Goal: Task Accomplishment & Management: Use online tool/utility

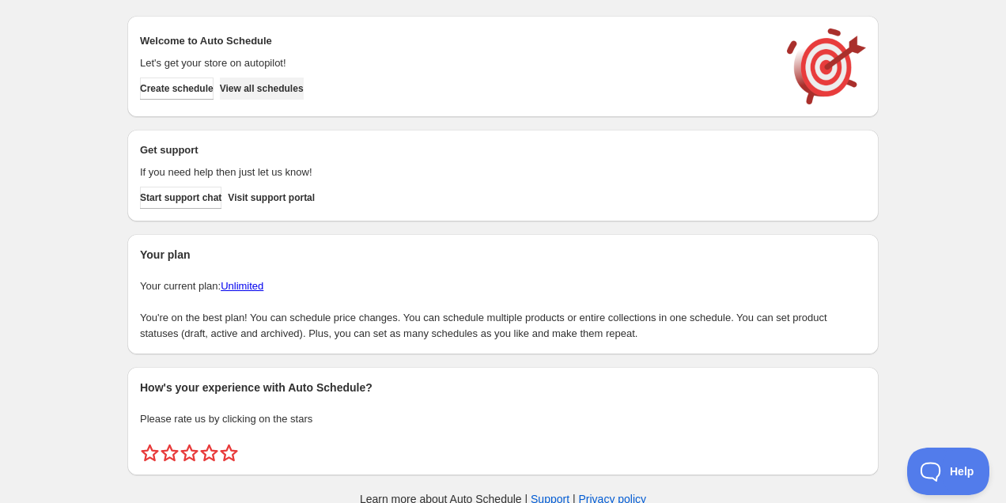
click at [304, 81] on button "View all schedules" at bounding box center [262, 89] width 84 height 22
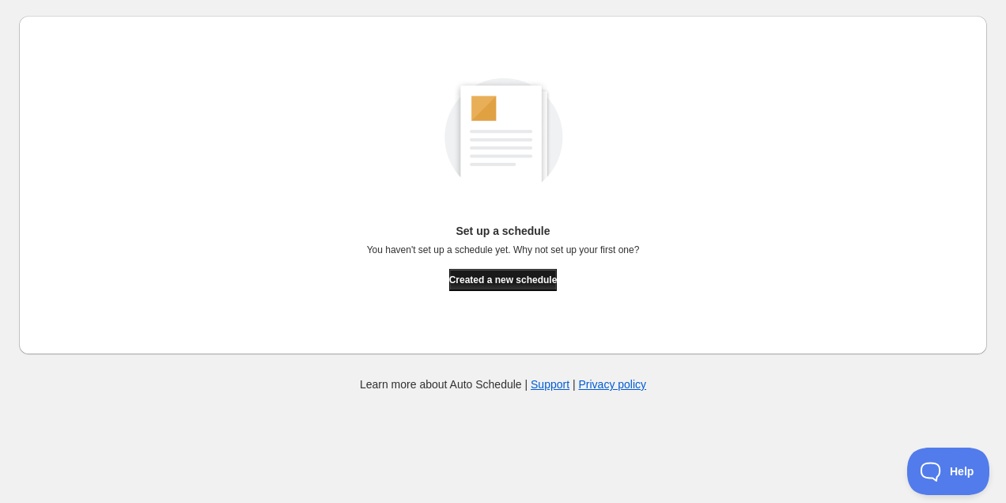
click at [527, 279] on span "Created a new schedule" at bounding box center [503, 280] width 108 height 13
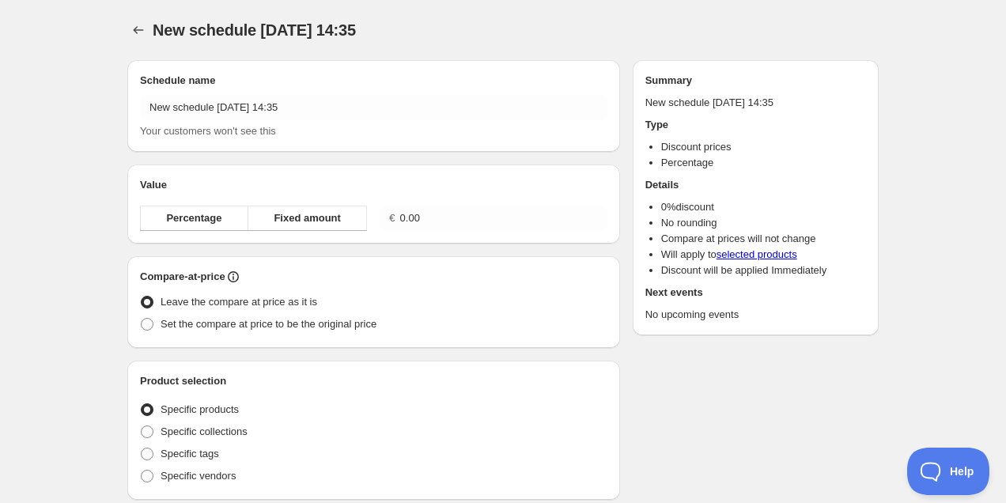
radio input "true"
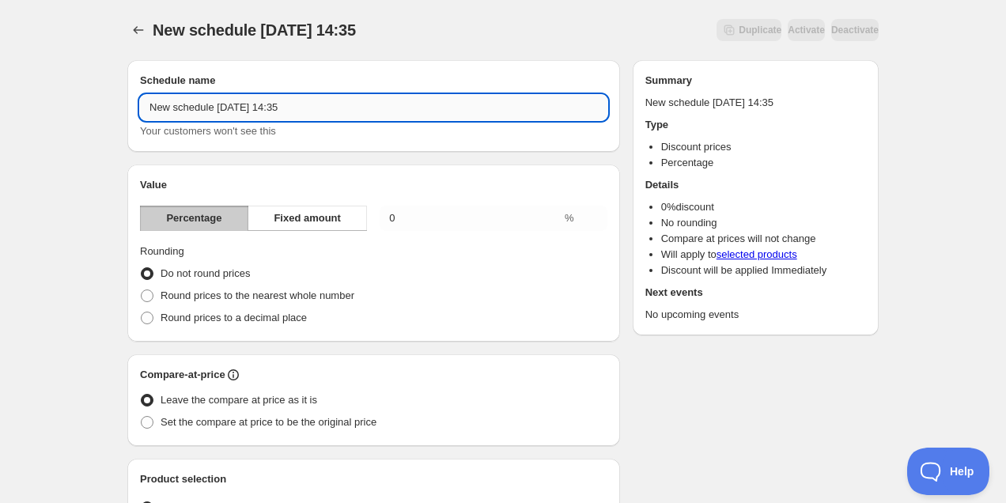
click at [261, 107] on input "New schedule [DATE] 14:35" at bounding box center [373, 107] width 467 height 25
type input "S24 y SP24"
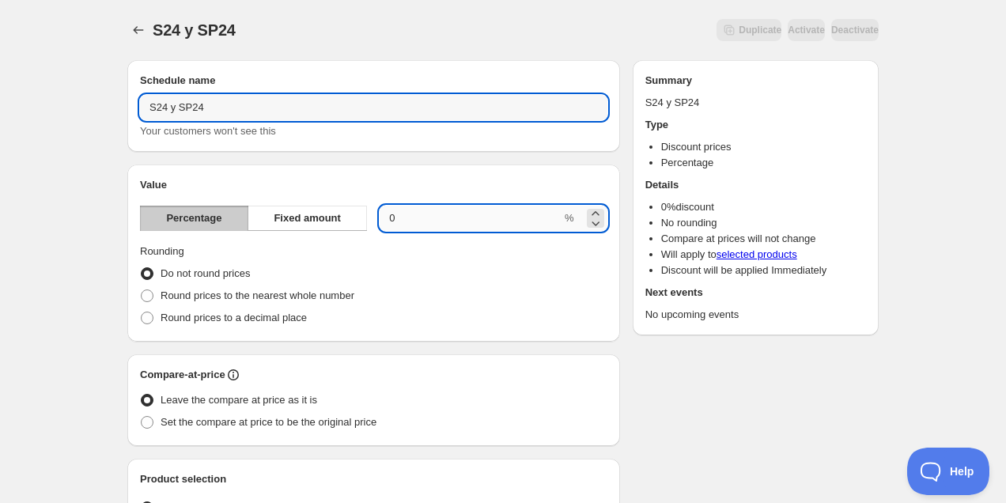
click at [433, 218] on input "0.00" at bounding box center [471, 218] width 182 height 25
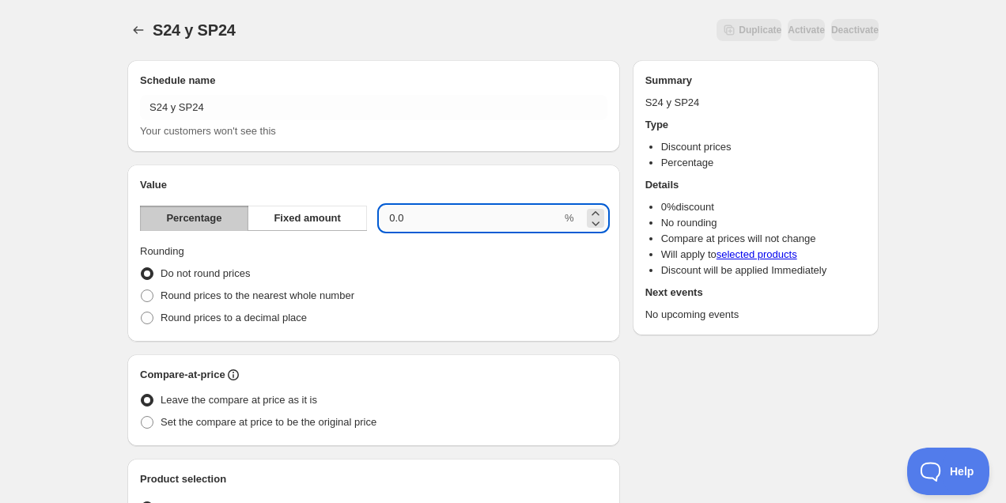
type input "0"
type input "50"
click at [221, 327] on label "Round prices to a decimal place" at bounding box center [223, 318] width 167 height 22
click at [142, 312] on input "Round prices to a decimal place" at bounding box center [141, 312] width 1 height 1
radio input "true"
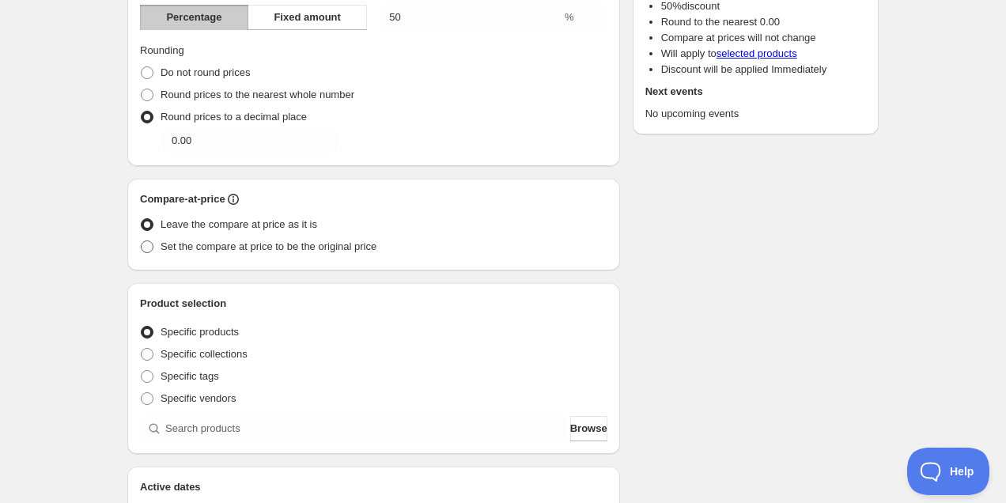
click at [233, 248] on span "Set the compare at price to be the original price" at bounding box center [269, 246] width 216 height 12
click at [142, 241] on input "Set the compare at price to be the original price" at bounding box center [141, 240] width 1 height 1
radio input "true"
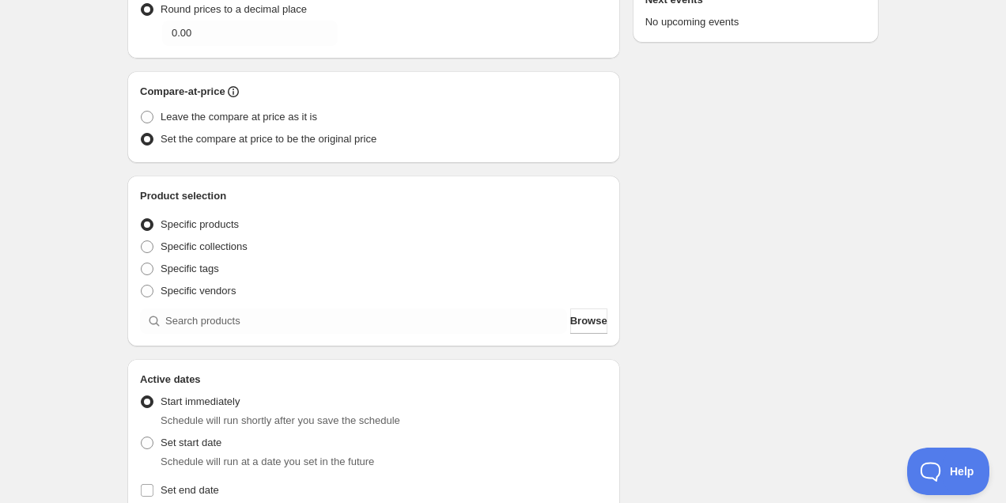
scroll to position [325, 0]
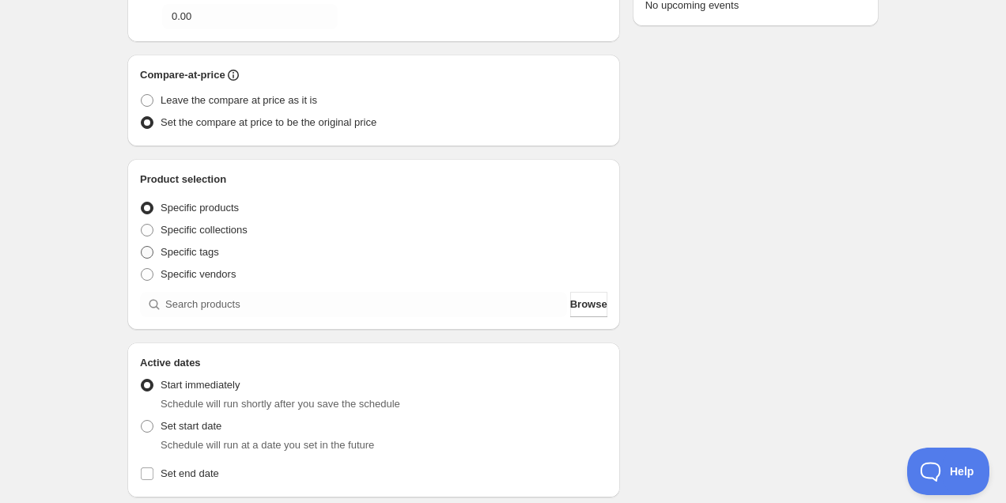
click at [204, 249] on span "Specific tags" at bounding box center [190, 252] width 59 height 12
click at [142, 247] on input "Specific tags" at bounding box center [141, 246] width 1 height 1
radio input "true"
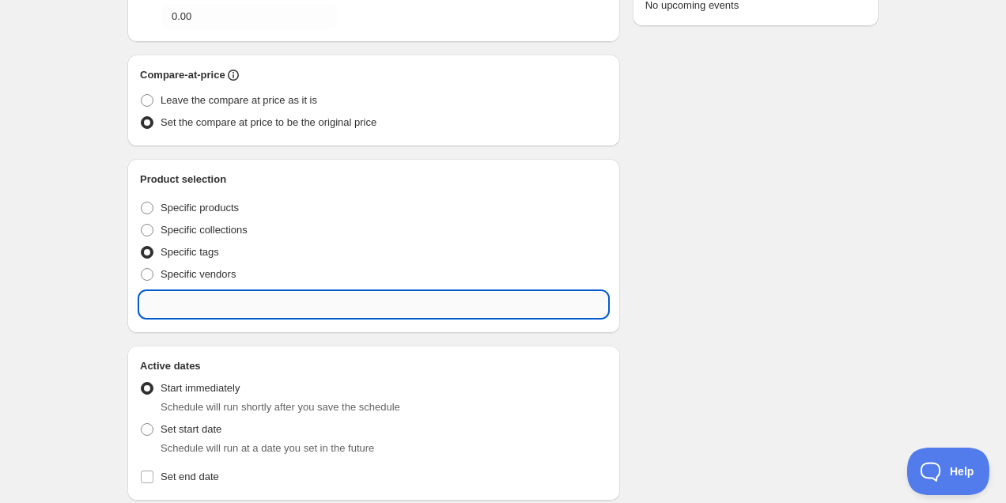
click at [213, 308] on input "text" at bounding box center [373, 304] width 467 height 25
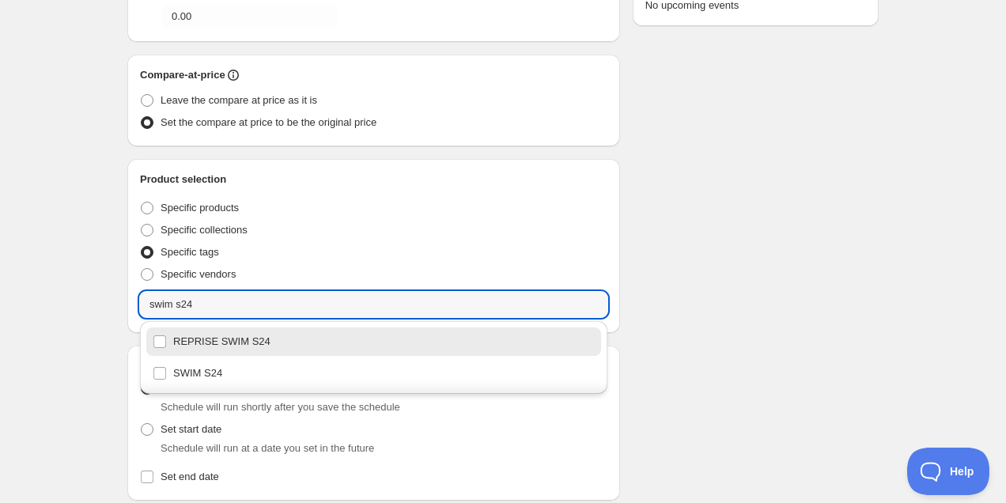
click at [198, 343] on div "REPRISE SWIM S24" at bounding box center [374, 342] width 442 height 22
type input "REPRISE SWIM S24"
checkbox input "true"
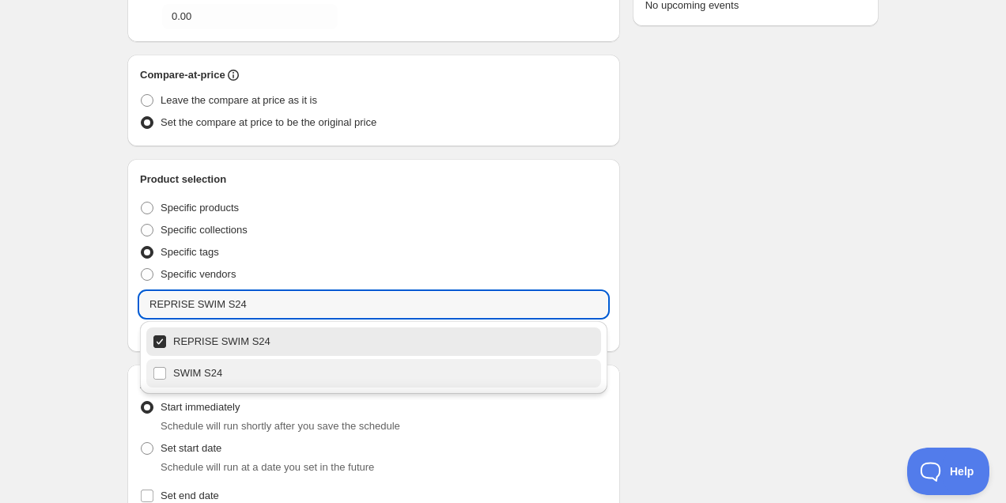
click at [198, 370] on div "SWIM S24" at bounding box center [374, 373] width 442 height 22
checkbox input "true"
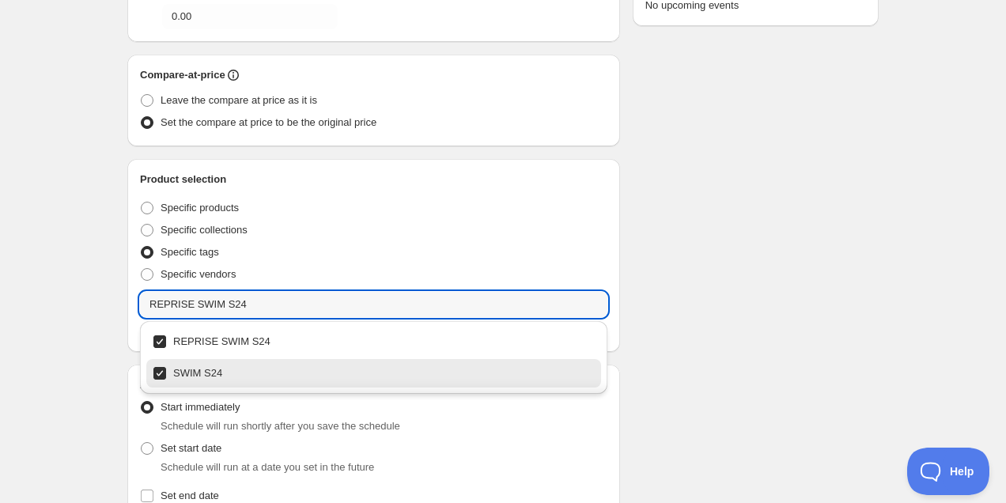
type input "REPRISE SWIM S24"
click at [698, 282] on div "Schedule name S24 y SP24 Your customers won't see this Value Percentage Fixed a…" at bounding box center [497, 291] width 764 height 1139
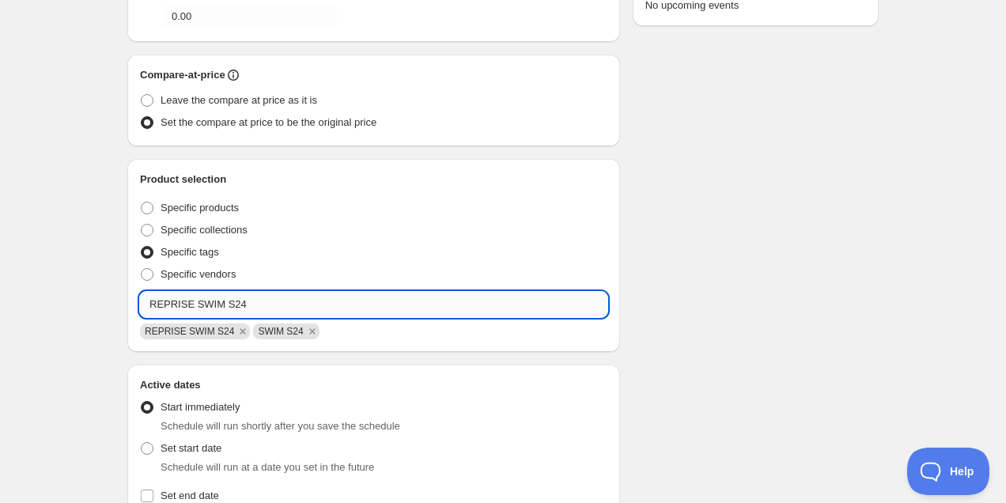
click at [254, 308] on input "REPRISE SWIM S24" at bounding box center [373, 304] width 467 height 25
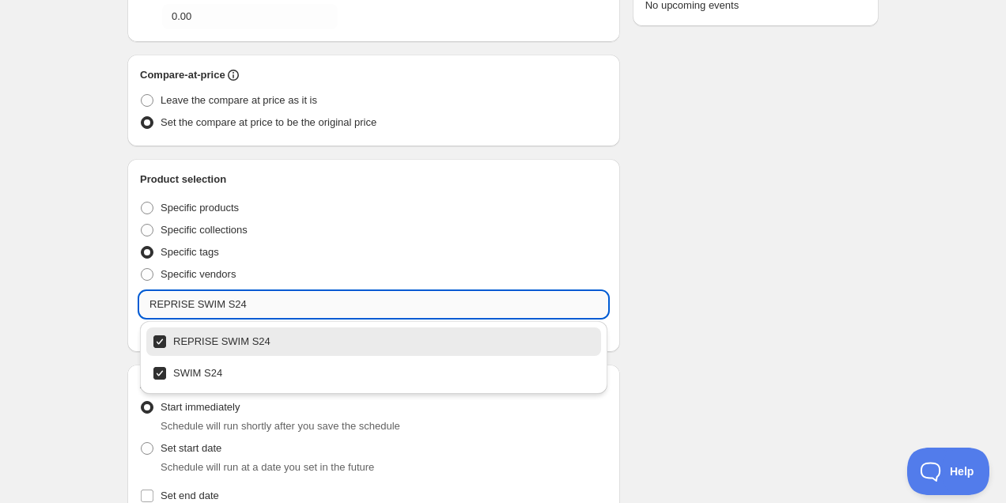
click at [254, 308] on input "REPRISE SWIM S24" at bounding box center [373, 304] width 467 height 25
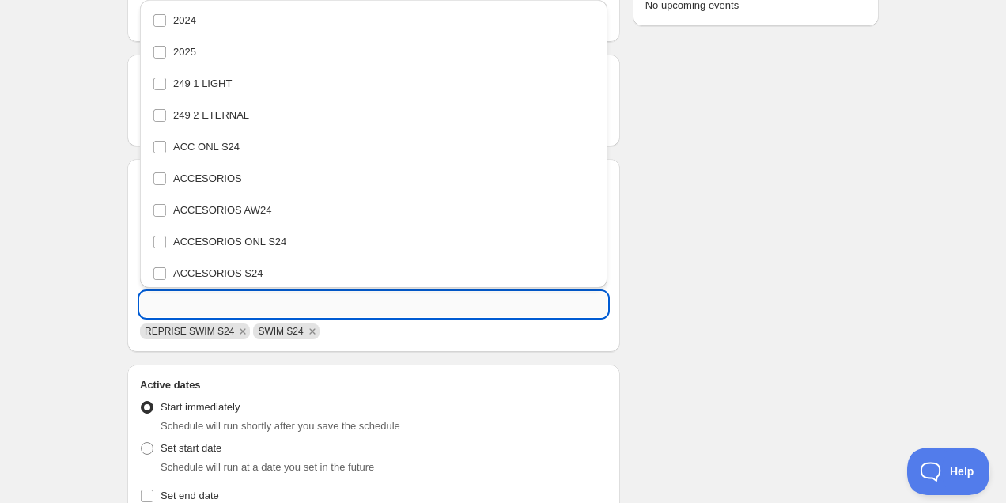
scroll to position [6290, 0]
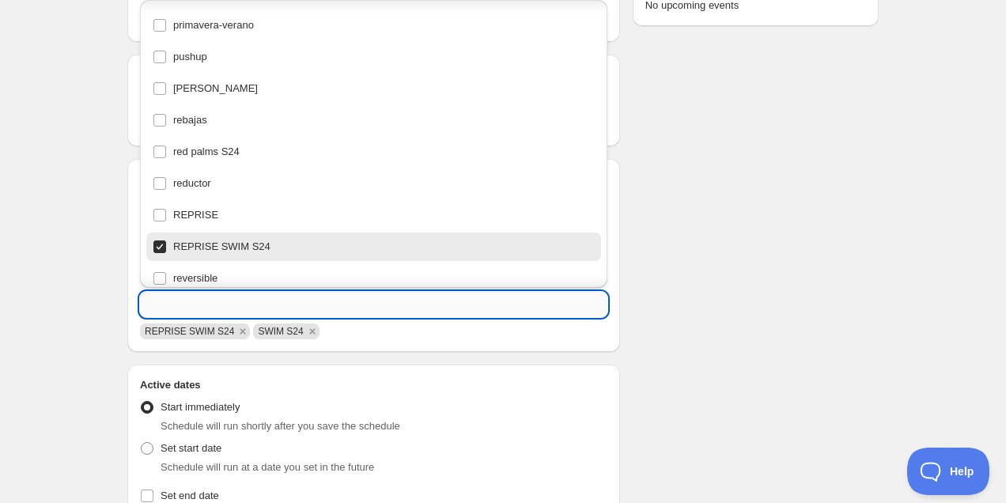
type input "s"
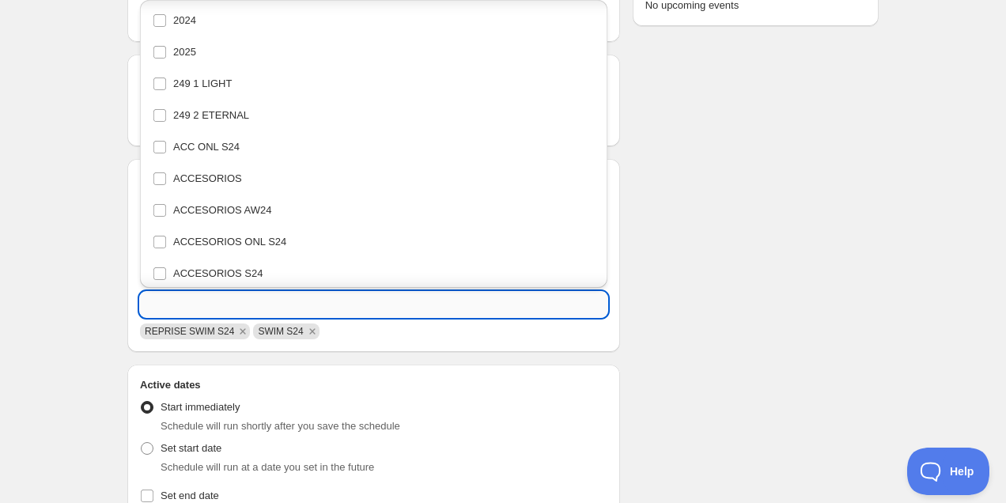
scroll to position [0, 0]
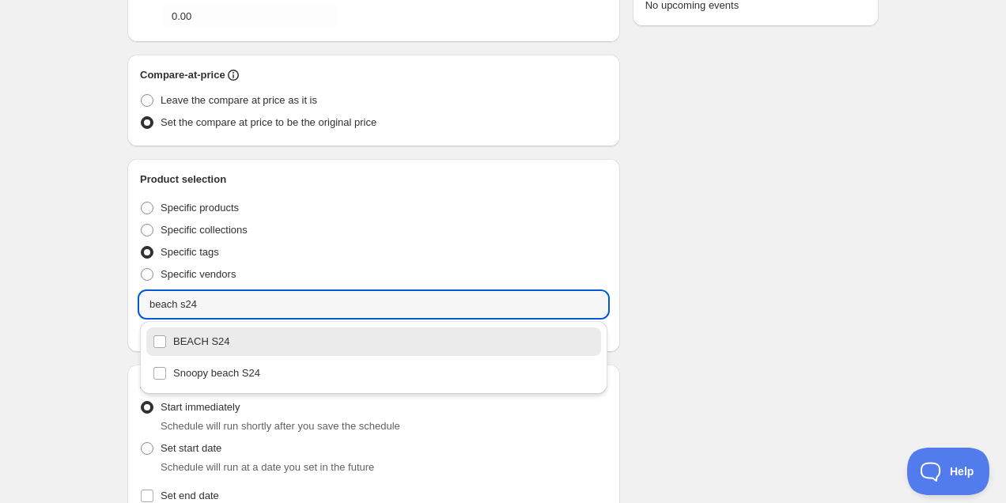
click at [218, 347] on div "BEACH S24" at bounding box center [374, 342] width 442 height 22
type input "BEACH S24"
checkbox input "true"
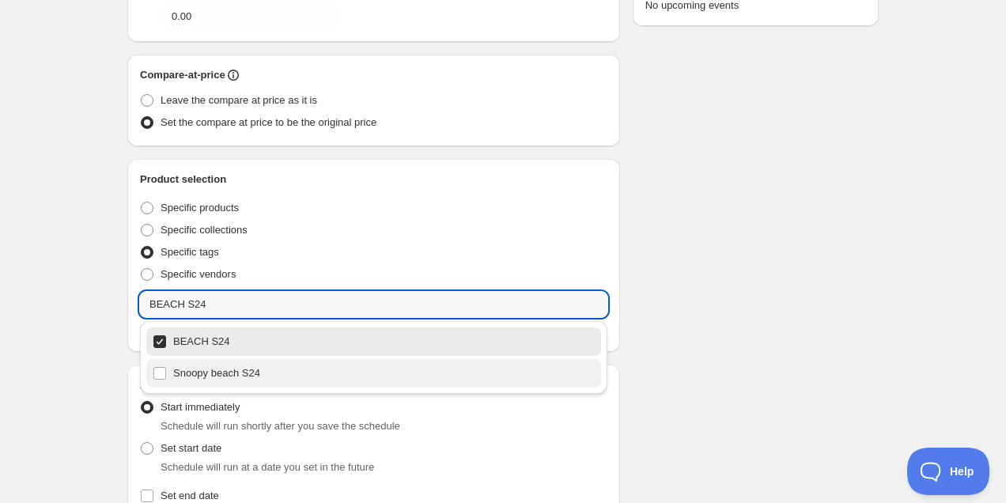
click at [225, 371] on div "Snoopy beach S24" at bounding box center [374, 373] width 442 height 22
type input "Snoopy beach S24"
checkbox input "true"
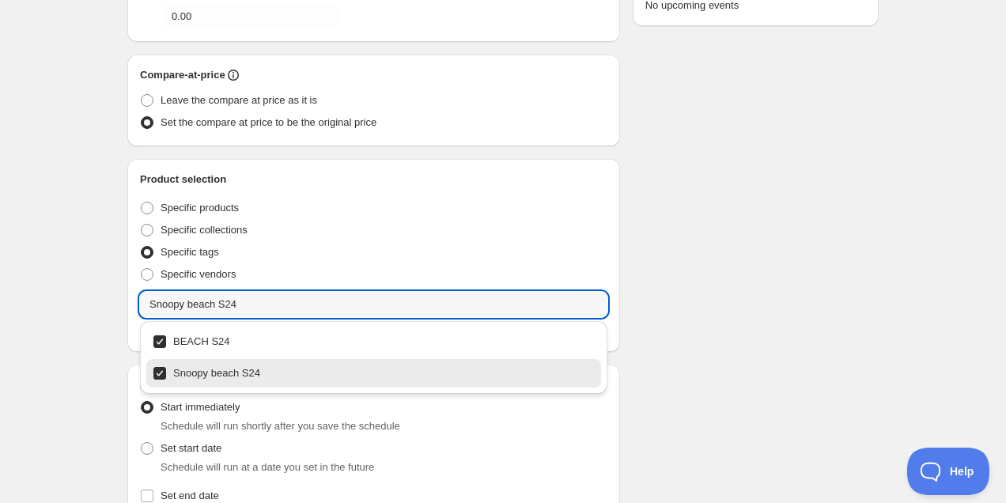
type input "Snoopy beach S24"
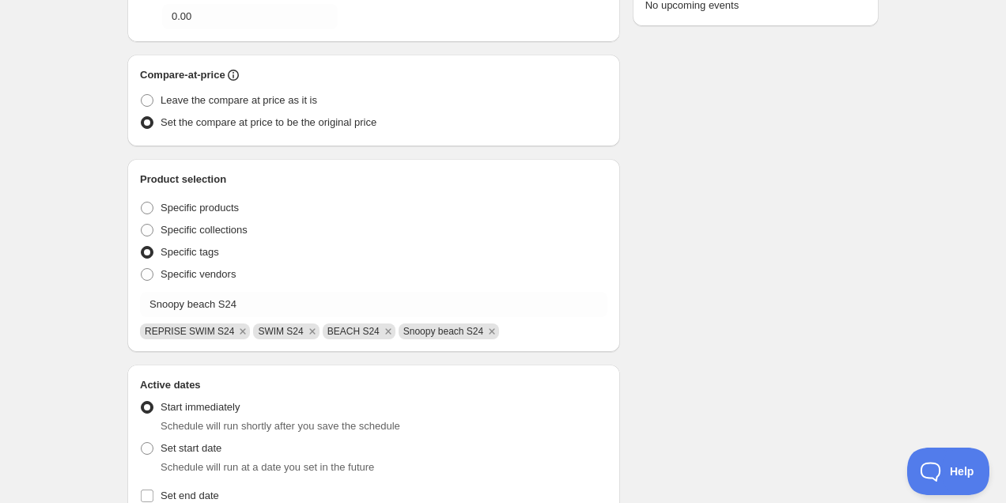
click at [709, 274] on div "Schedule name S24 y SP24 Your customers won't see this Value Percentage Fixed a…" at bounding box center [497, 291] width 764 height 1139
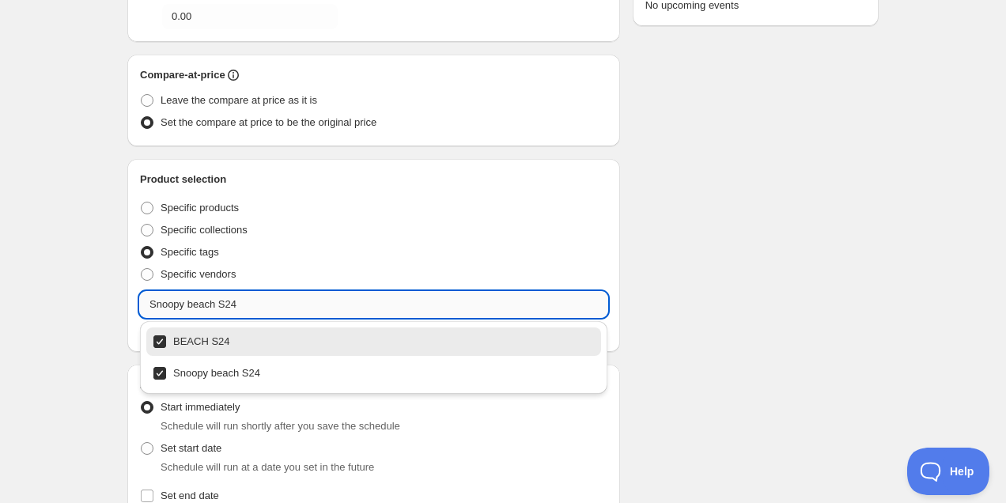
click at [323, 307] on input "Snoopy beach S24" at bounding box center [373, 304] width 467 height 25
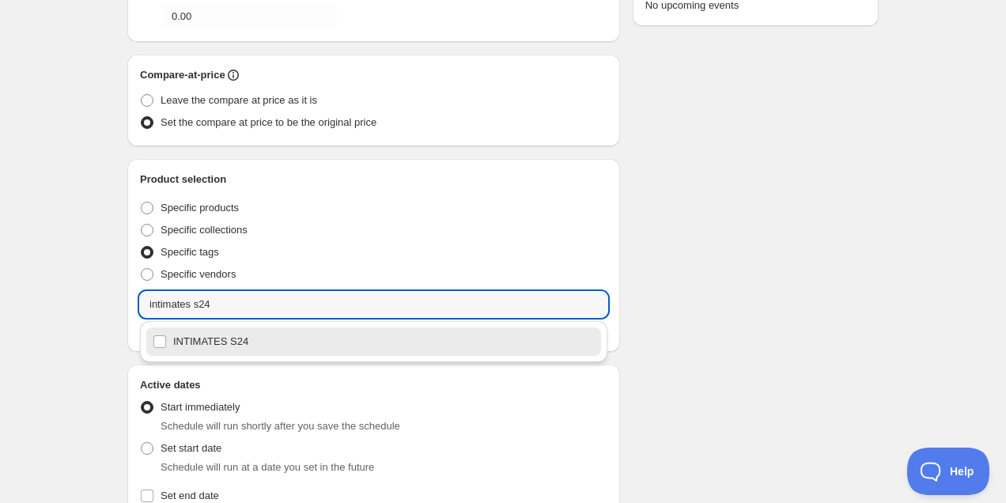
click at [254, 343] on div "INTIMATES S24" at bounding box center [374, 342] width 442 height 22
type input "INTIMATES S24"
checkbox input "true"
click at [242, 307] on input "INTIMATES S24" at bounding box center [373, 304] width 467 height 25
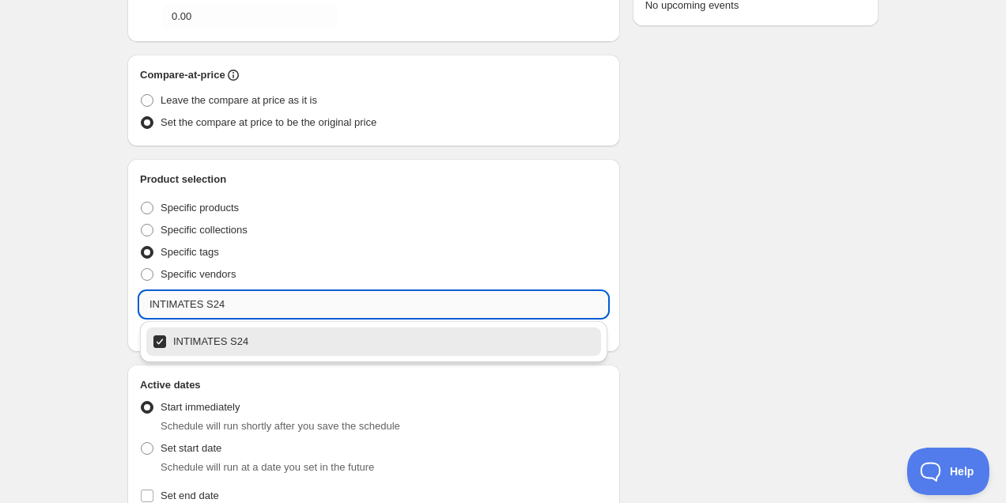
click at [242, 307] on input "INTIMATES S24" at bounding box center [373, 304] width 467 height 25
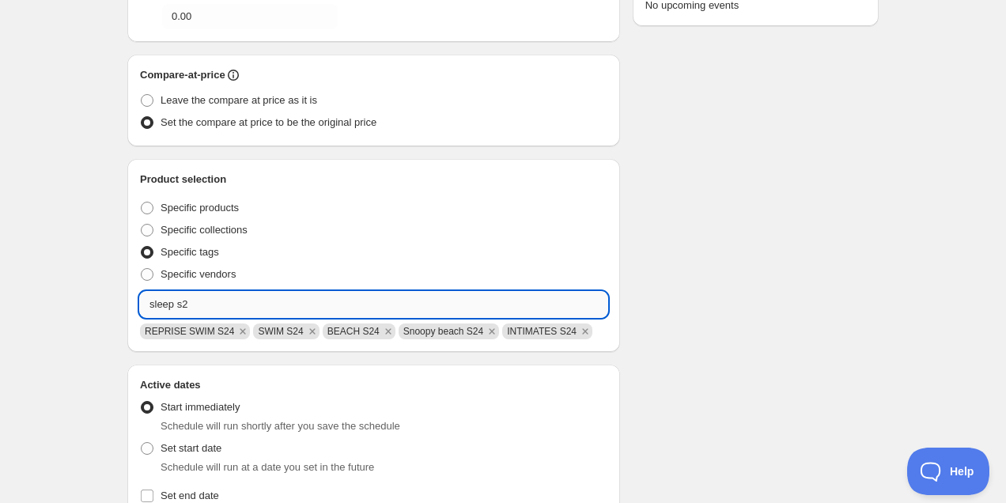
type input "sleep s24"
click at [215, 300] on input "sleep s24" at bounding box center [373, 304] width 467 height 25
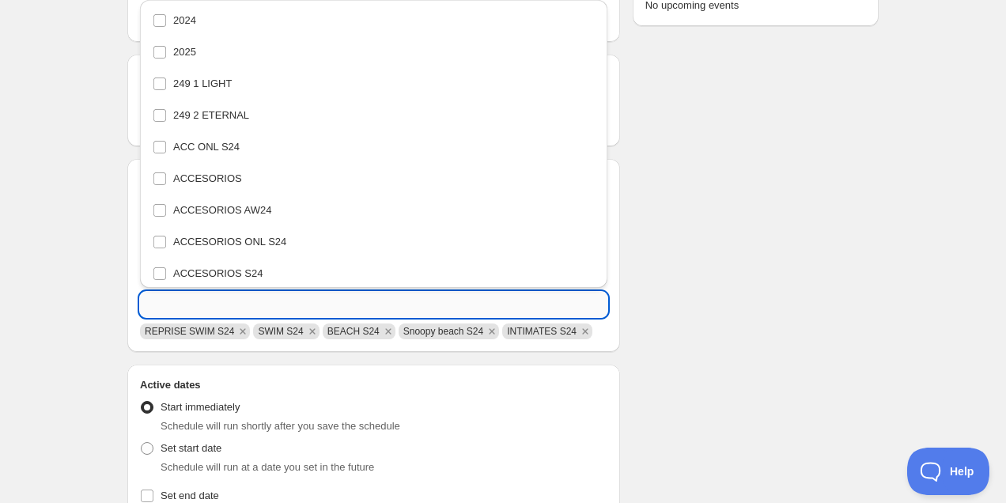
scroll to position [818, 0]
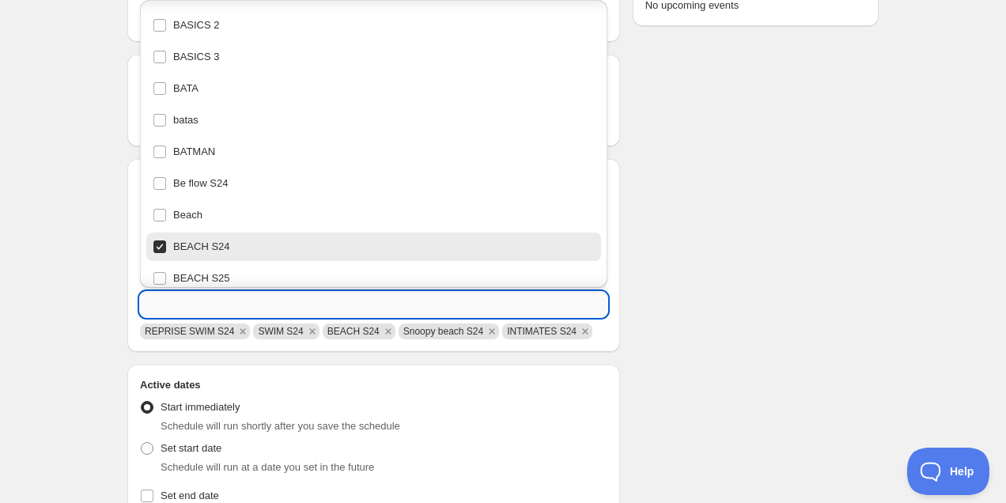
paste input "sleep s24"
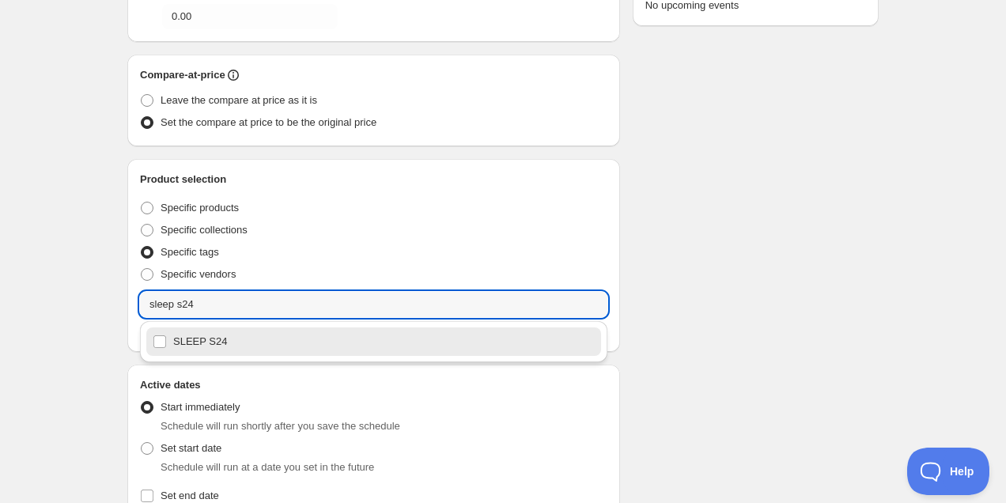
click at [215, 351] on div "SLEEP S24" at bounding box center [374, 342] width 442 height 22
type input "SLEEP S24"
checkbox input "true"
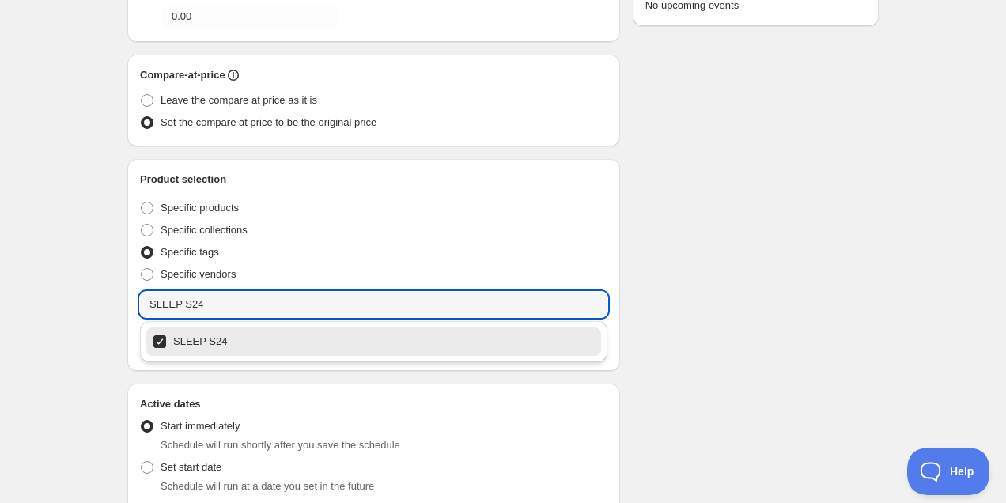
type input "SLEEP S24"
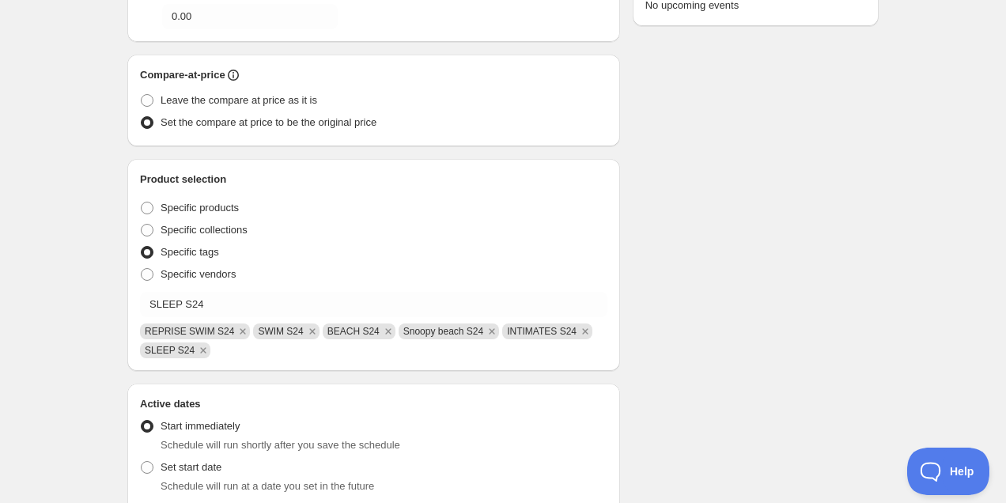
click at [700, 287] on div "Schedule name S24 y SP24 Your customers won't see this Value Percentage Fixed a…" at bounding box center [497, 301] width 764 height 1158
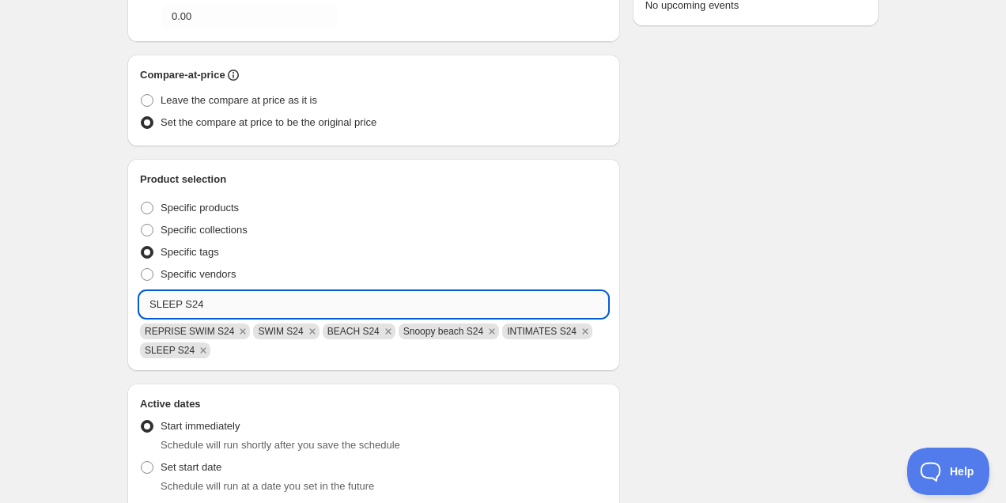
click at [274, 304] on input "SLEEP S24" at bounding box center [373, 304] width 467 height 25
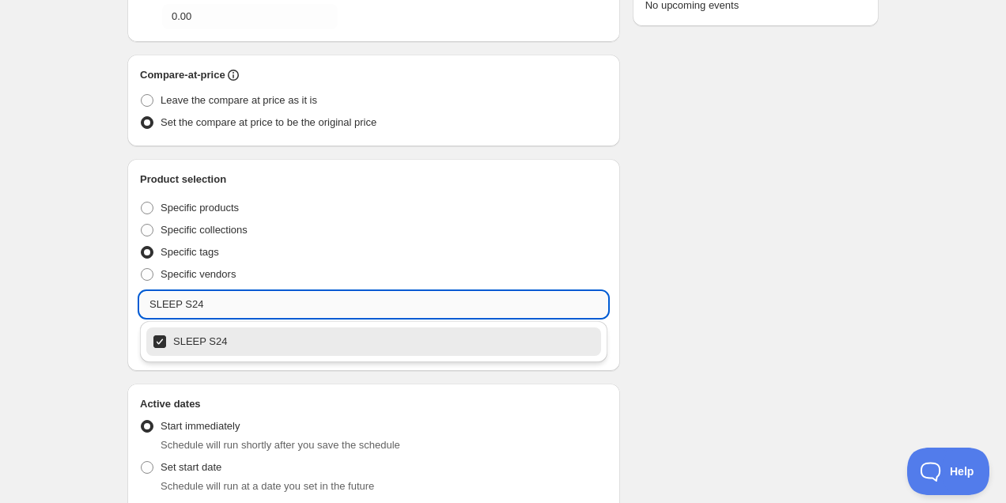
click at [274, 304] on input "SLEEP S24" at bounding box center [373, 304] width 467 height 25
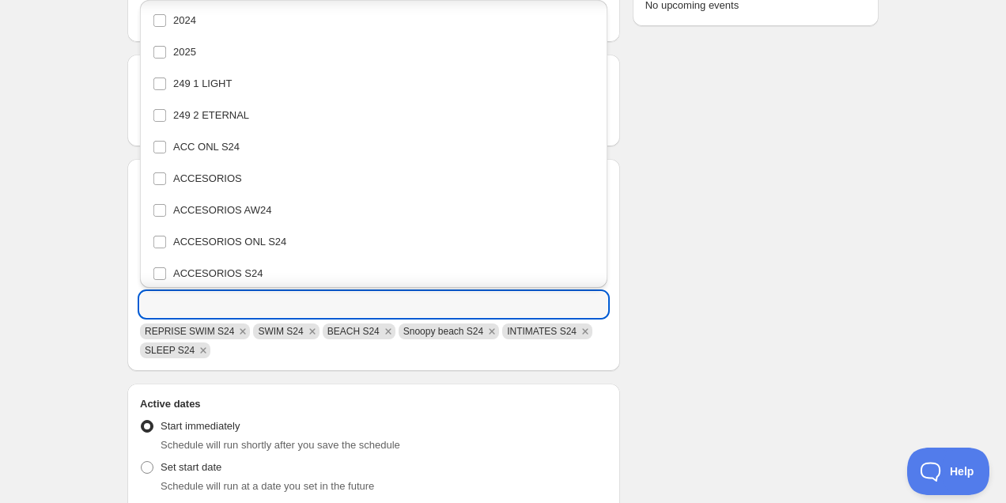
scroll to position [818, 0]
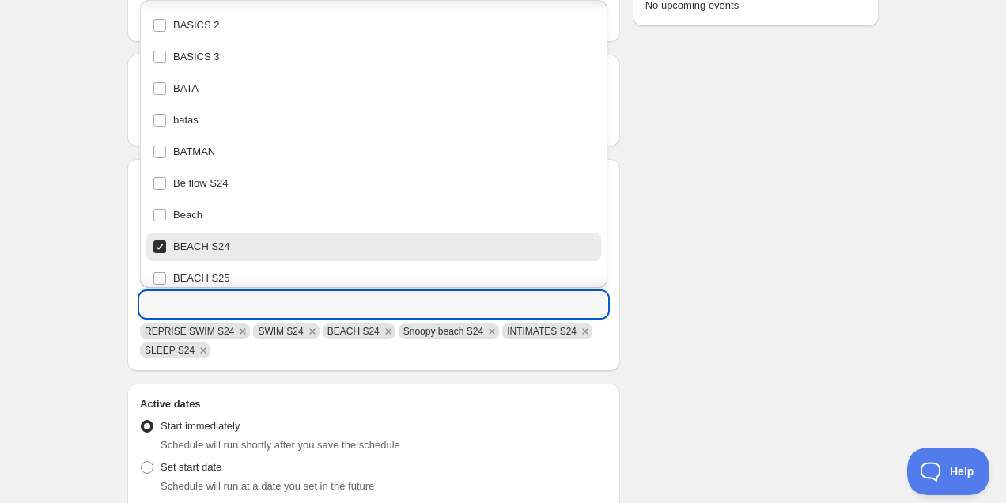
click at [705, 335] on div "Schedule name S24 y SP24 Your customers won't see this Value Percentage Fixed a…" at bounding box center [497, 301] width 764 height 1158
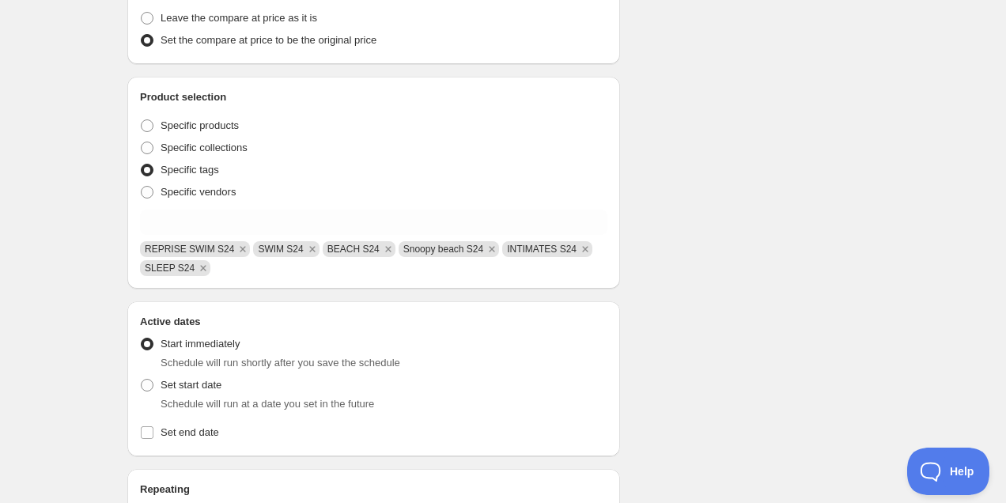
scroll to position [419, 0]
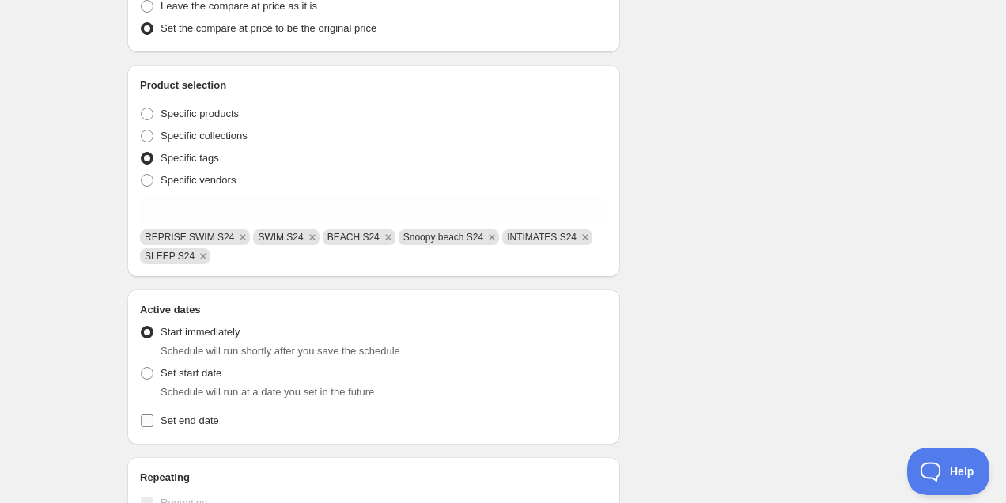
click at [195, 417] on span "Set end date" at bounding box center [190, 420] width 59 height 12
click at [153, 417] on input "Set end date" at bounding box center [147, 420] width 13 height 13
checkbox input "true"
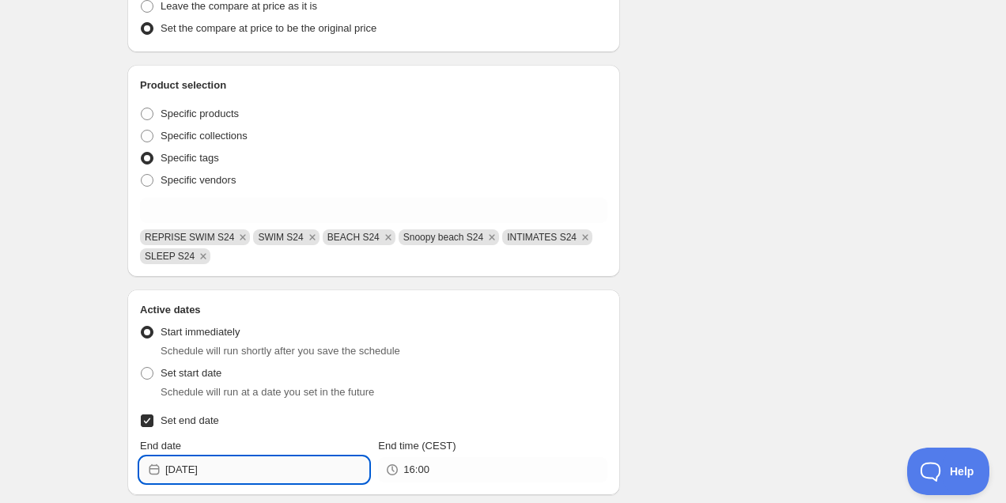
click at [217, 472] on input "[DATE]" at bounding box center [266, 469] width 203 height 25
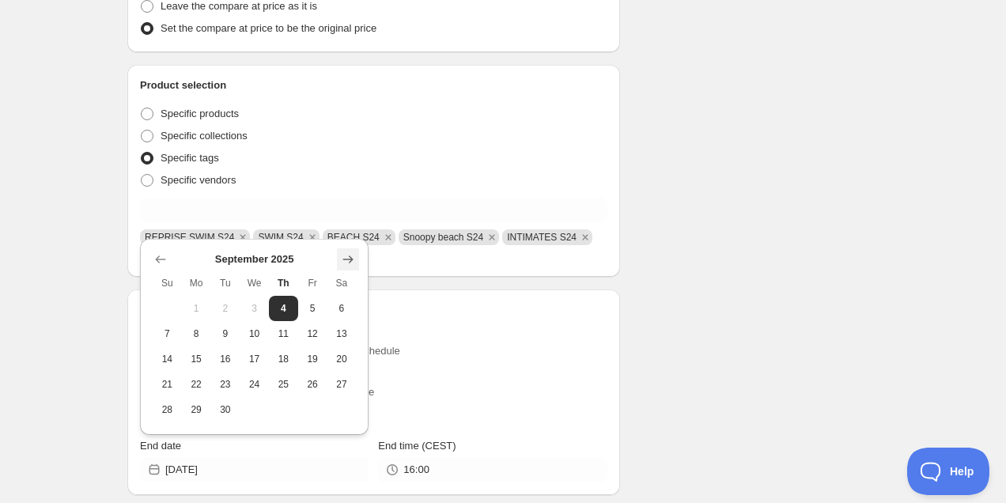
click at [351, 251] on icon "Show next month, October 2025" at bounding box center [348, 259] width 16 height 16
click at [351, 251] on icon "Show next month, November 2025" at bounding box center [348, 259] width 16 height 16
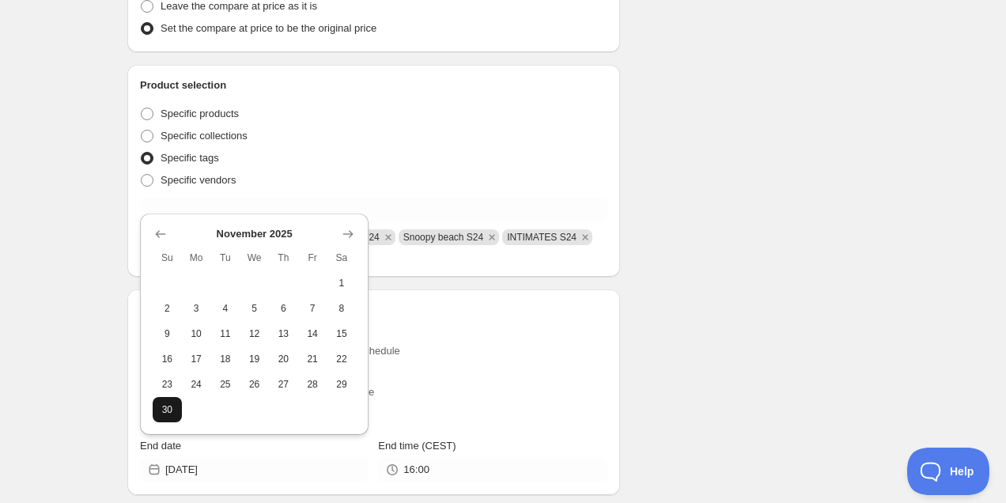
click at [169, 410] on span "30" at bounding box center [167, 409] width 17 height 13
type input "[DATE]"
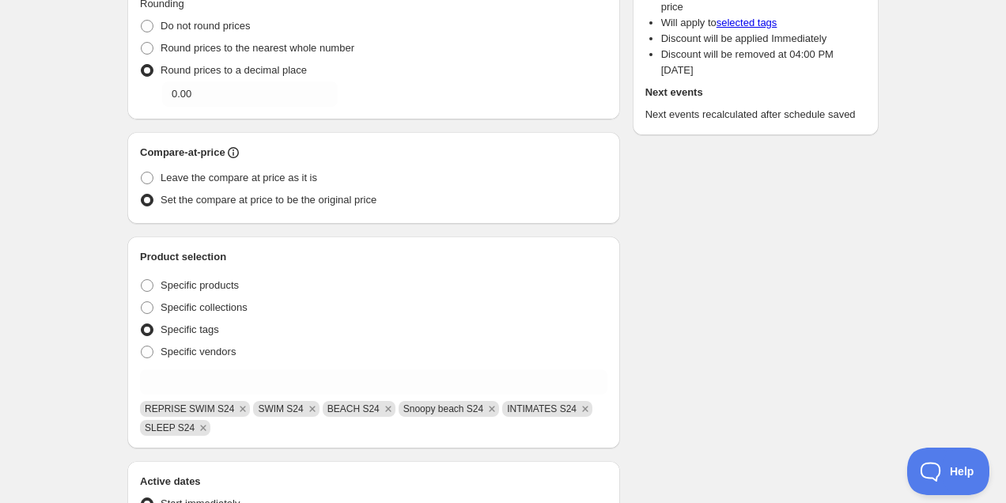
scroll to position [283, 0]
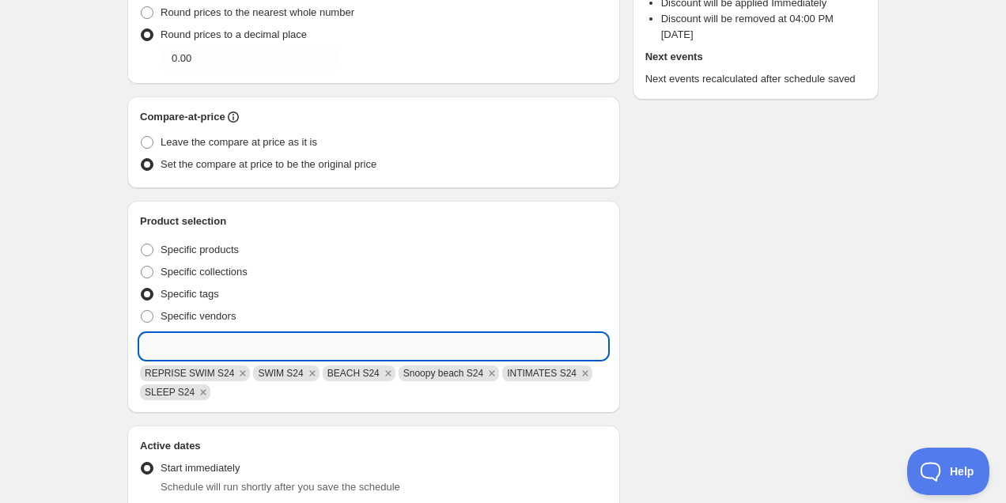
click at [440, 335] on input "text" at bounding box center [373, 346] width 467 height 25
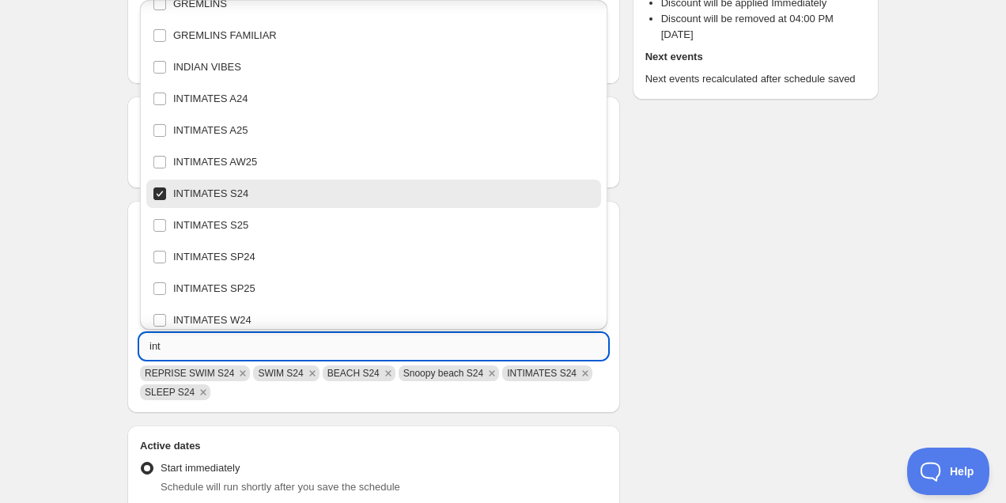
scroll to position [0, 0]
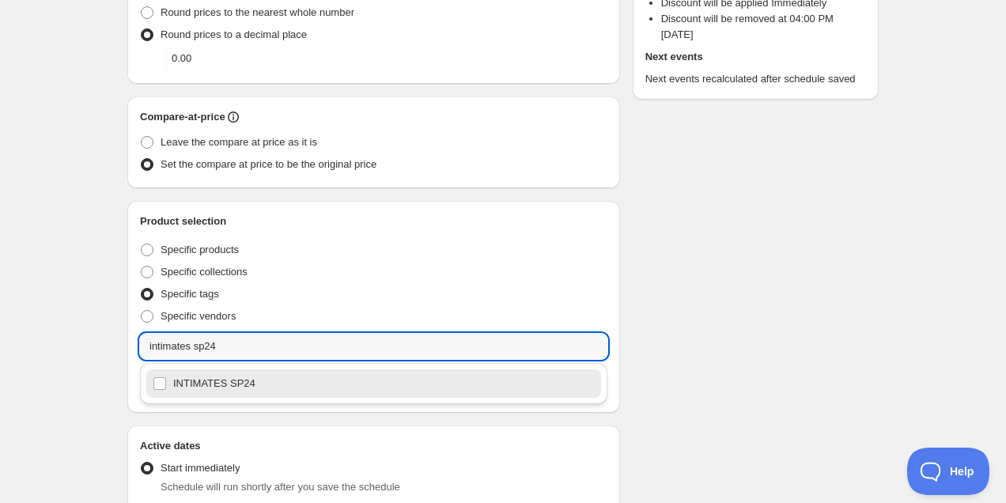
click at [278, 388] on div "INTIMATES SP24" at bounding box center [374, 383] width 442 height 22
type input "INTIMATES SP24"
checkbox input "true"
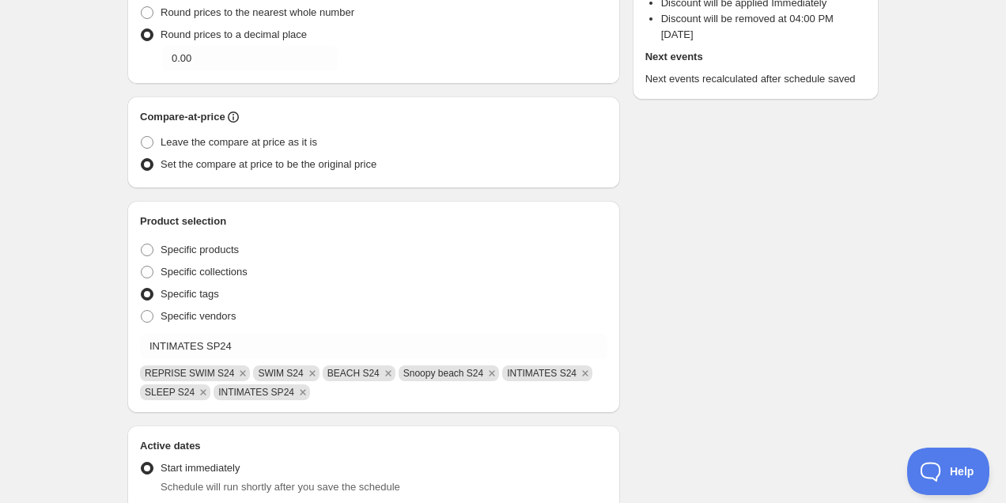
click at [773, 325] on div "Schedule name S24 y SP24 Your customers won't see this Value Percentage Fixed a…" at bounding box center [497, 368] width 764 height 1208
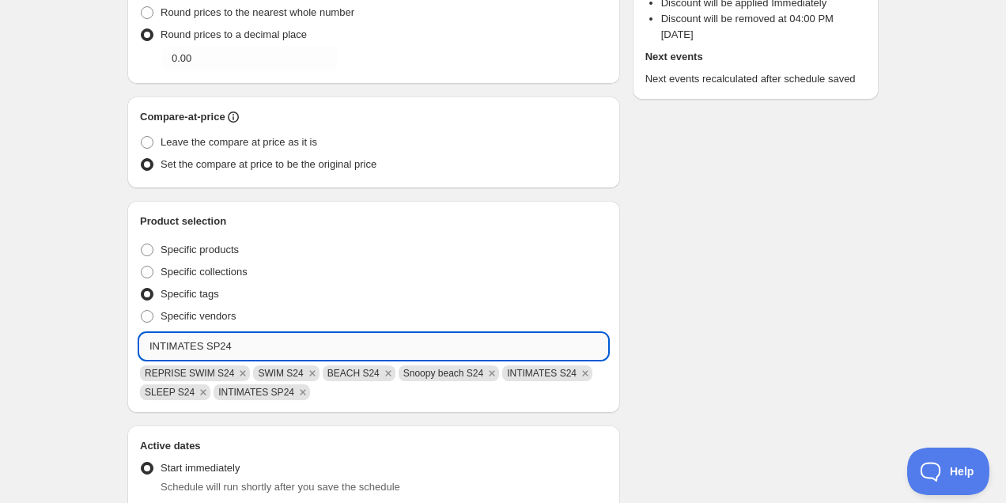
click at [238, 342] on input "INTIMATES SP24" at bounding box center [373, 346] width 467 height 25
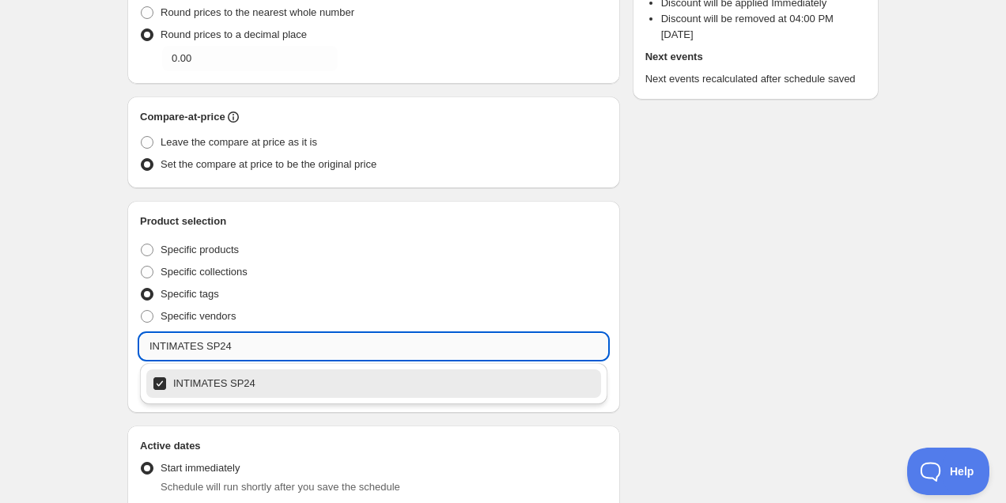
click at [238, 342] on input "INTIMATES SP24" at bounding box center [373, 346] width 467 height 25
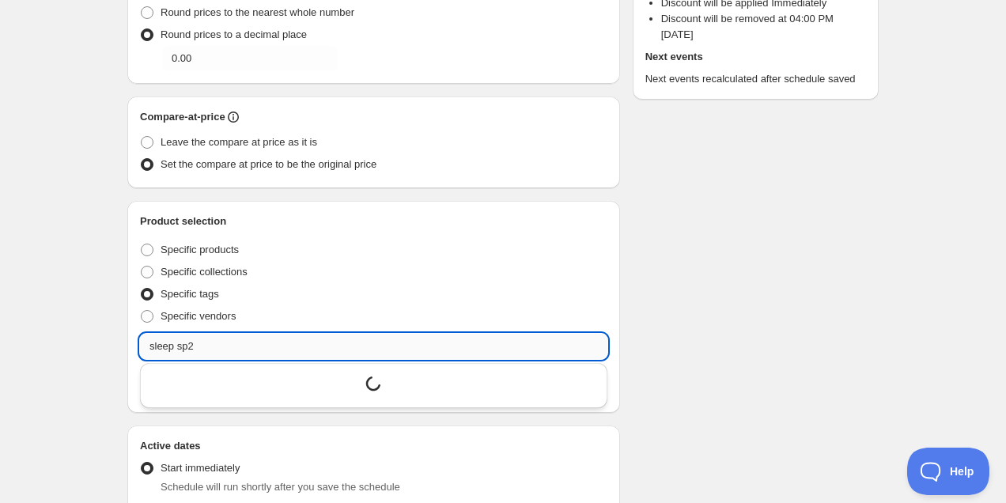
type input "sleep sp24"
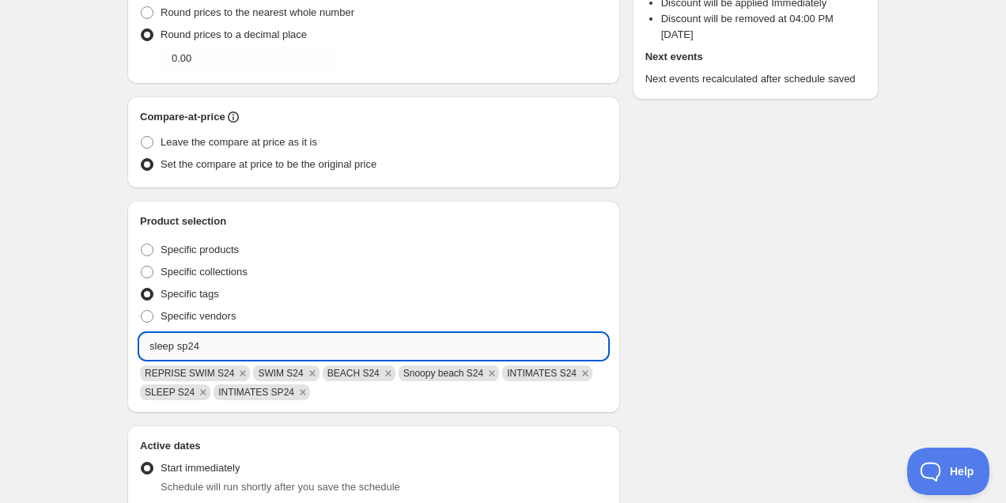
click at [212, 349] on input "sleep sp24" at bounding box center [373, 346] width 467 height 25
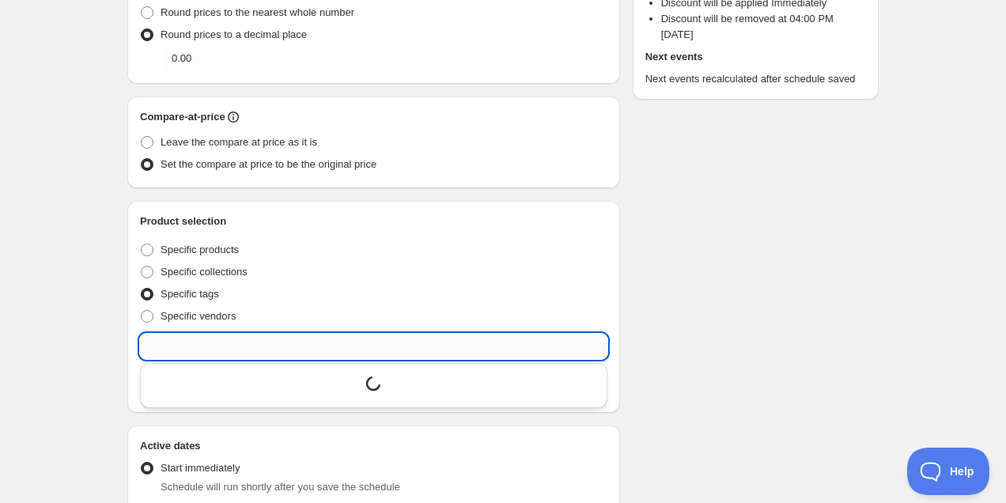
scroll to position [776, 0]
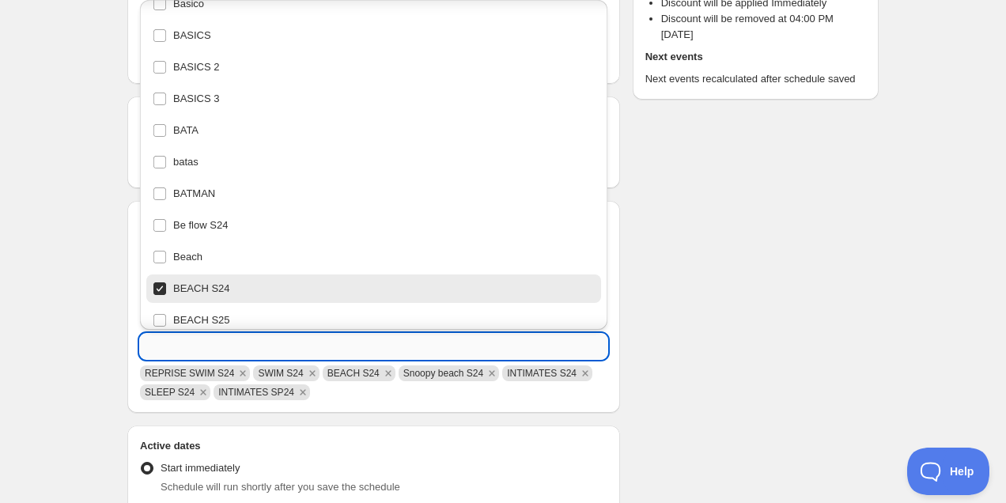
click at [210, 343] on input "text" at bounding box center [373, 346] width 467 height 25
paste input "sleep sp24"
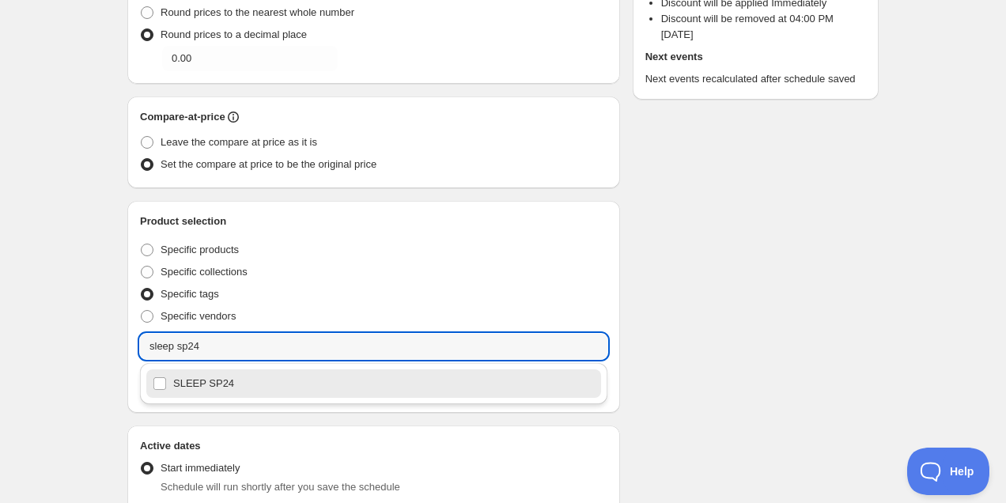
click at [212, 380] on div "SLEEP SP24" at bounding box center [374, 383] width 442 height 22
type input "SLEEP SP24"
checkbox input "true"
type input "SLEEP SP24"
click at [770, 348] on div "Schedule name S24 y SP24 Your customers won't see this Value Percentage Fixed a…" at bounding box center [497, 368] width 764 height 1208
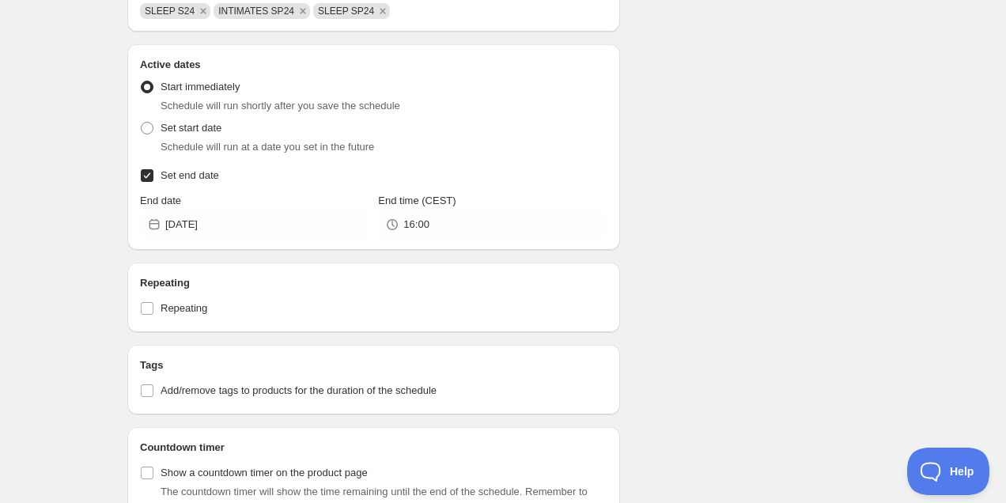
scroll to position [784, 0]
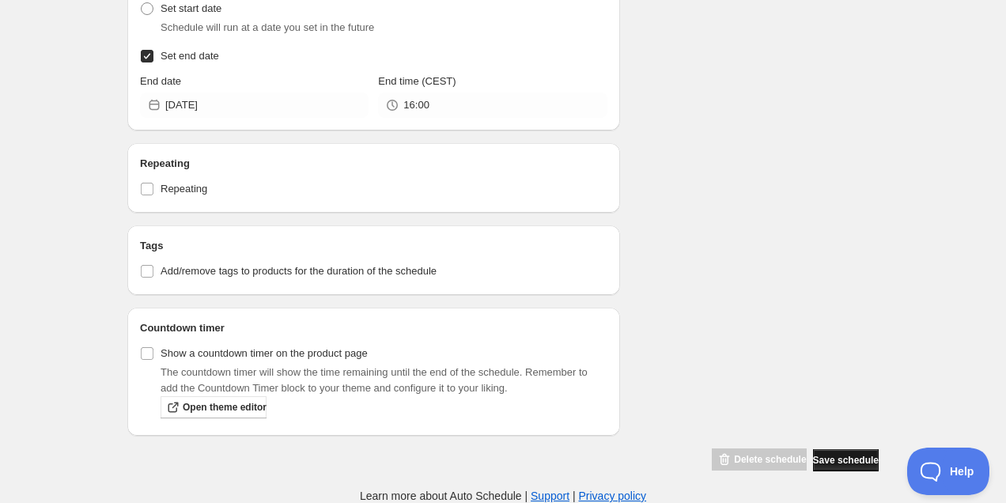
click at [849, 462] on span "Save schedule" at bounding box center [846, 460] width 66 height 13
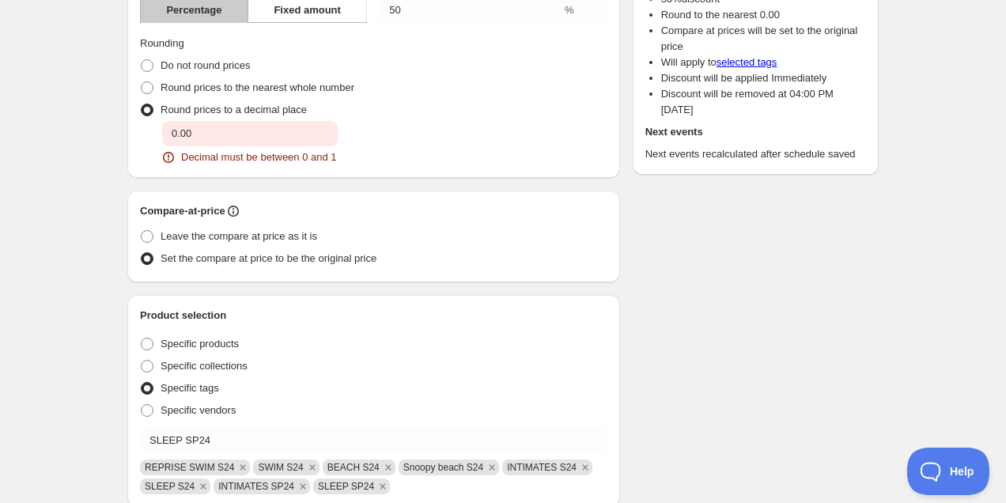
scroll to position [385, 0]
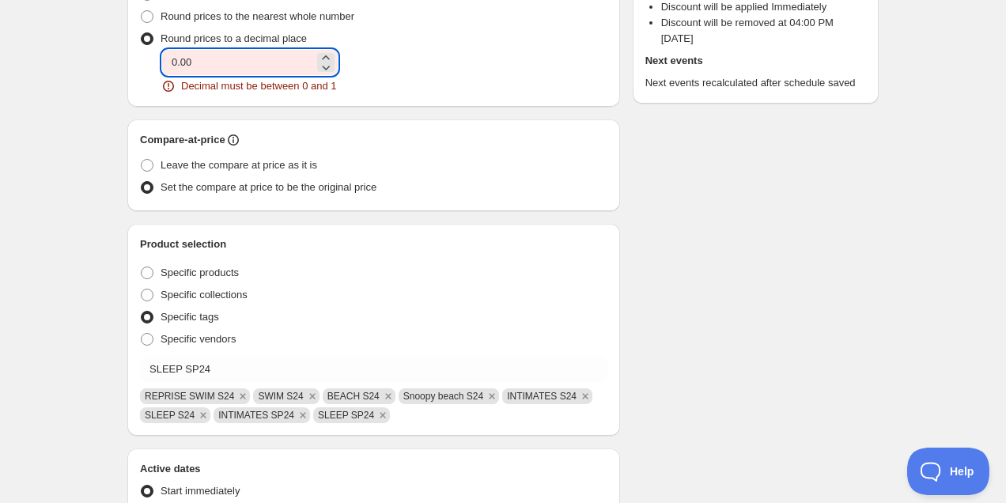
click at [238, 73] on input "0.00" at bounding box center [238, 62] width 152 height 25
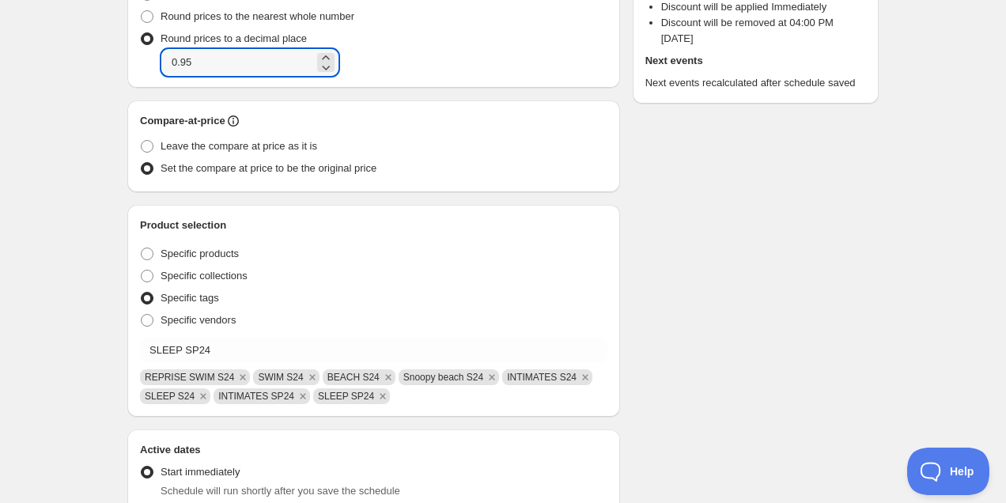
scroll to position [890, 0]
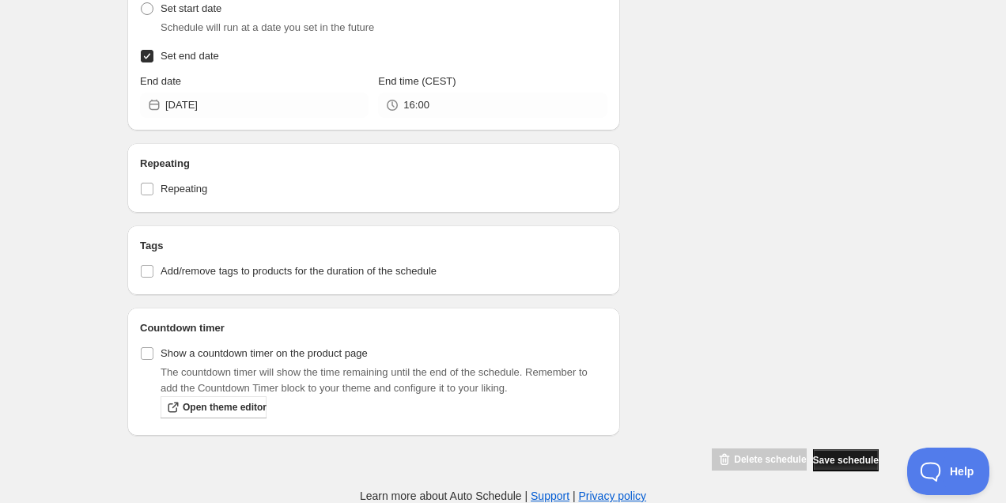
type input "0.95"
click at [830, 463] on span "Save schedule" at bounding box center [846, 460] width 66 height 13
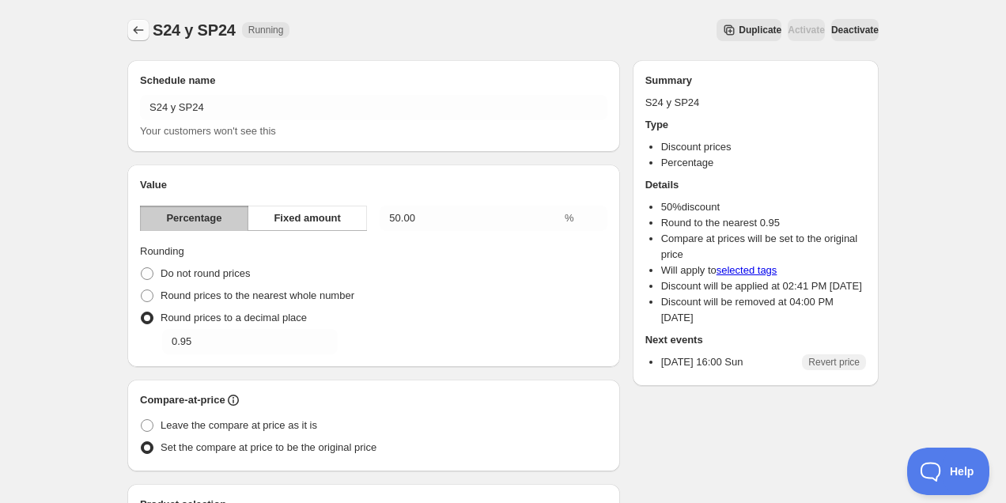
click at [131, 30] on icon "Schedules" at bounding box center [138, 30] width 16 height 16
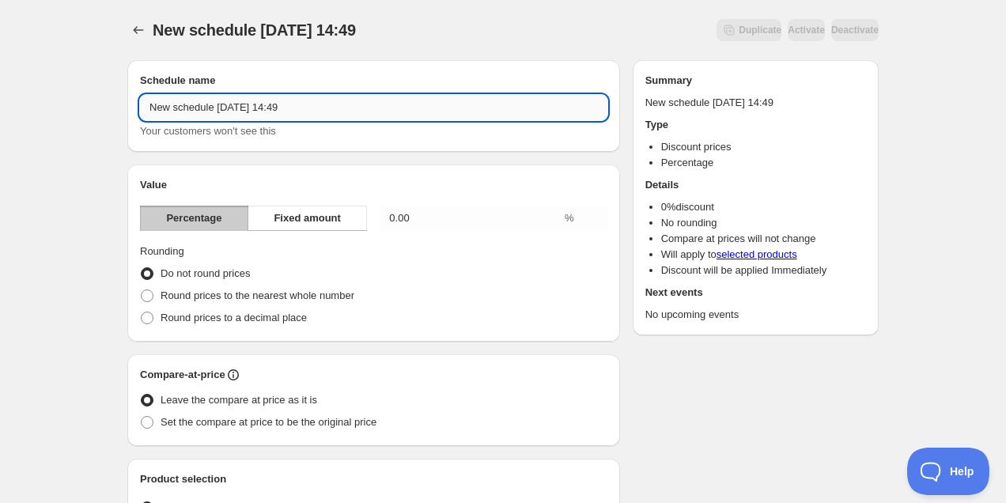
click at [265, 112] on input "New schedule [DATE] 14:49" at bounding box center [373, 107] width 467 height 25
type input "AW24 al -40%"
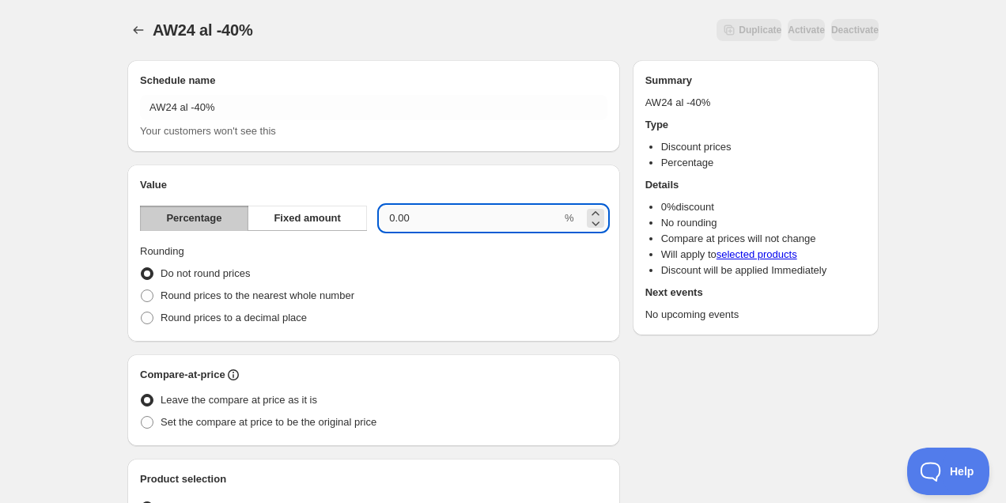
click at [442, 220] on input "0.00" at bounding box center [471, 218] width 182 height 25
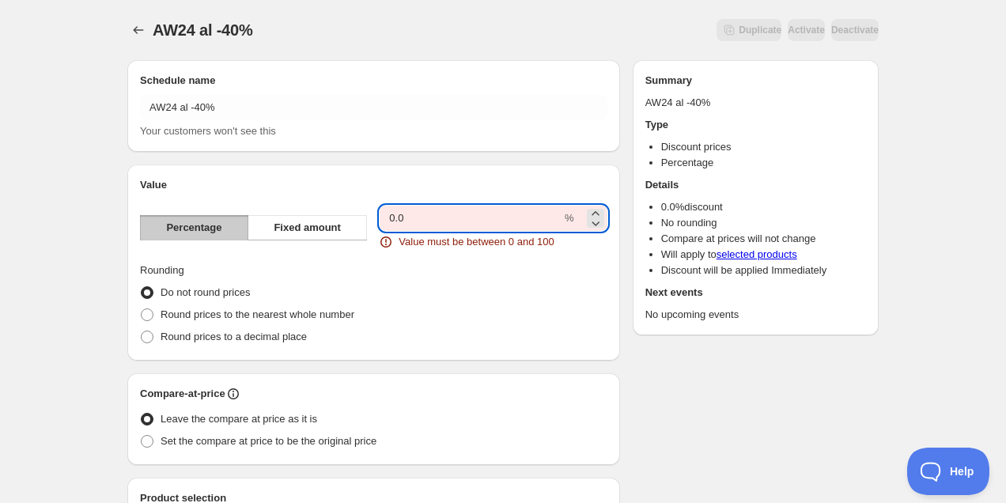
type input "0"
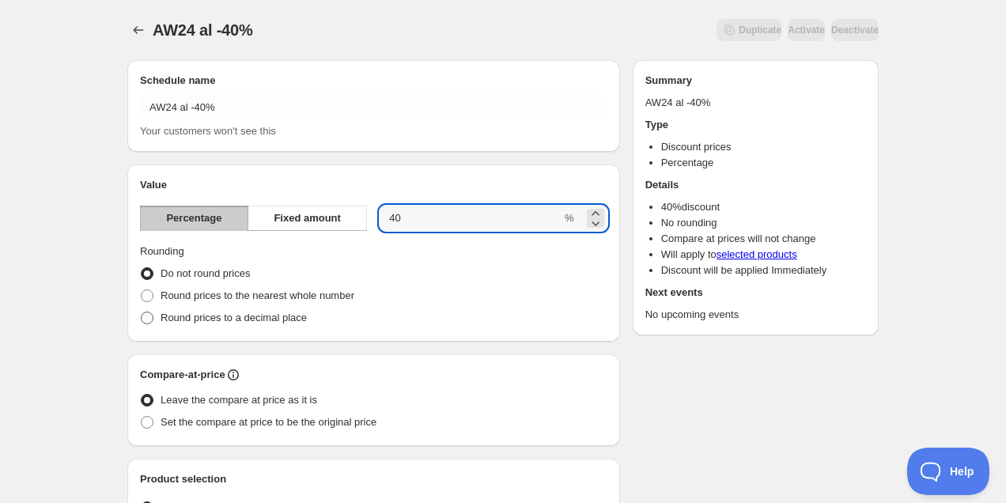
type input "40"
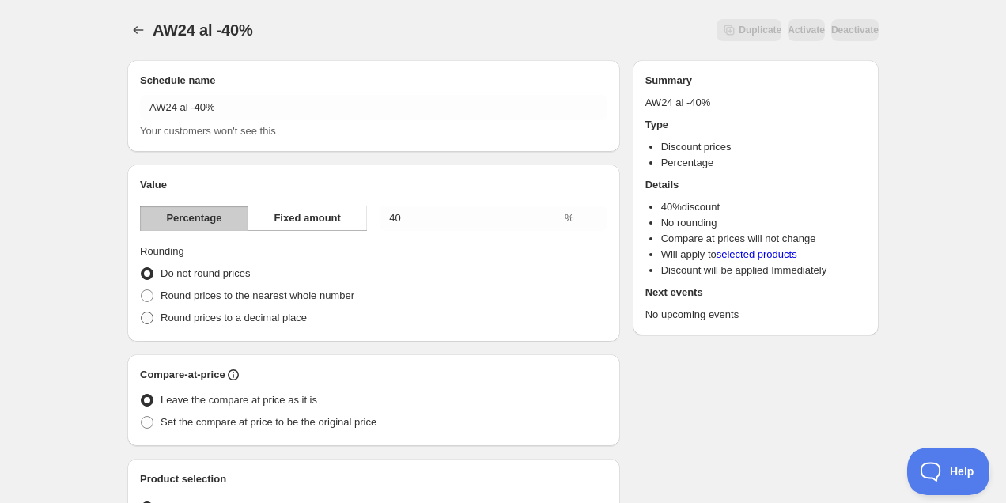
click at [259, 315] on span "Round prices to a decimal place" at bounding box center [234, 318] width 146 height 12
click at [142, 312] on input "Round prices to a decimal place" at bounding box center [141, 312] width 1 height 1
radio input "true"
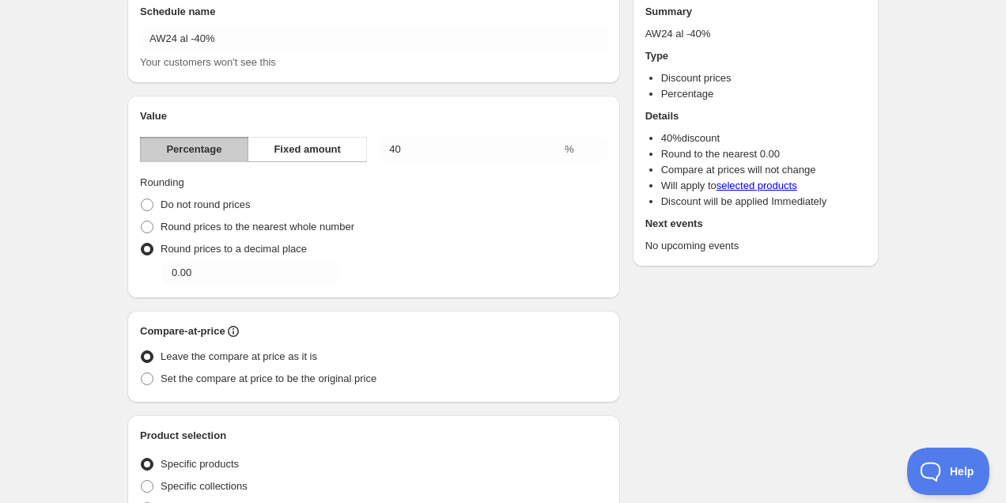
scroll to position [87, 0]
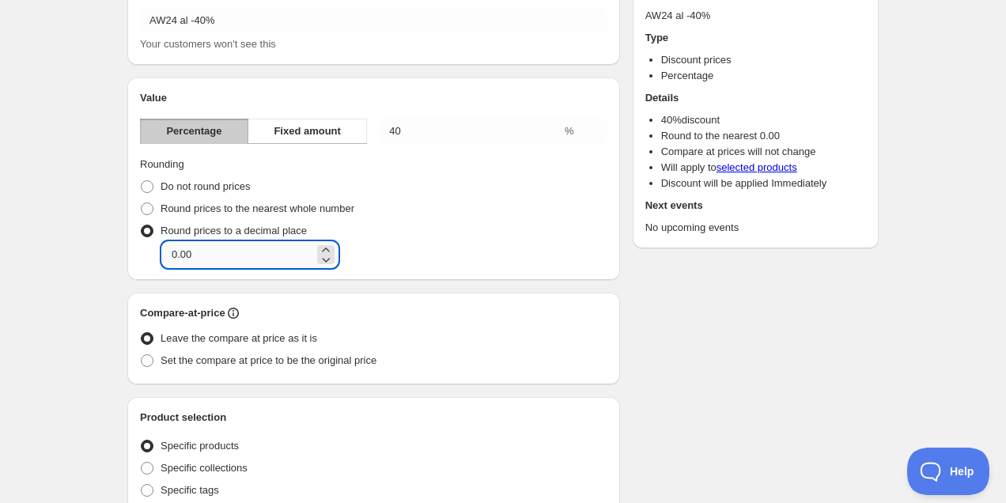
click at [227, 257] on input "0.00" at bounding box center [238, 254] width 152 height 25
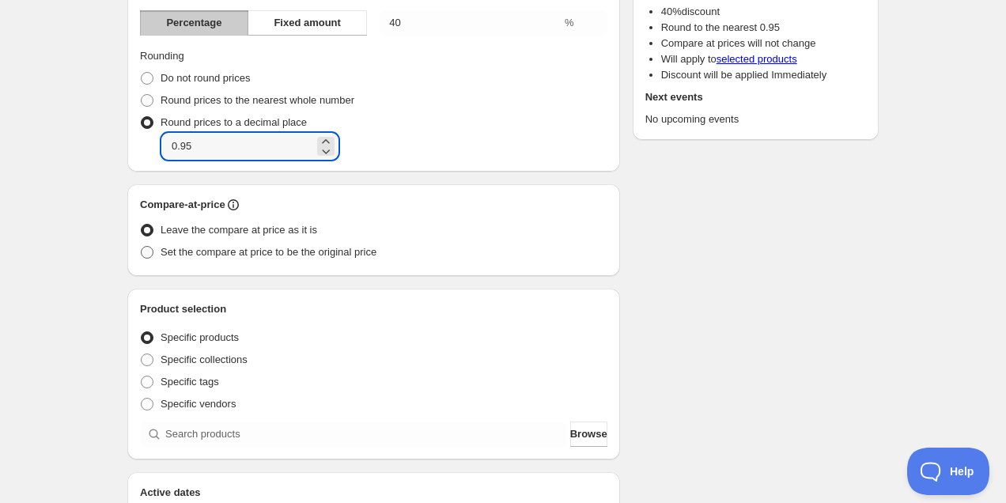
type input "0.95"
click at [327, 248] on span "Set the compare at price to be the original price" at bounding box center [269, 252] width 216 height 12
click at [142, 247] on input "Set the compare at price to be the original price" at bounding box center [141, 246] width 1 height 1
radio input "true"
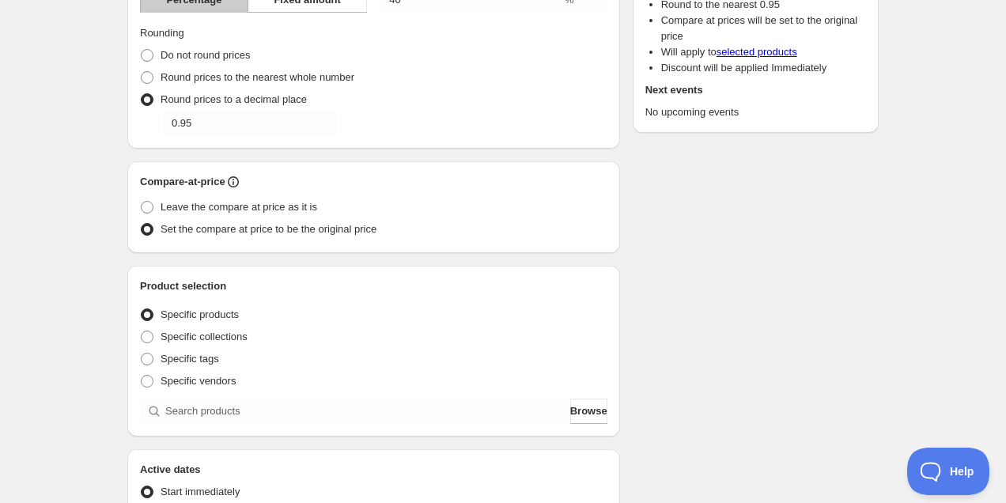
scroll to position [268, 0]
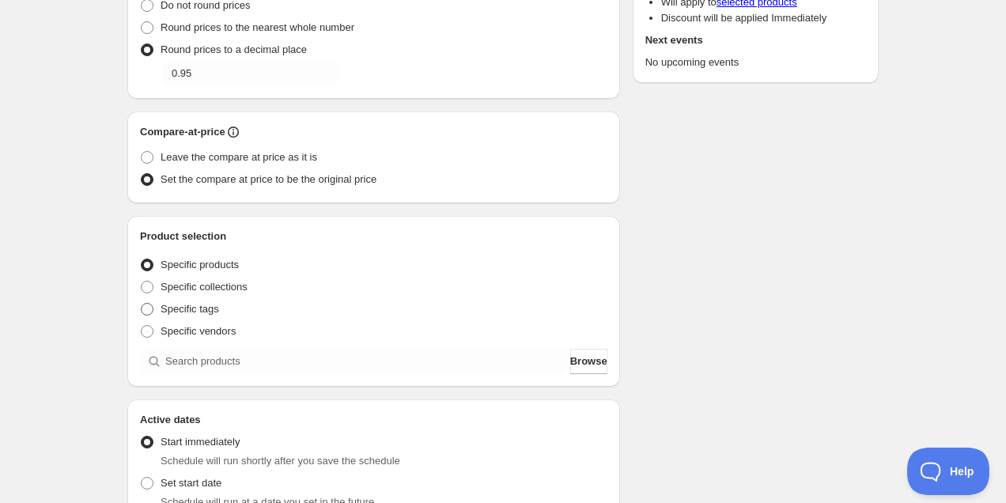
click at [210, 302] on span "Specific tags" at bounding box center [190, 309] width 59 height 16
click at [142, 303] on input "Specific tags" at bounding box center [141, 303] width 1 height 1
radio input "true"
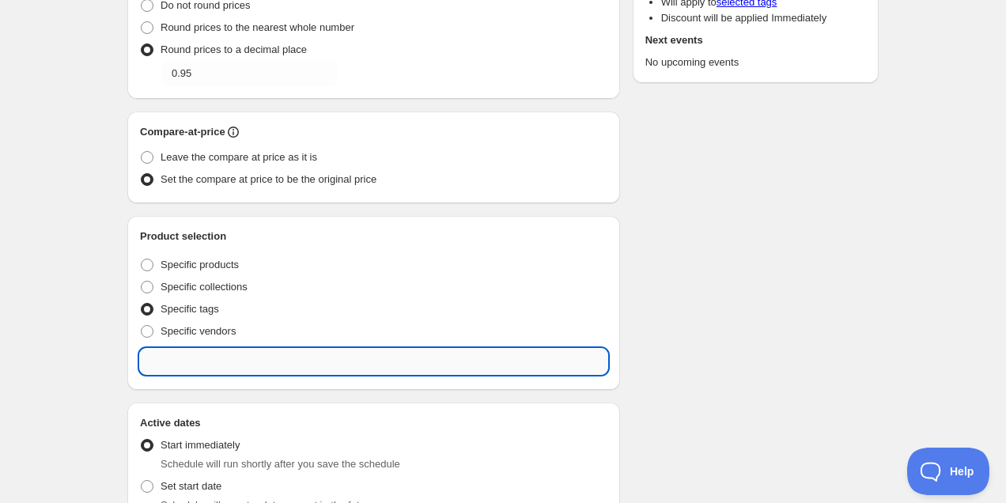
click at [221, 357] on input "text" at bounding box center [373, 361] width 467 height 25
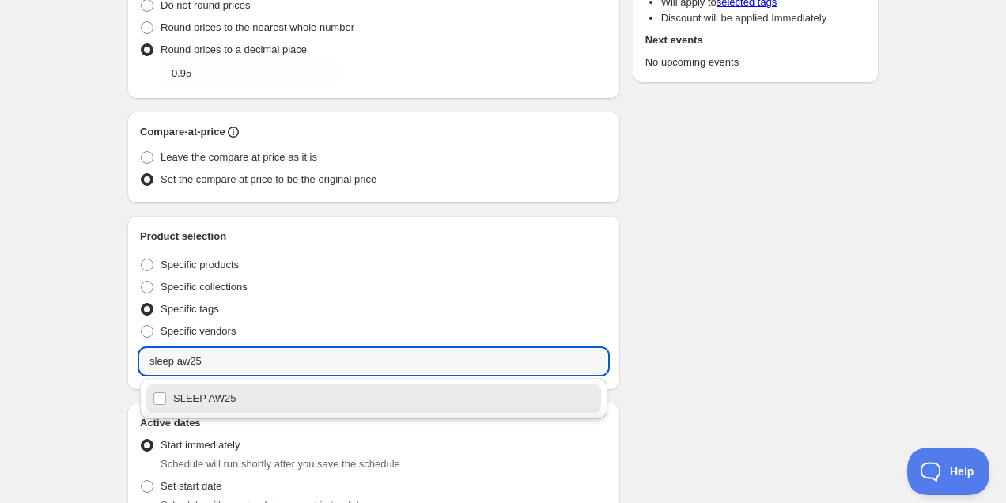
click at [193, 400] on div "SLEEP AW25" at bounding box center [374, 399] width 442 height 22
type input "SLEEP AW25"
checkbox input "true"
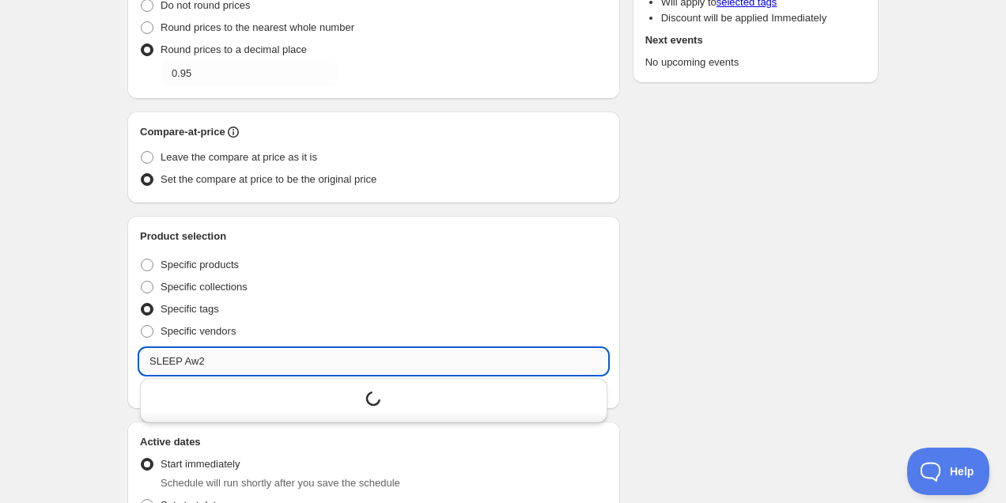
type input "SLEEP Aw24"
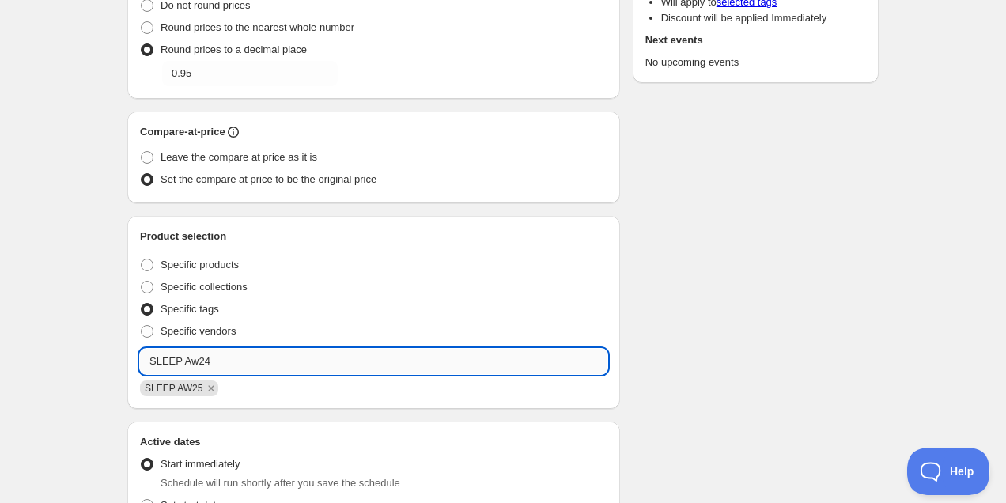
click at [224, 369] on input "SLEEP Aw24" at bounding box center [373, 361] width 467 height 25
click at [227, 358] on input "SLEEP Aw24" at bounding box center [373, 361] width 467 height 25
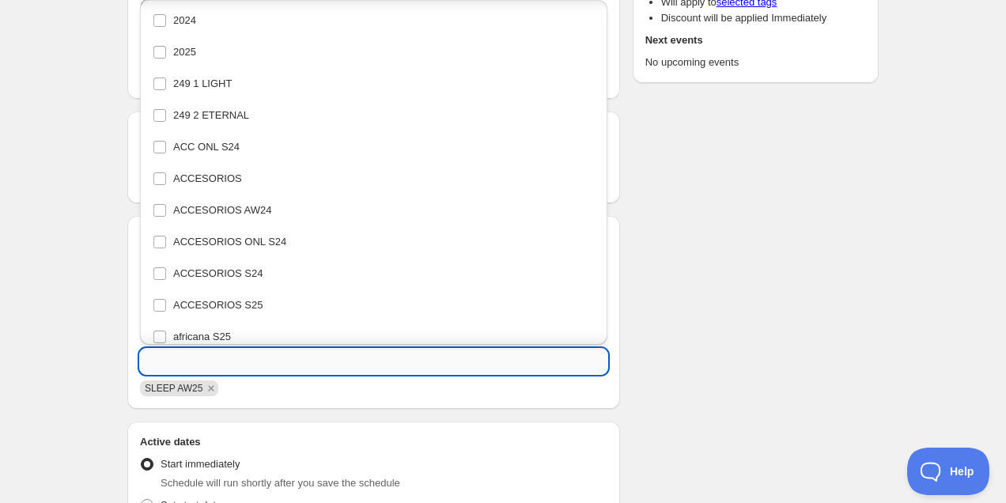
scroll to position [6550, 0]
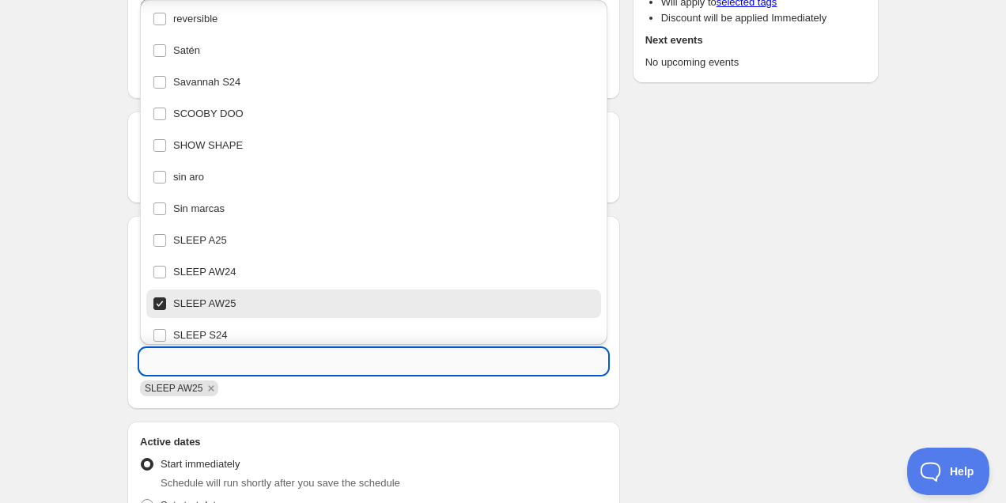
click at [225, 363] on input "text" at bounding box center [373, 361] width 467 height 25
paste input "SLEEP Aw24"
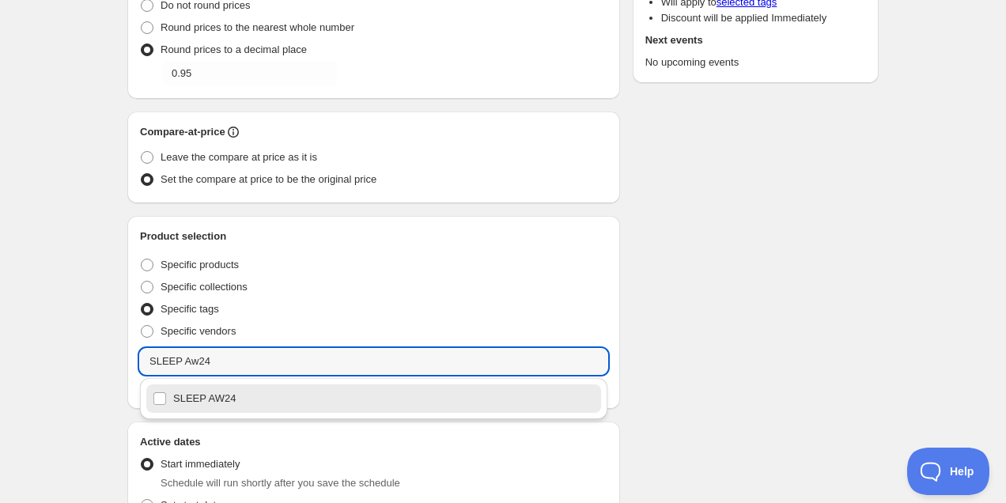
click at [225, 399] on div "SLEEP AW24" at bounding box center [374, 399] width 442 height 22
type input "SLEEP AW24"
checkbox input "true"
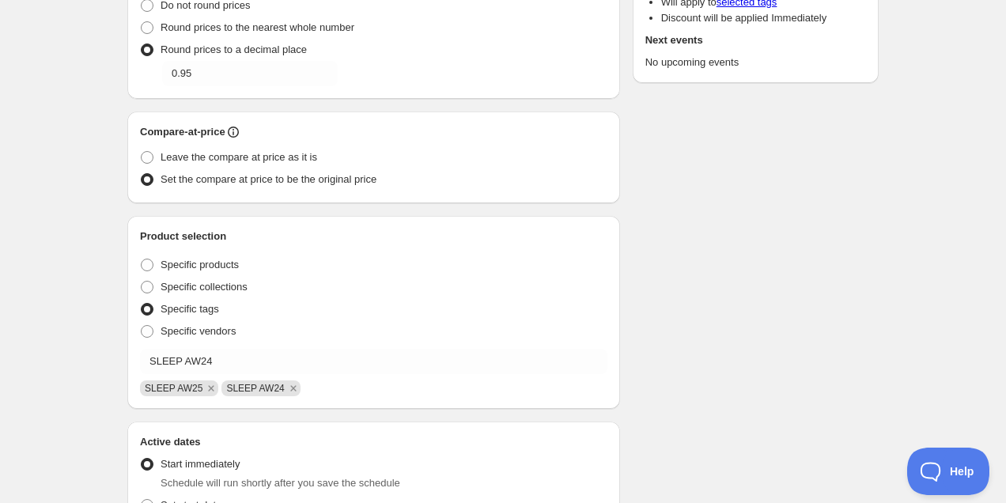
click at [611, 292] on div "Product selection Entity type Specific products Specific collections Specific t…" at bounding box center [373, 312] width 493 height 193
click at [213, 388] on icon "Remove SLEEP AW25" at bounding box center [212, 388] width 6 height 6
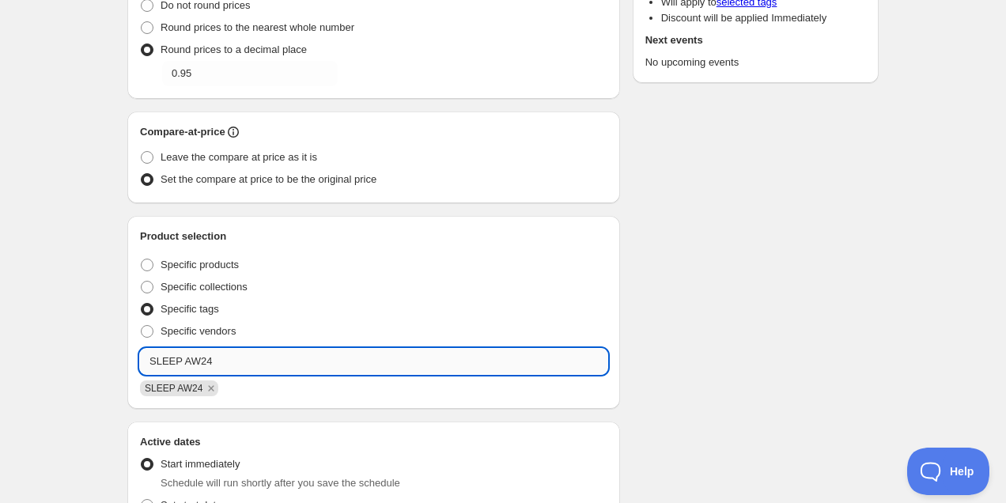
click at [217, 359] on input "SLEEP AW24" at bounding box center [373, 361] width 467 height 25
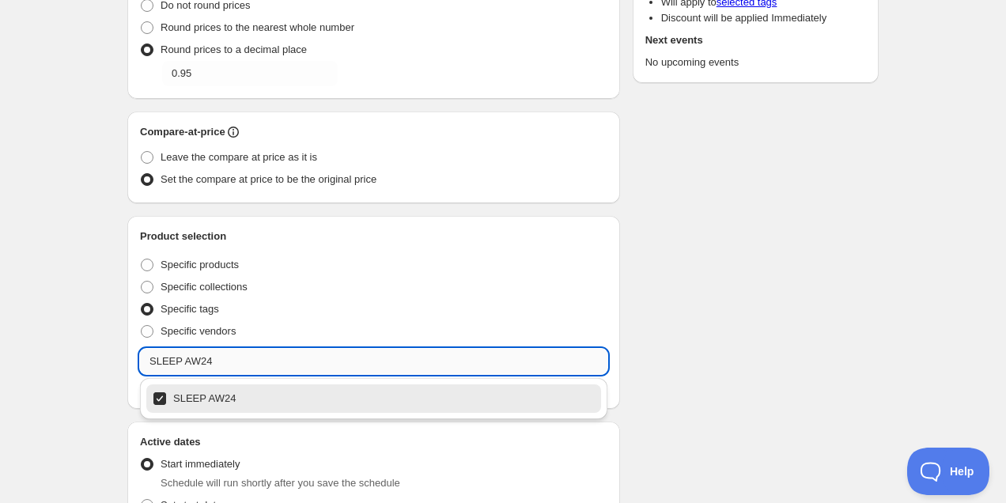
click at [217, 359] on input "SLEEP AW24" at bounding box center [373, 361] width 467 height 25
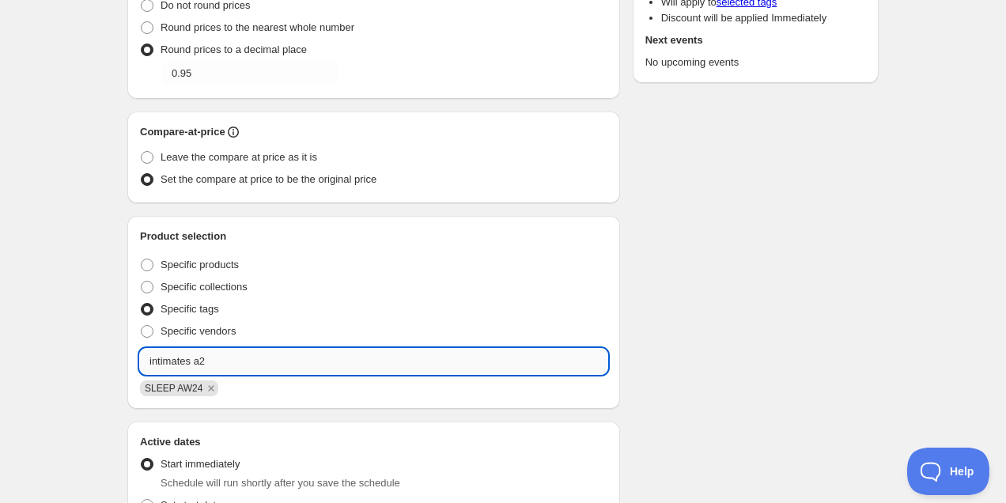
type input "intimates a24"
click at [239, 365] on input "intimates a24" at bounding box center [373, 361] width 467 height 25
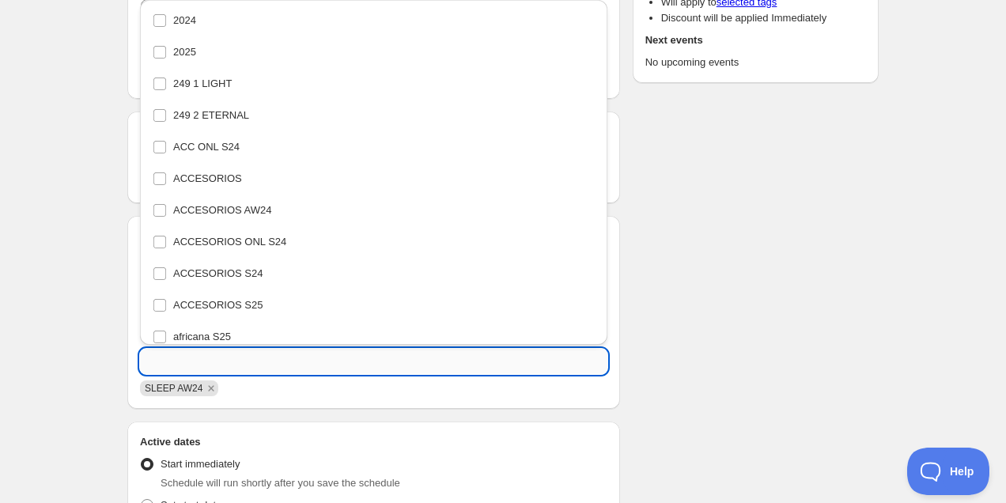
scroll to position [6518, 0]
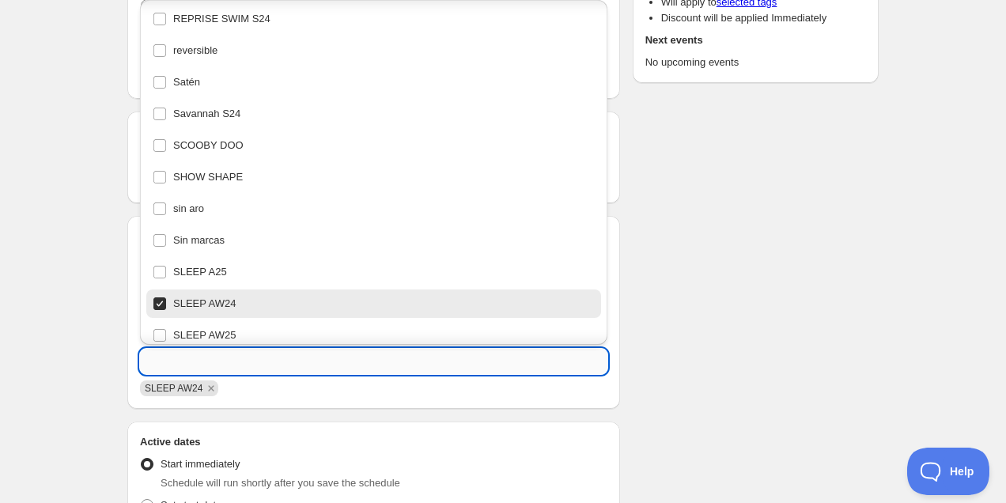
paste input "intimates a24"
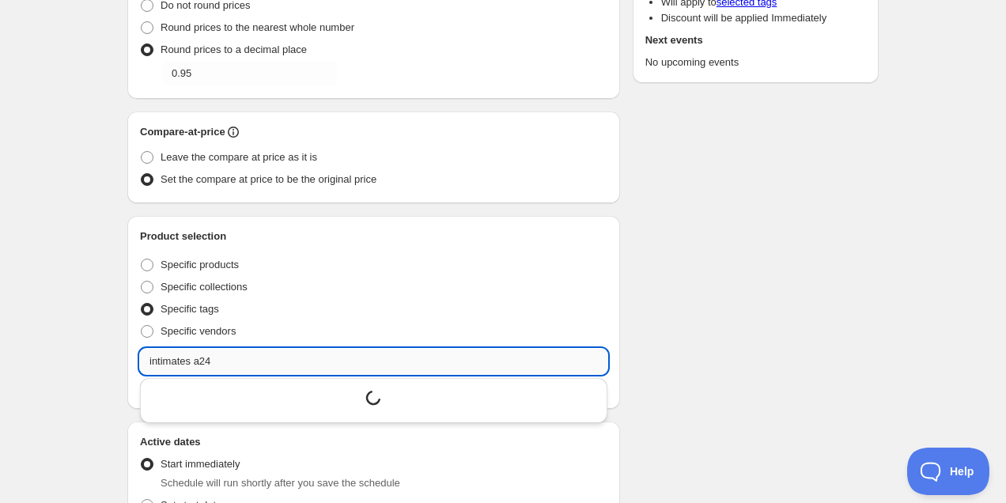
scroll to position [0, 0]
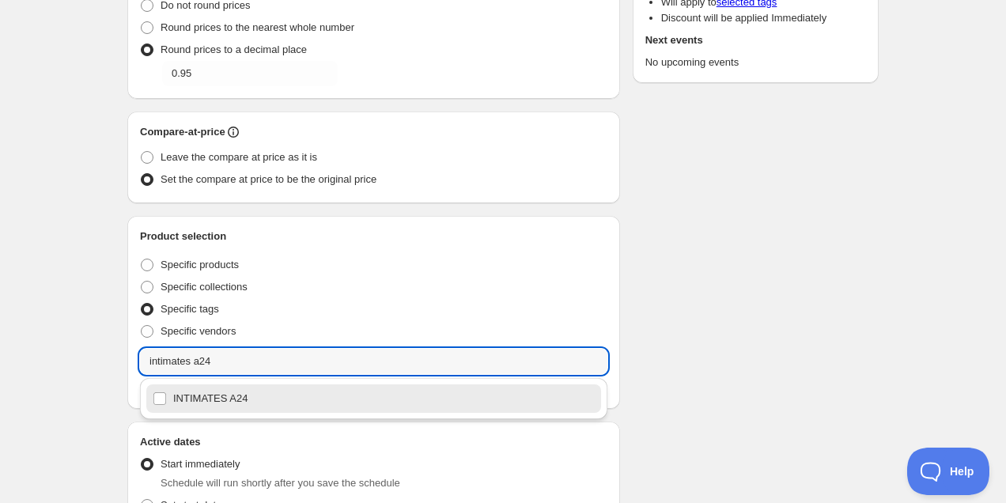
click at [235, 393] on div "INTIMATES A24" at bounding box center [374, 399] width 442 height 22
type input "INTIMATES A24"
checkbox input "true"
click at [238, 364] on input "INTIMATES A24" at bounding box center [373, 361] width 467 height 25
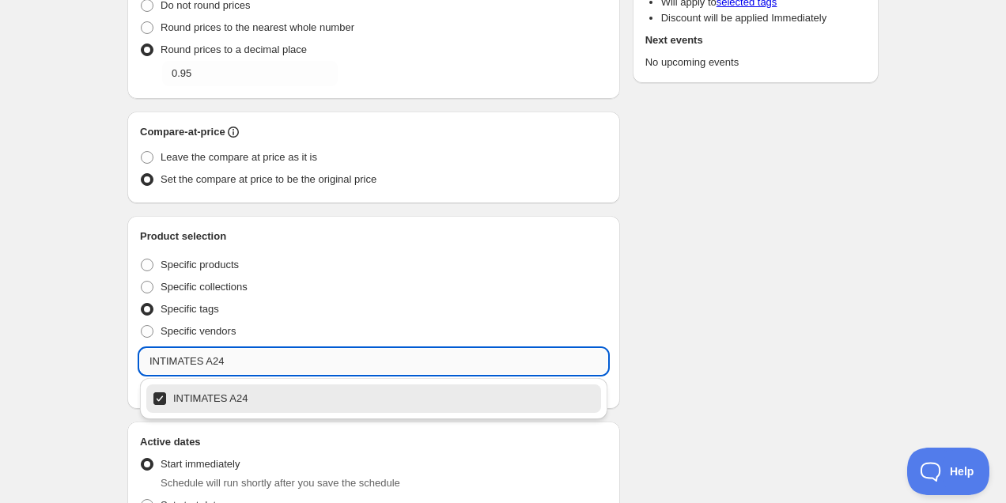
click at [238, 364] on input "INTIMATES A24" at bounding box center [373, 361] width 467 height 25
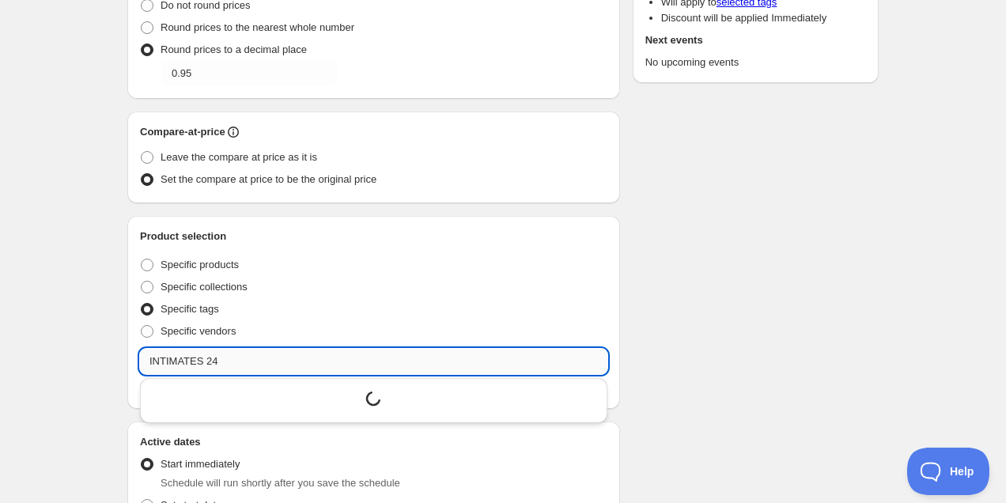
type input "INTIMATES W24"
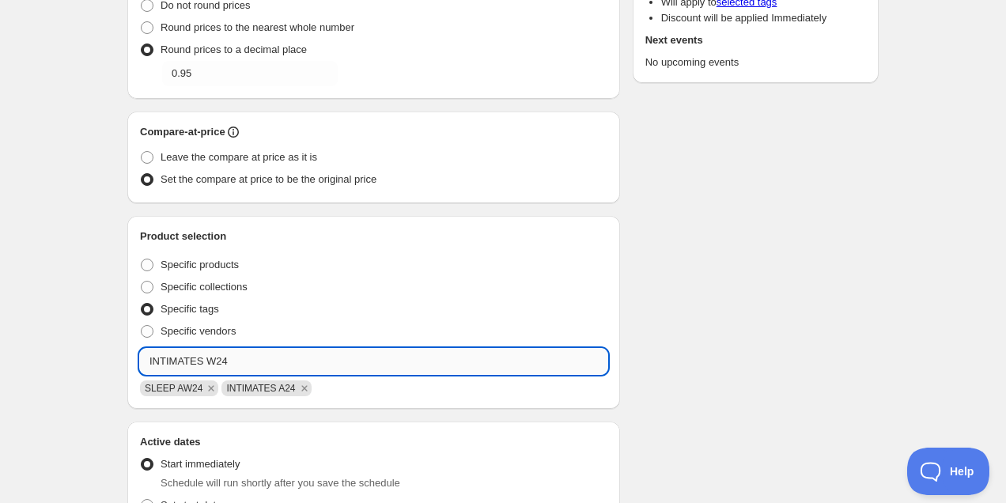
click at [250, 363] on input "INTIMATES W24" at bounding box center [373, 361] width 467 height 25
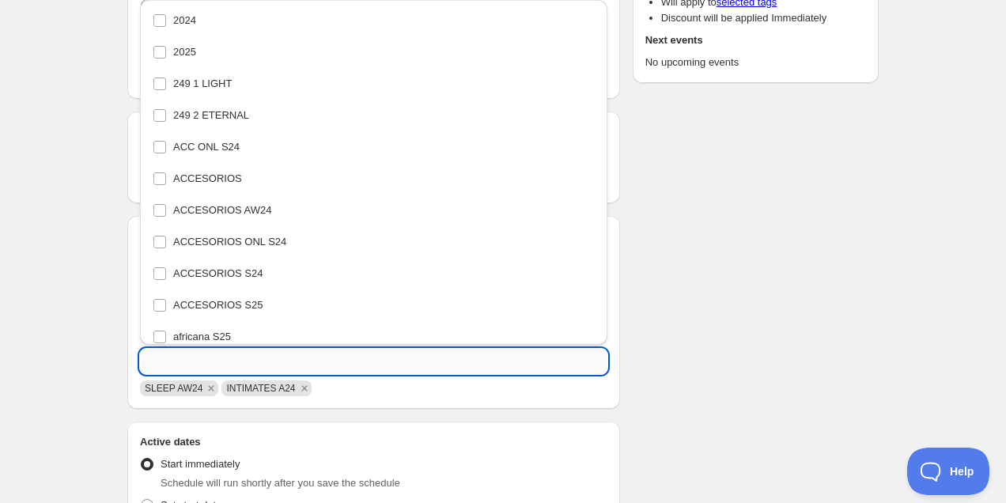
scroll to position [3671, 0]
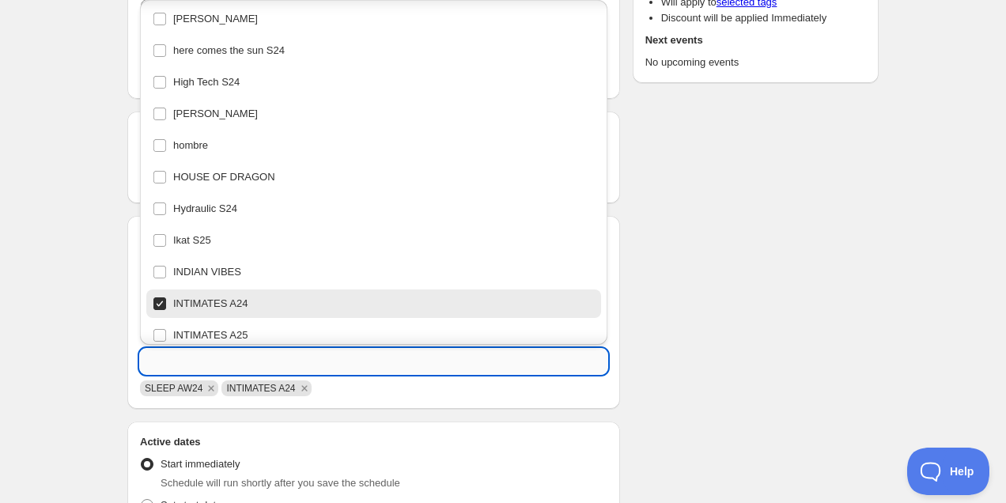
paste input "INTIMATES W24"
type input "INTIMATES W24"
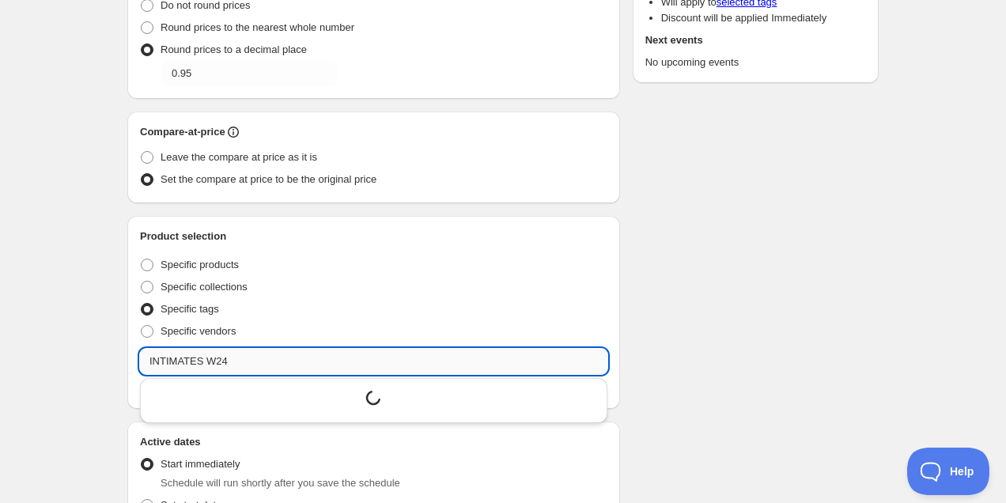
scroll to position [0, 0]
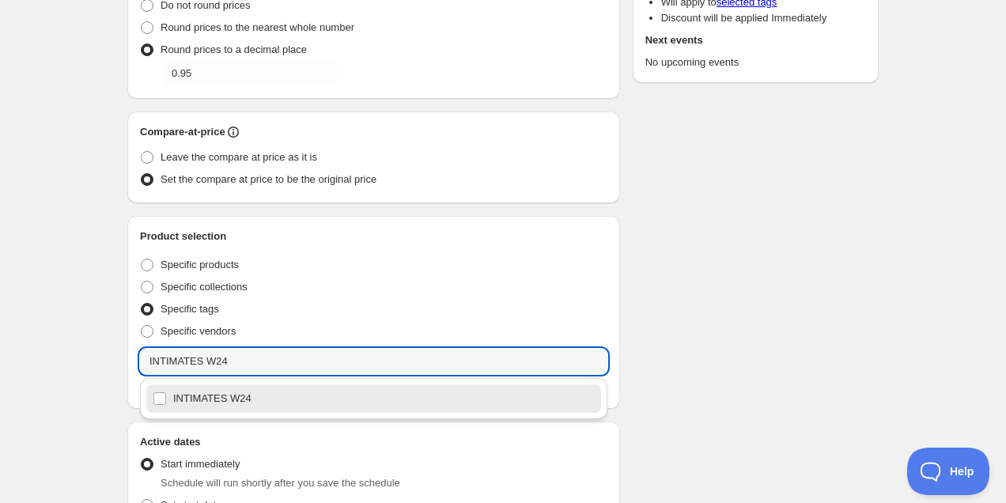
click at [230, 397] on div "INTIMATES W24" at bounding box center [374, 399] width 442 height 22
checkbox input "true"
type input "INTIMATES W24"
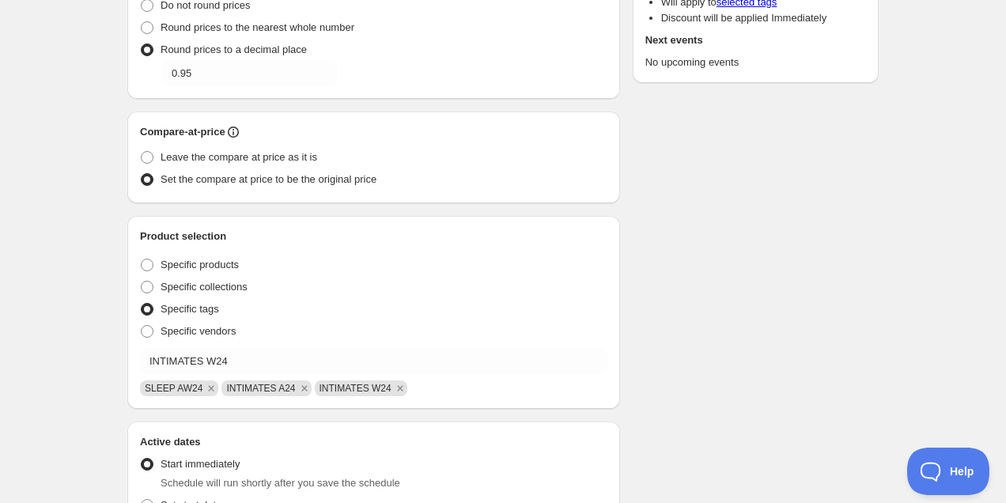
click at [750, 304] on div "Schedule name AW24 al -40% Your customers won't see this Value Percentage Fixed…" at bounding box center [497, 348] width 764 height 1139
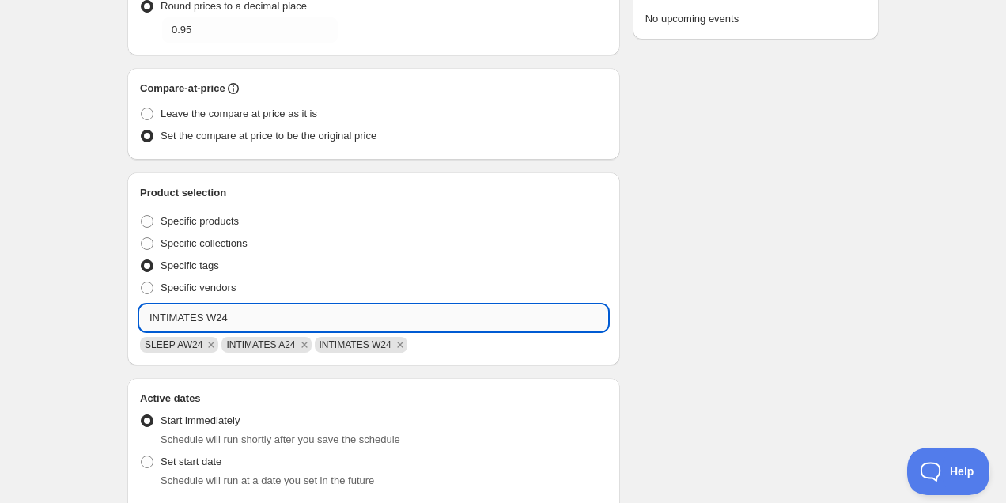
click at [272, 313] on input "INTIMATES W24" at bounding box center [373, 317] width 467 height 25
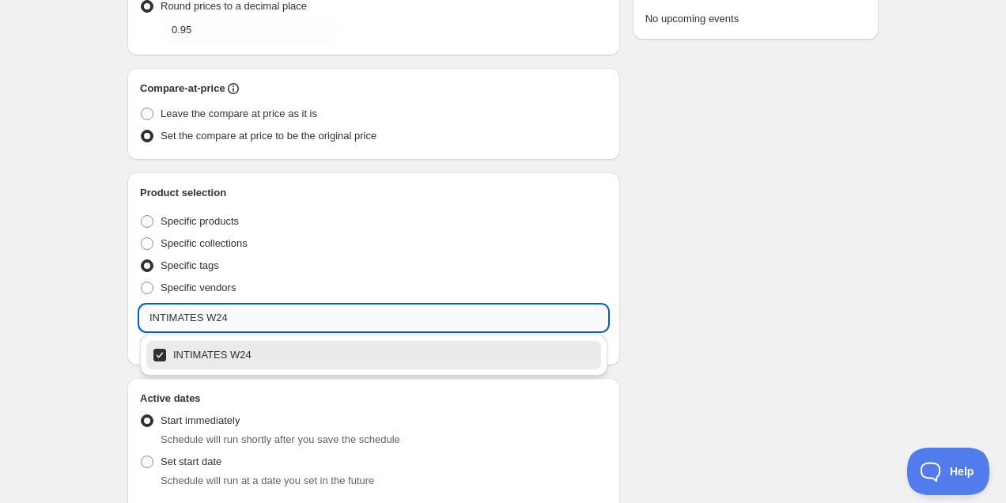
click at [272, 313] on input "INTIMATES W24" at bounding box center [373, 317] width 467 height 25
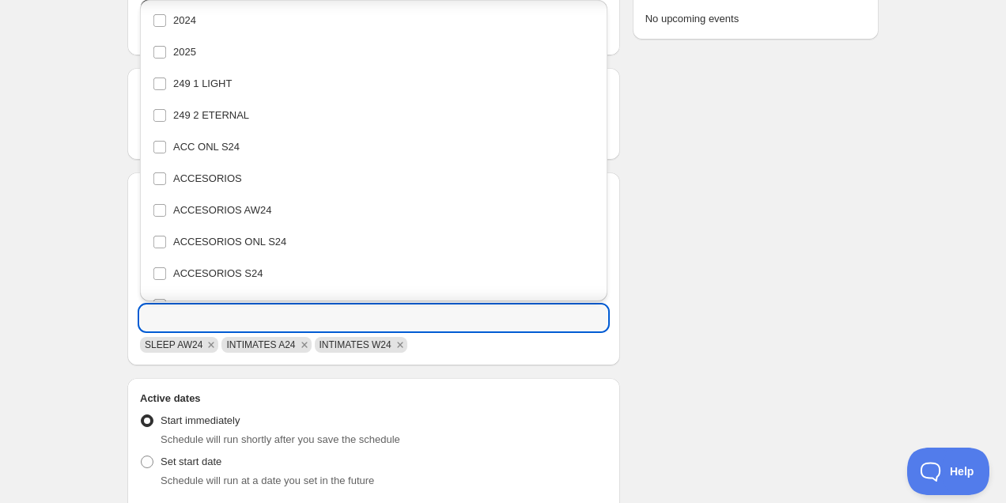
scroll to position [3715, 0]
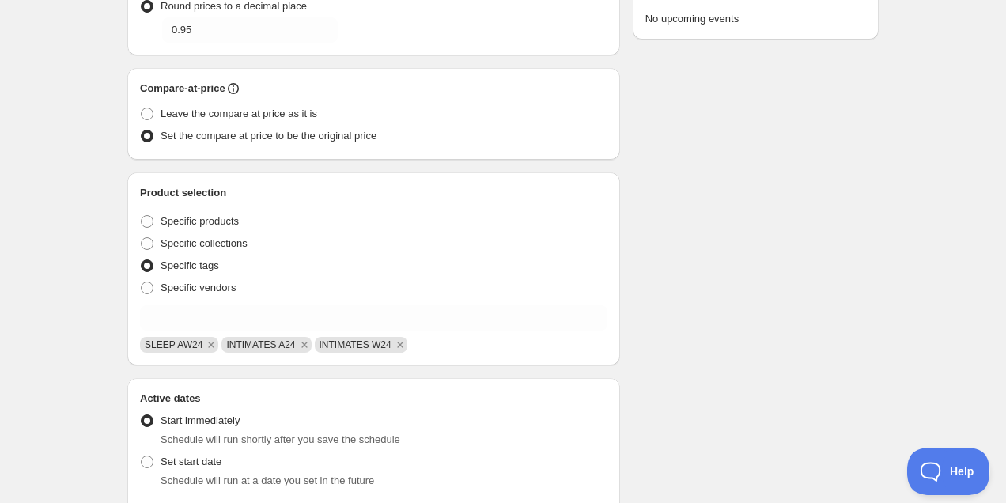
click at [682, 274] on div "Schedule name AW24 al -40% Your customers won't see this Value Percentage Fixed…" at bounding box center [497, 305] width 764 height 1139
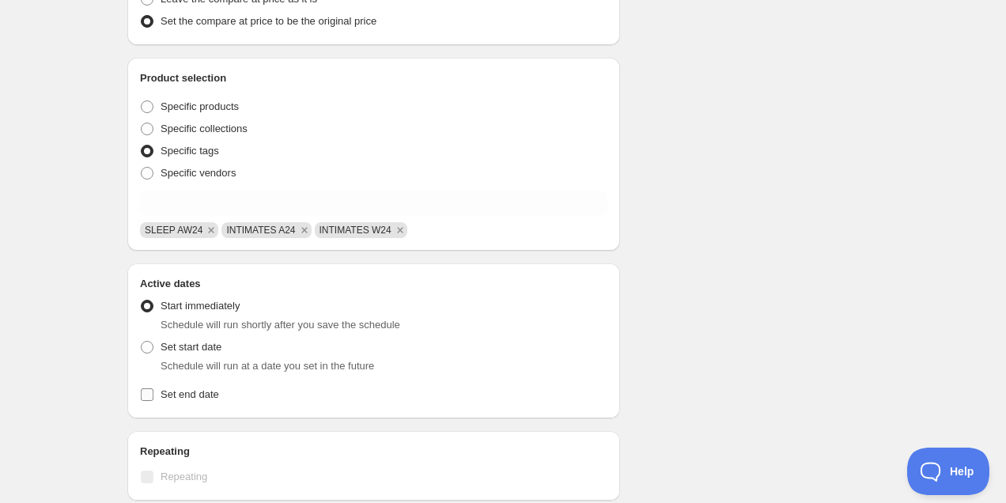
scroll to position [429, 0]
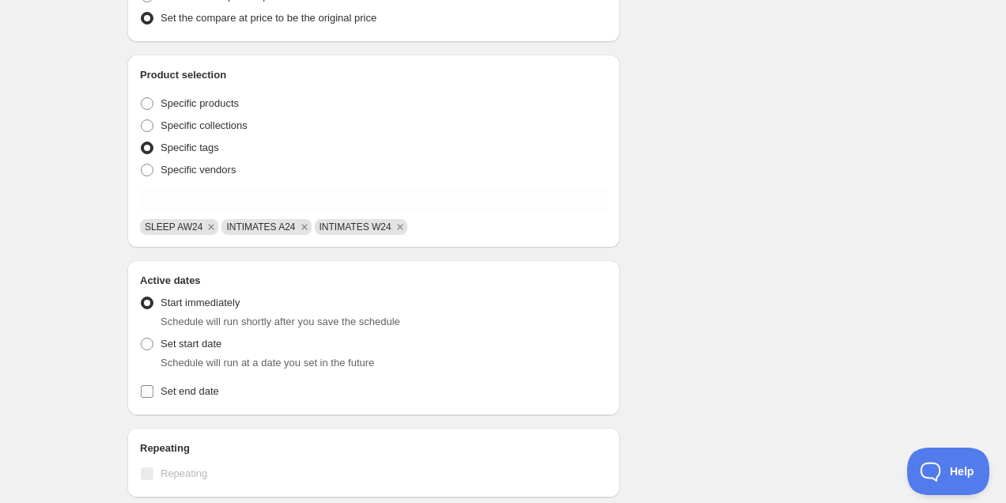
click at [195, 388] on span "Set end date" at bounding box center [190, 391] width 59 height 12
click at [153, 388] on input "Set end date" at bounding box center [147, 391] width 13 height 13
checkbox input "true"
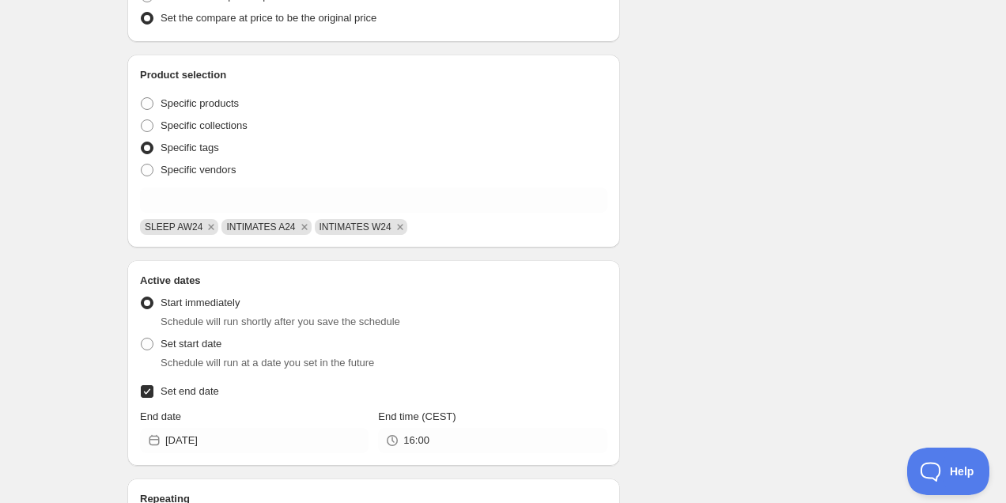
scroll to position [506, 0]
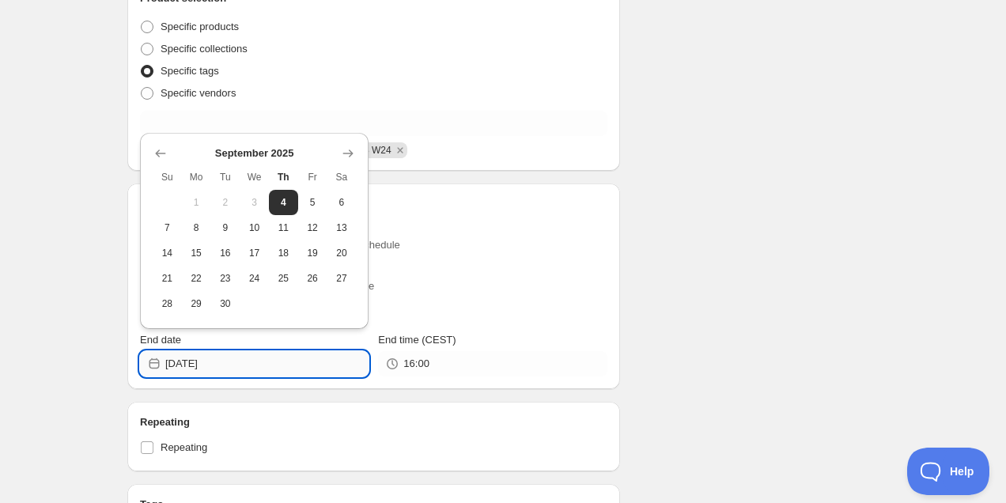
click at [257, 368] on input "[DATE]" at bounding box center [266, 363] width 203 height 25
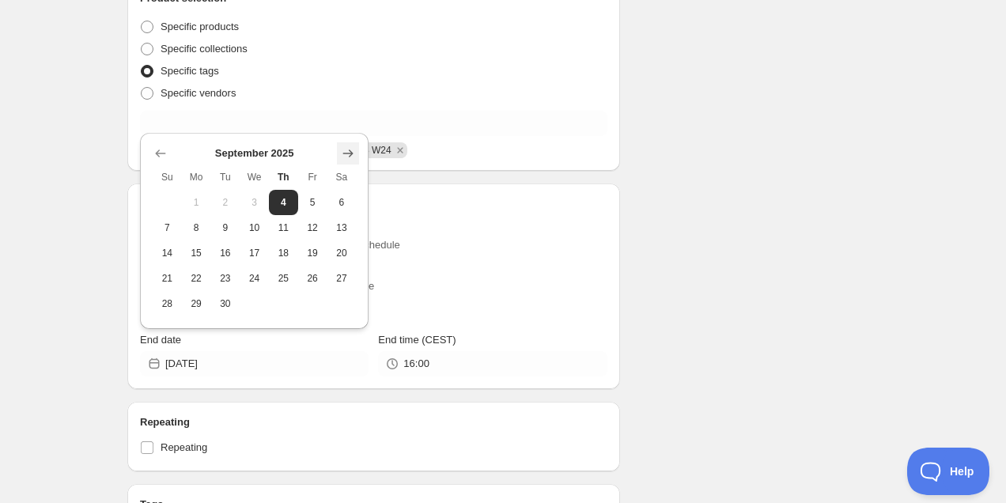
click at [354, 157] on icon "Show next month, October 2025" at bounding box center [348, 154] width 16 height 16
click at [354, 157] on icon "Show next month, November 2025" at bounding box center [348, 154] width 16 height 16
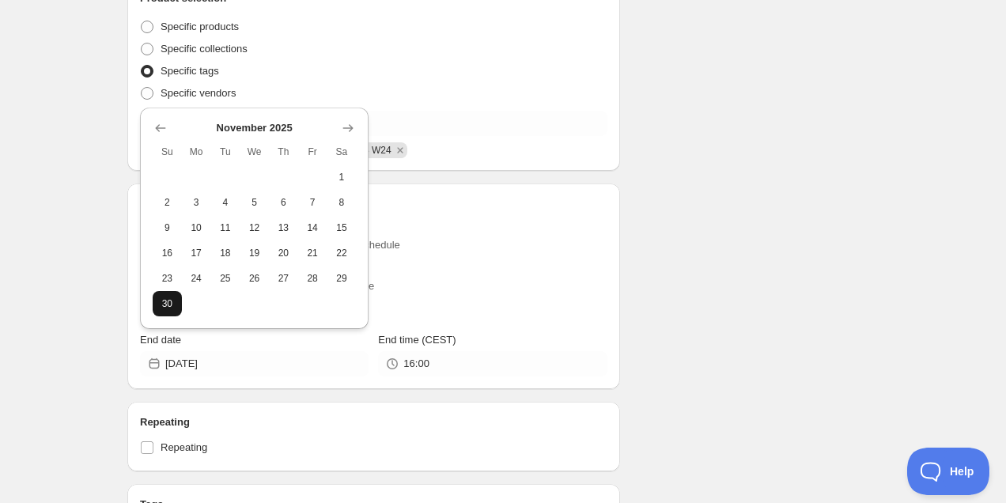
click at [157, 312] on button "30" at bounding box center [167, 303] width 29 height 25
type input "[DATE]"
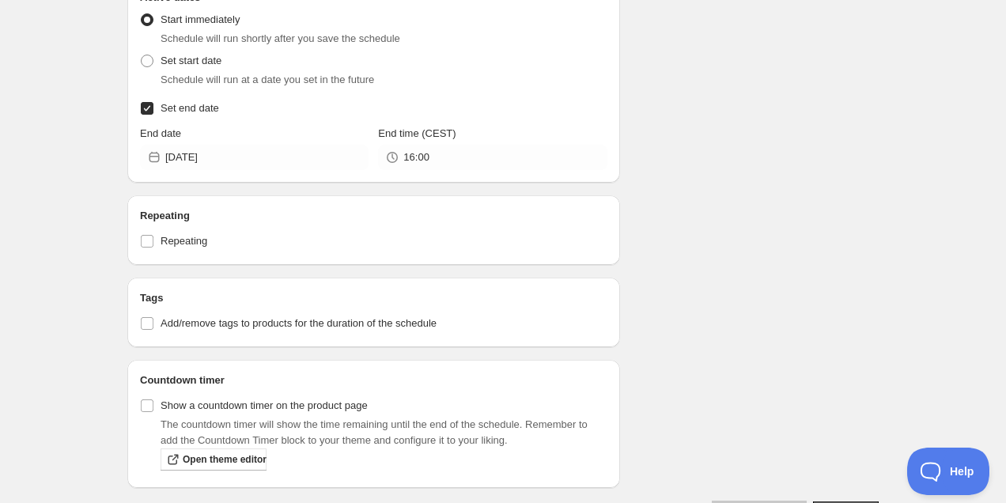
scroll to position [764, 0]
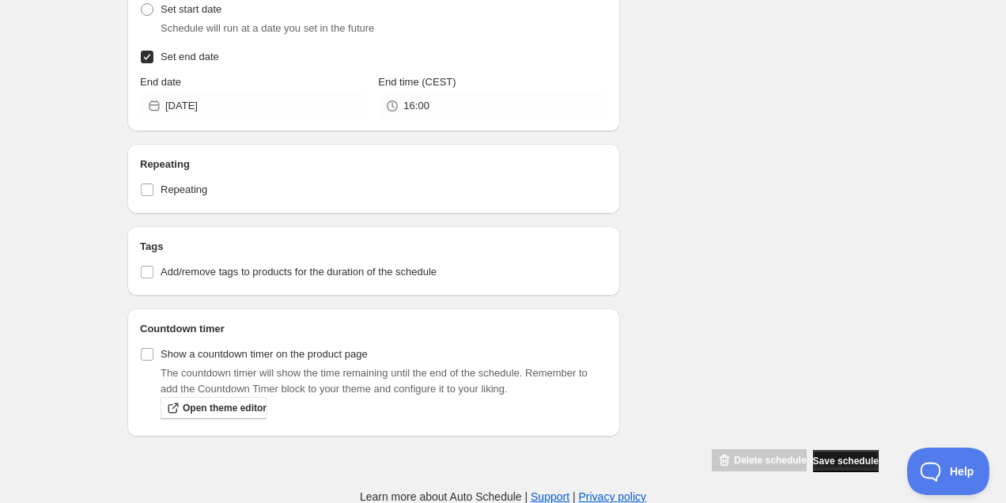
click at [853, 456] on span "Save schedule" at bounding box center [846, 461] width 66 height 13
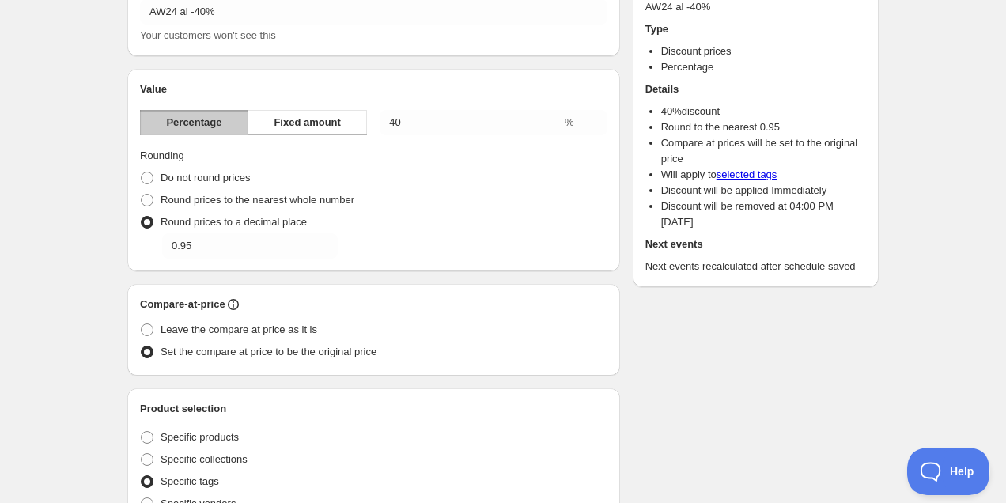
scroll to position [0, 0]
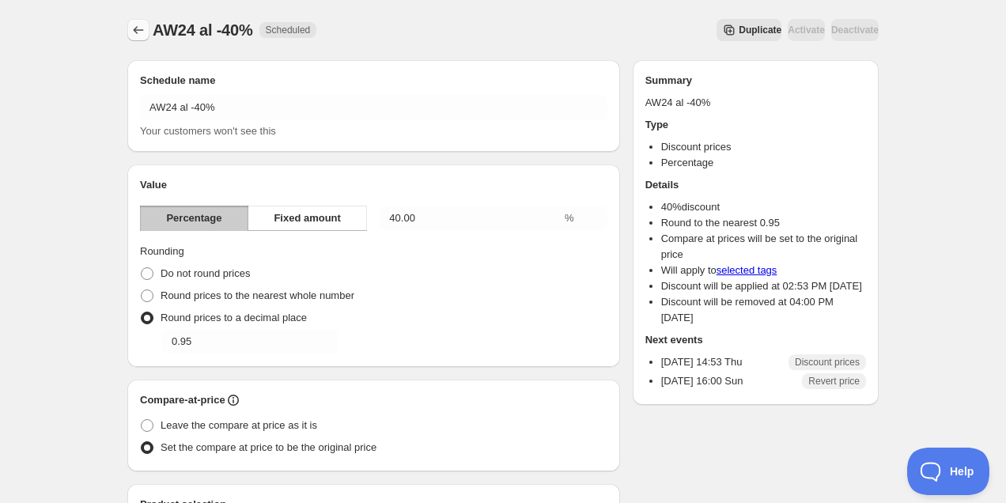
click at [144, 31] on icon "Schedules" at bounding box center [138, 30] width 16 height 16
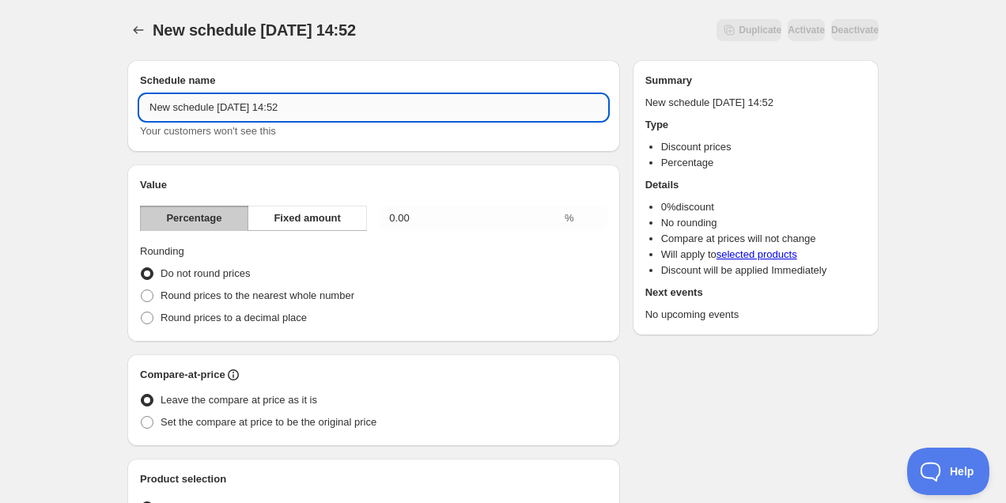
click at [244, 107] on input "New schedule [DATE] 14:52" at bounding box center [373, 107] width 467 height 25
type input "SP25 al -30%"
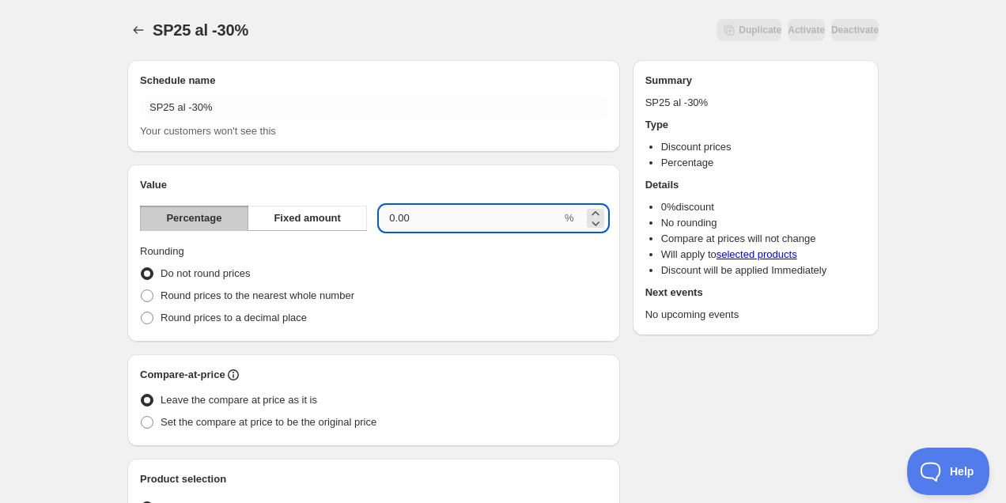
click at [448, 221] on input "0.00" at bounding box center [471, 218] width 182 height 25
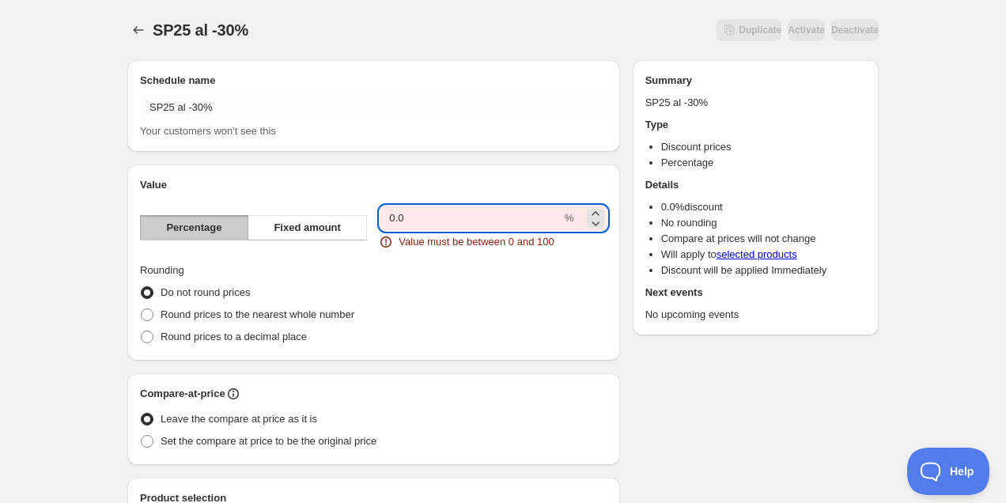
type input "0"
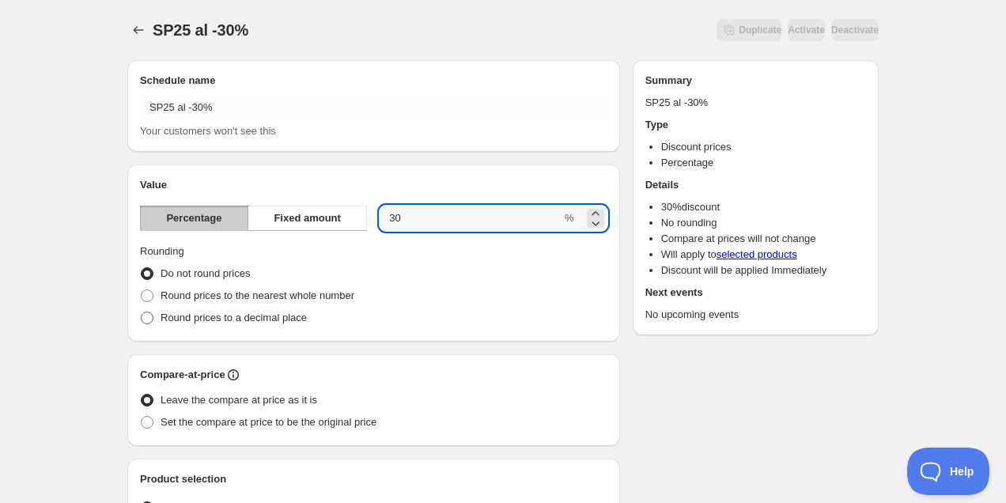
type input "30"
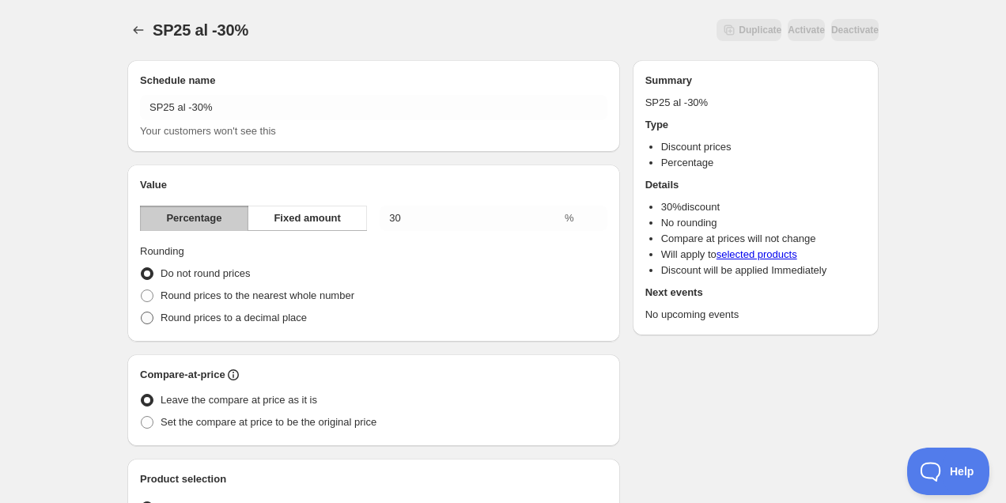
click at [302, 316] on span "Round prices to a decimal place" at bounding box center [234, 318] width 146 height 12
click at [142, 312] on input "Round prices to a decimal place" at bounding box center [141, 312] width 1 height 1
radio input "true"
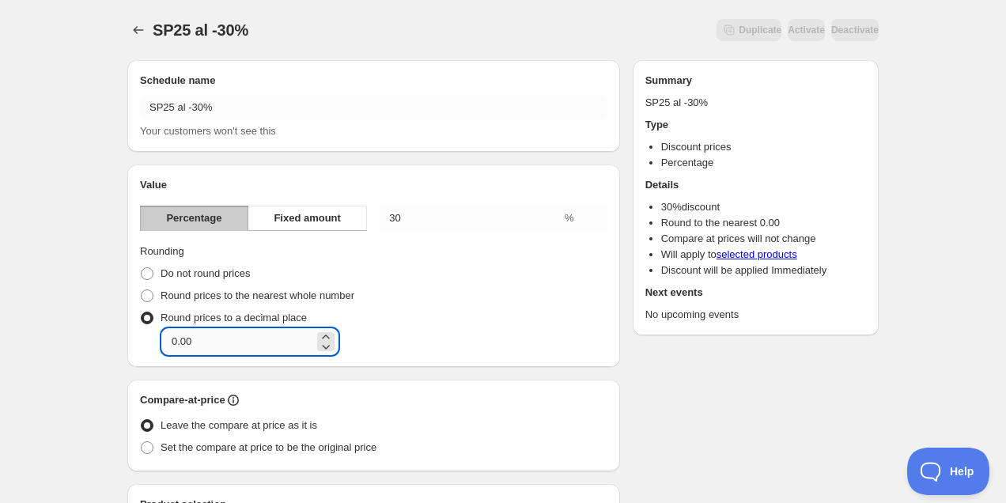
click at [257, 351] on input "0.00" at bounding box center [238, 341] width 152 height 25
type input "0.54"
click at [258, 446] on span "Set the compare at price to be the original price" at bounding box center [269, 447] width 216 height 12
click at [142, 442] on input "Set the compare at price to be the original price" at bounding box center [141, 441] width 1 height 1
radio input "true"
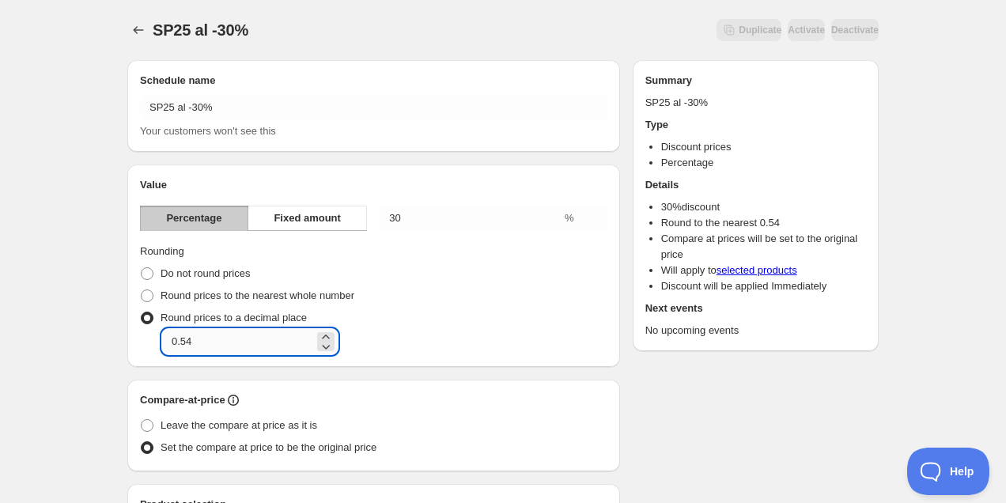
click at [251, 350] on input "0.54" at bounding box center [238, 341] width 152 height 25
type input "0.95"
click at [576, 319] on div "Round prices to a decimal place Decimal place 0.95" at bounding box center [373, 330] width 467 height 47
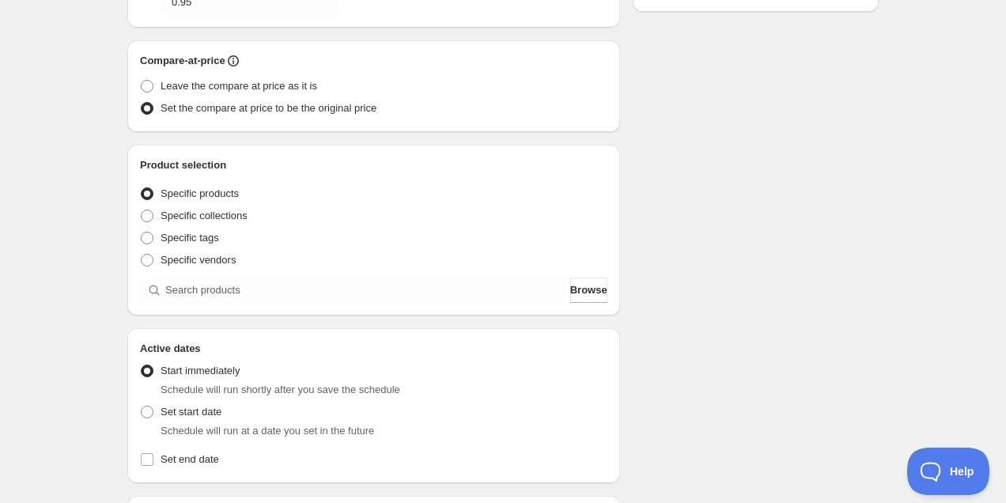
scroll to position [342, 0]
click at [201, 238] on span "Specific tags" at bounding box center [190, 235] width 59 height 12
click at [142, 230] on input "Specific tags" at bounding box center [141, 229] width 1 height 1
radio input "true"
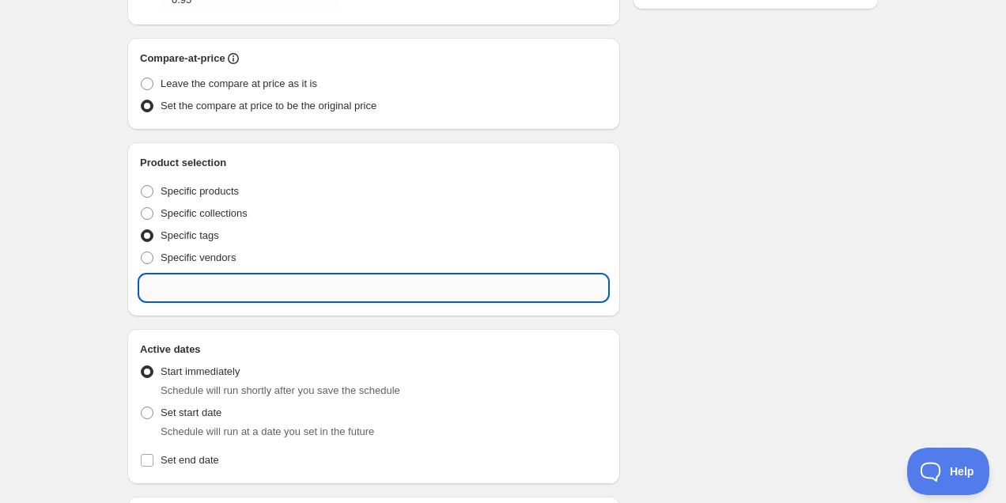
click at [204, 285] on input "text" at bounding box center [373, 287] width 467 height 25
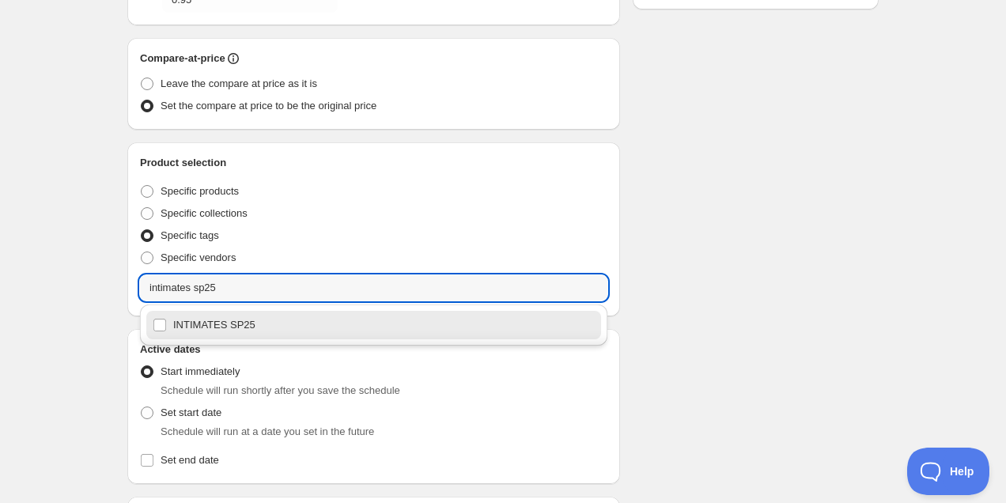
click at [198, 329] on div "INTIMATES SP25" at bounding box center [374, 325] width 442 height 22
type input "INTIMATES SP25"
checkbox input "true"
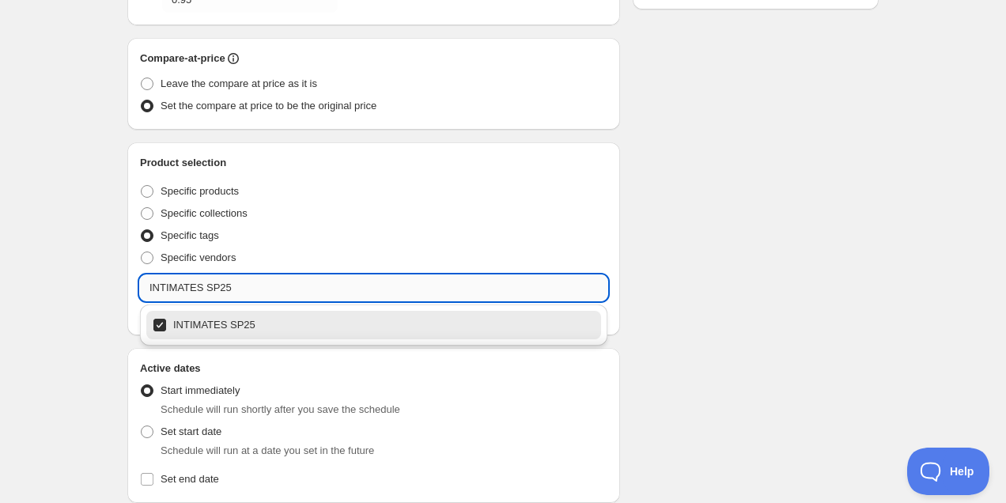
click at [258, 289] on input "INTIMATES SP25" at bounding box center [373, 287] width 467 height 25
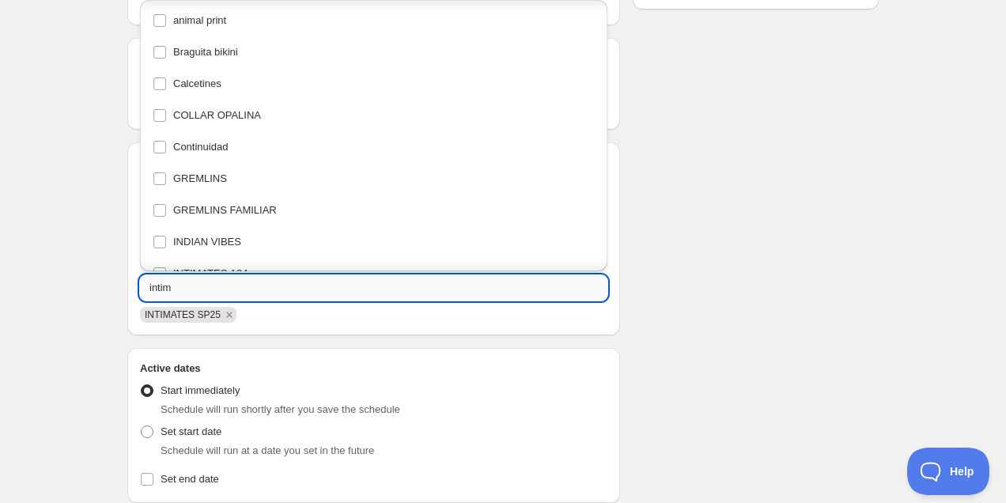
scroll to position [0, 0]
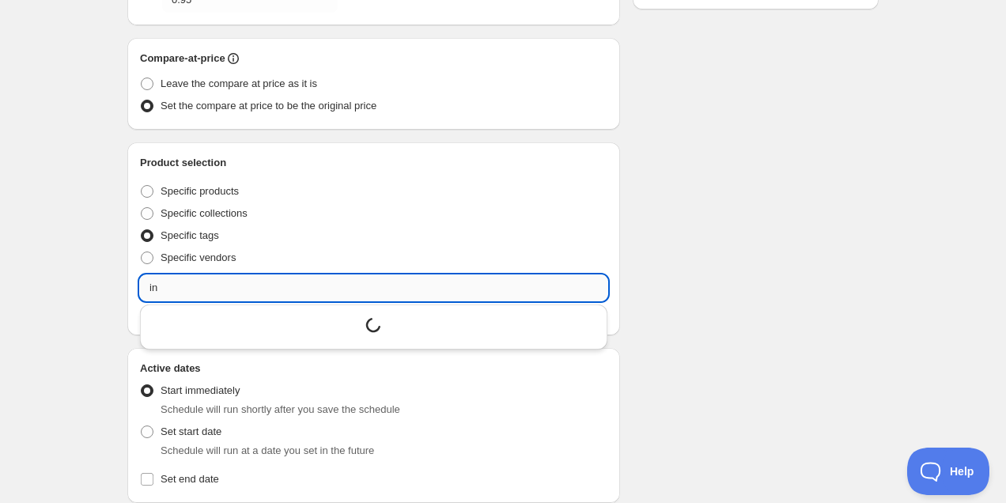
type input "i"
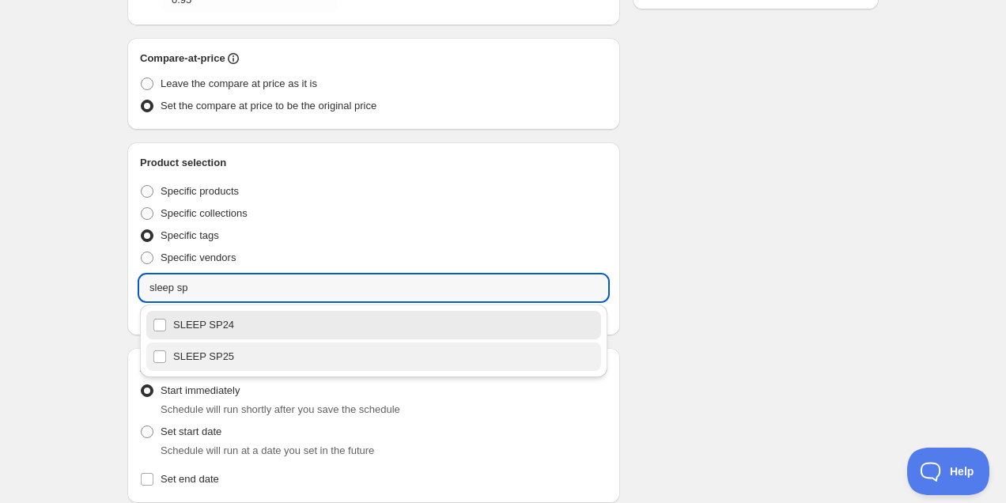
click at [259, 353] on div "SLEEP SP25" at bounding box center [374, 357] width 442 height 22
type input "SLEEP SP25"
checkbox input "true"
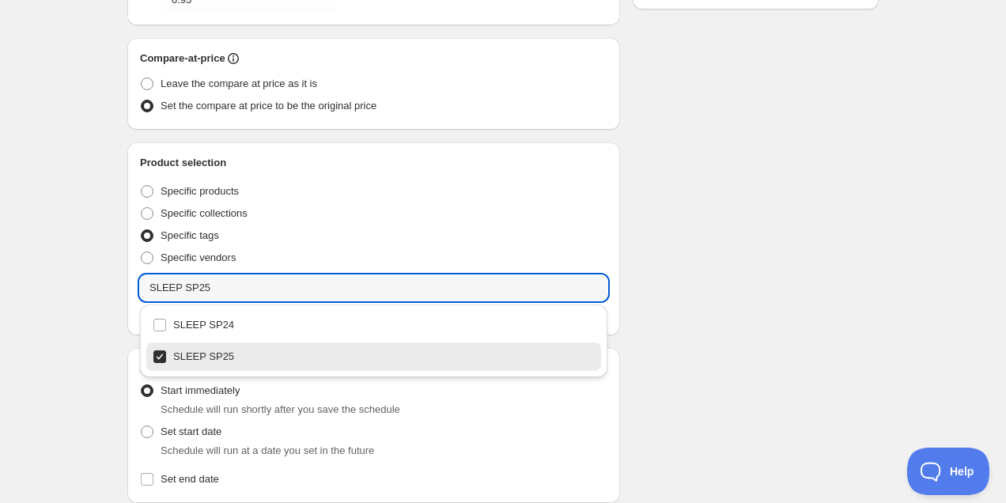
type input "SLEEP SP25"
click at [718, 253] on div "Schedule name SP25 al -30% Your customers won't see this Value Percentage Fixed…" at bounding box center [497, 275] width 764 height 1139
click at [237, 289] on input "SLEEP SP25" at bounding box center [373, 287] width 467 height 25
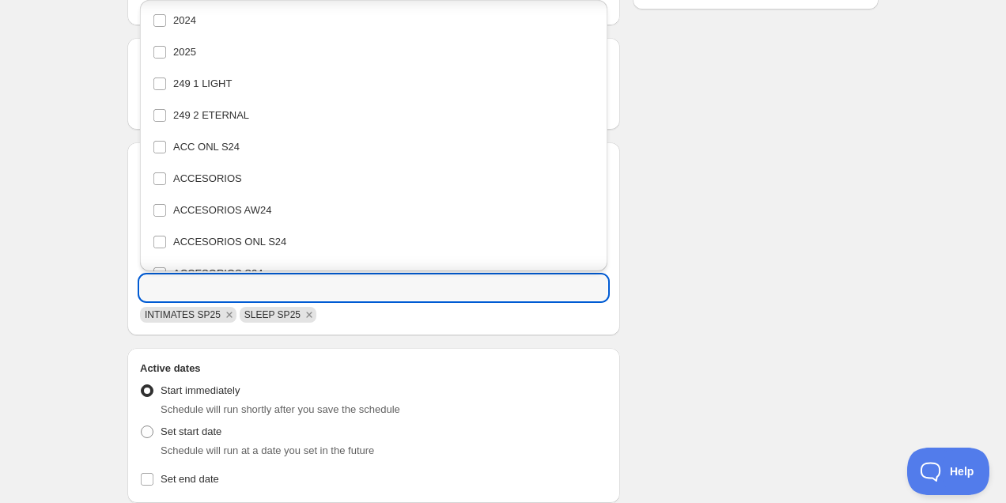
scroll to position [3934, 0]
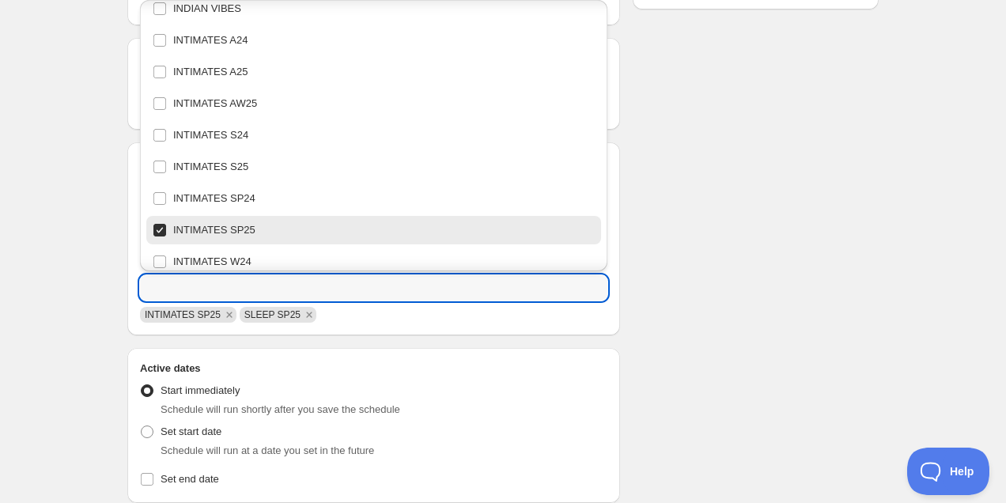
click at [718, 225] on div "Schedule name SP25 al -30% Your customers won't see this Value Percentage Fixed…" at bounding box center [497, 275] width 764 height 1139
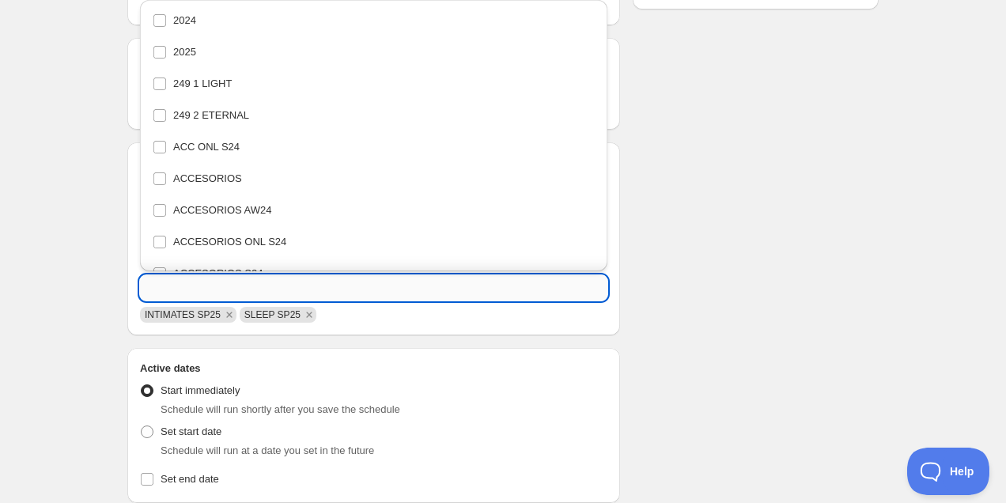
click at [316, 287] on input "text" at bounding box center [373, 287] width 467 height 25
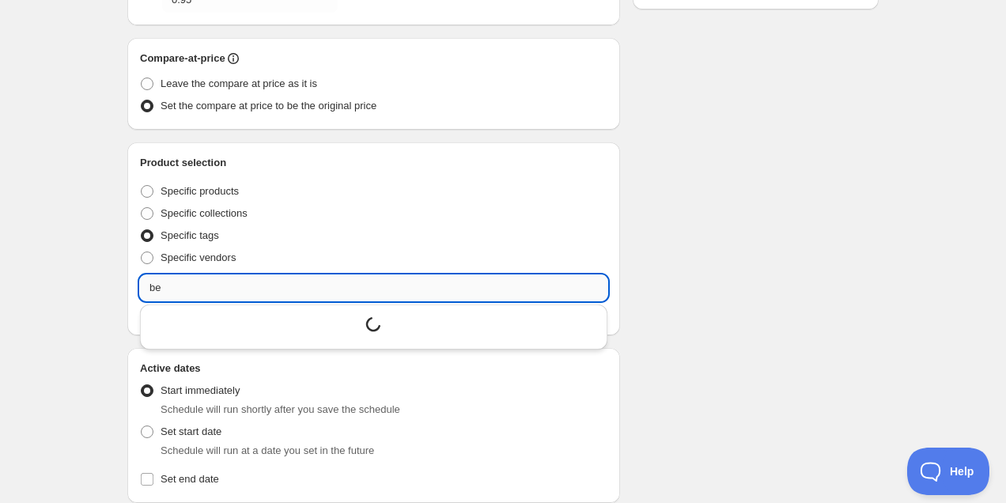
scroll to position [0, 0]
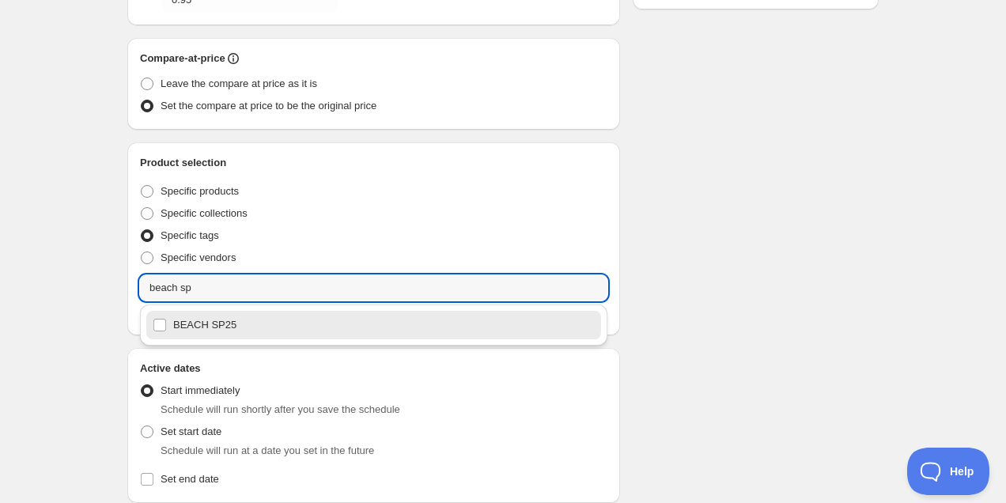
click at [295, 322] on div "BEACH SP25" at bounding box center [374, 325] width 442 height 22
type input "BEACH SP25"
checkbox input "true"
click at [285, 284] on input "BEACH SP25" at bounding box center [373, 287] width 467 height 25
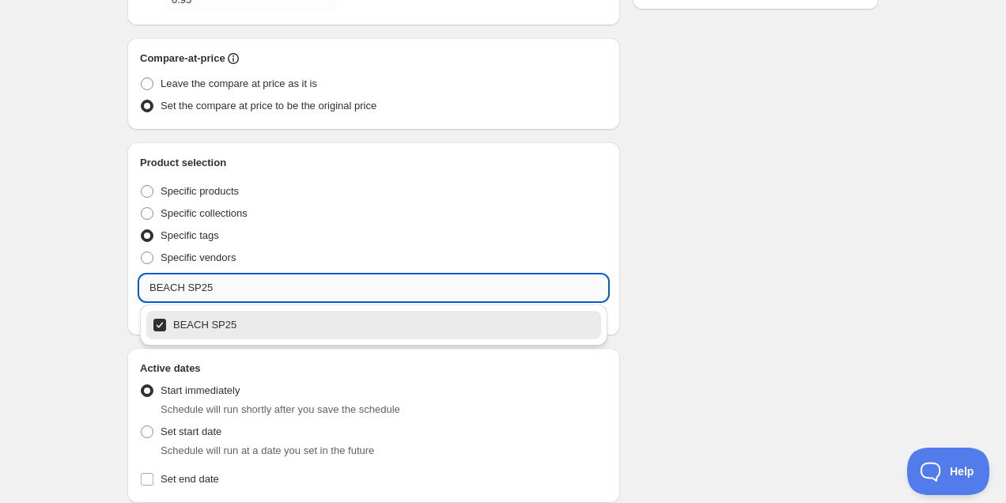
click at [285, 284] on input "BEACH SP25" at bounding box center [373, 287] width 467 height 25
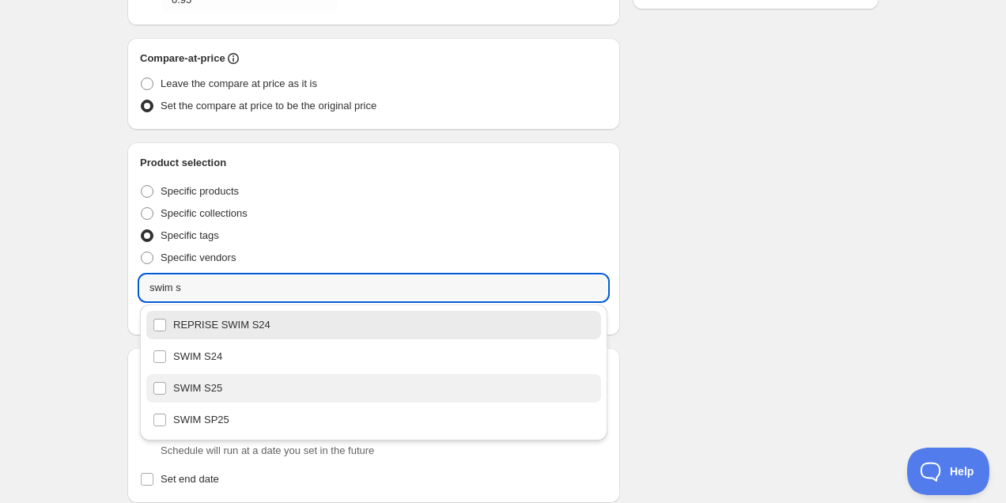
click at [276, 386] on div "SWIM S25" at bounding box center [374, 388] width 442 height 22
type input "SWIM S25"
checkbox input "true"
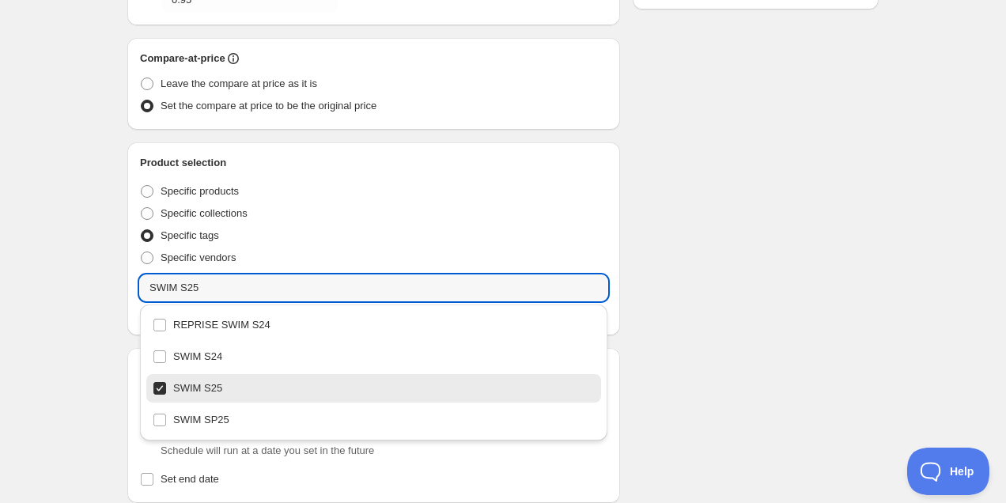
click at [276, 386] on div "SWIM S25" at bounding box center [374, 388] width 442 height 22
type input "BEACH SP25"
checkbox input "false"
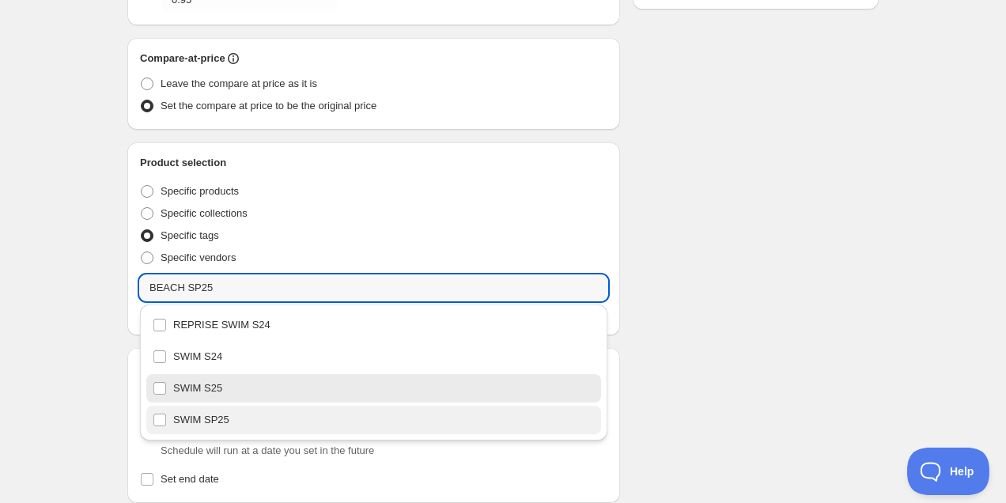
click at [273, 418] on div "SWIM SP25" at bounding box center [374, 420] width 442 height 22
type input "SWIM SP25"
checkbox input "true"
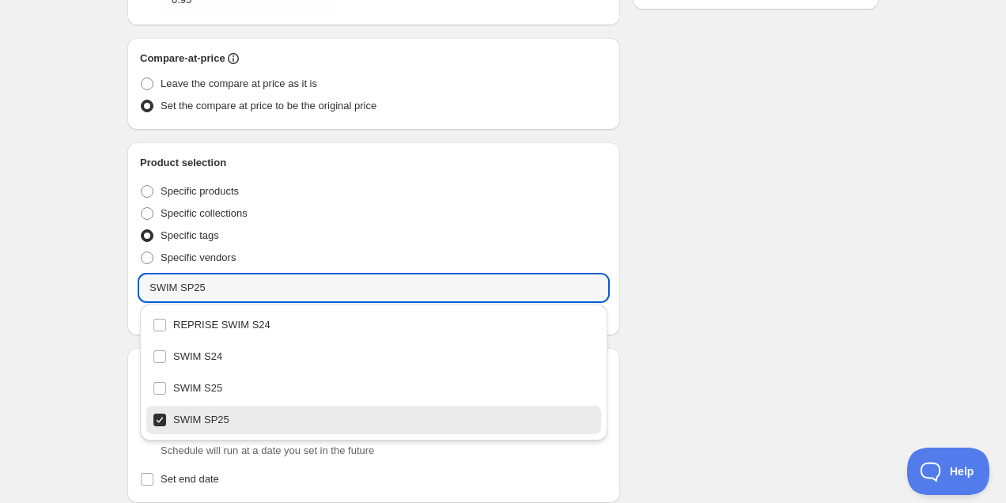
type input "SWIM SP25"
click at [728, 304] on div "Schedule name SP25 al -30% Your customers won't see this Value Percentage Fixed…" at bounding box center [497, 275] width 764 height 1139
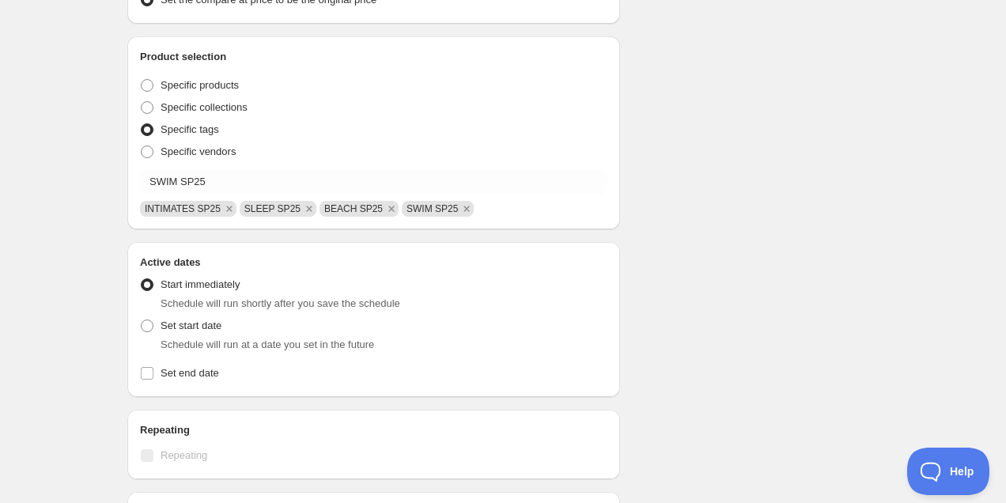
scroll to position [483, 0]
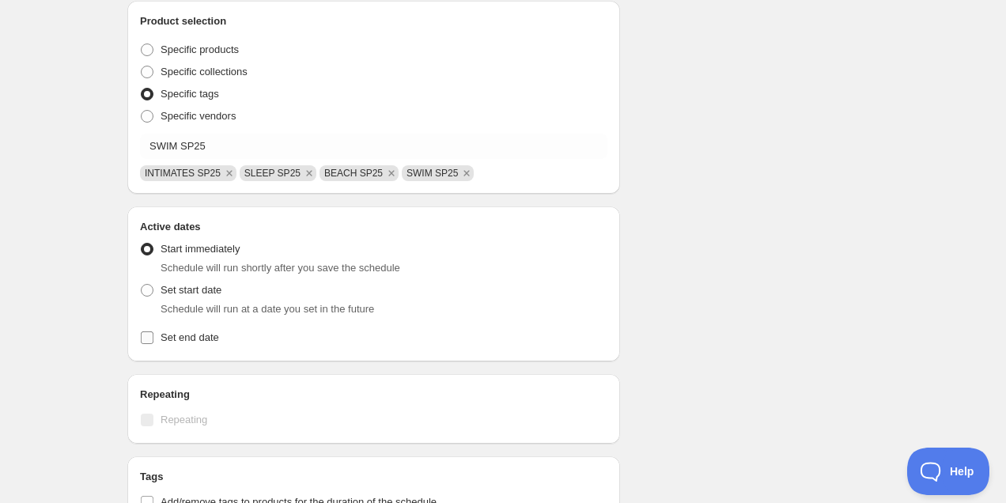
click at [168, 342] on span "Set end date" at bounding box center [190, 337] width 59 height 12
click at [153, 342] on input "Set end date" at bounding box center [147, 337] width 13 height 13
checkbox input "true"
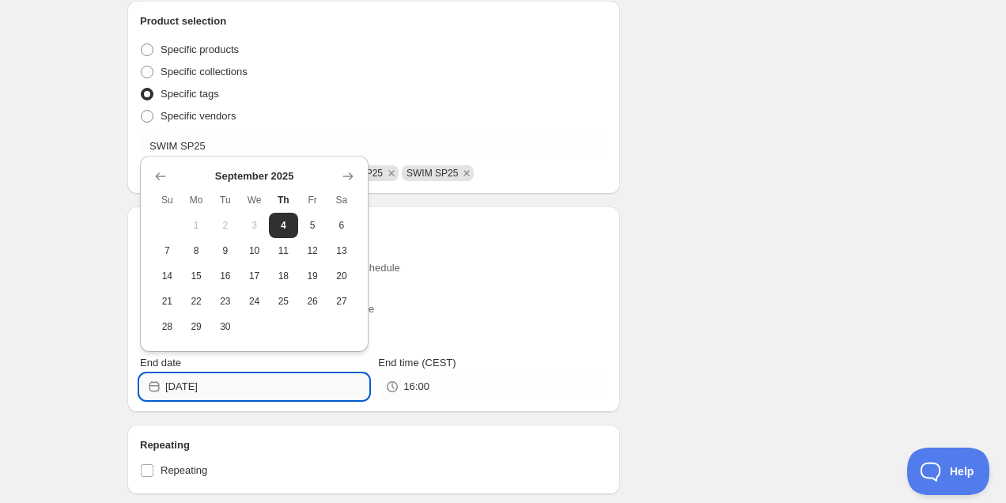
click at [264, 394] on input "[DATE]" at bounding box center [266, 386] width 203 height 25
click at [351, 181] on icon "Show next month, October 2025" at bounding box center [348, 176] width 16 height 16
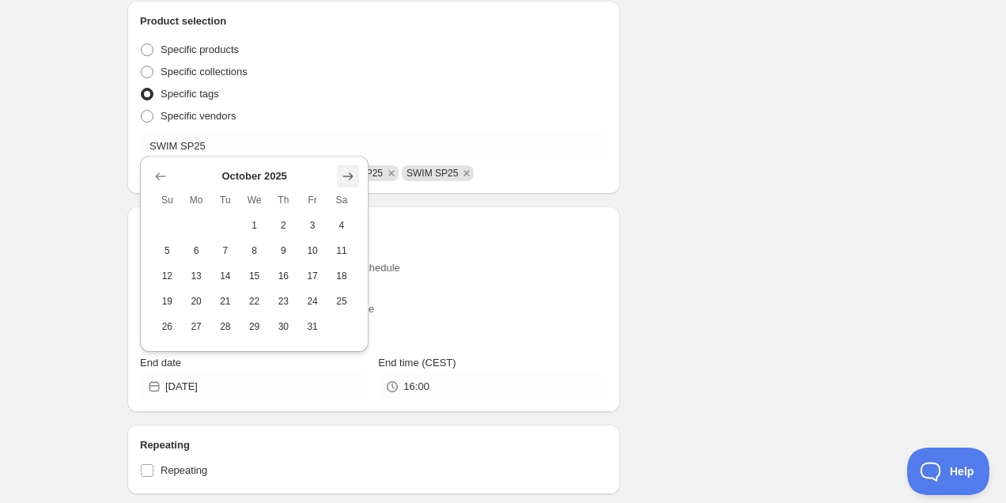
click at [351, 181] on icon "Show next month, November 2025" at bounding box center [348, 176] width 16 height 16
click at [182, 322] on td at bounding box center [196, 326] width 29 height 25
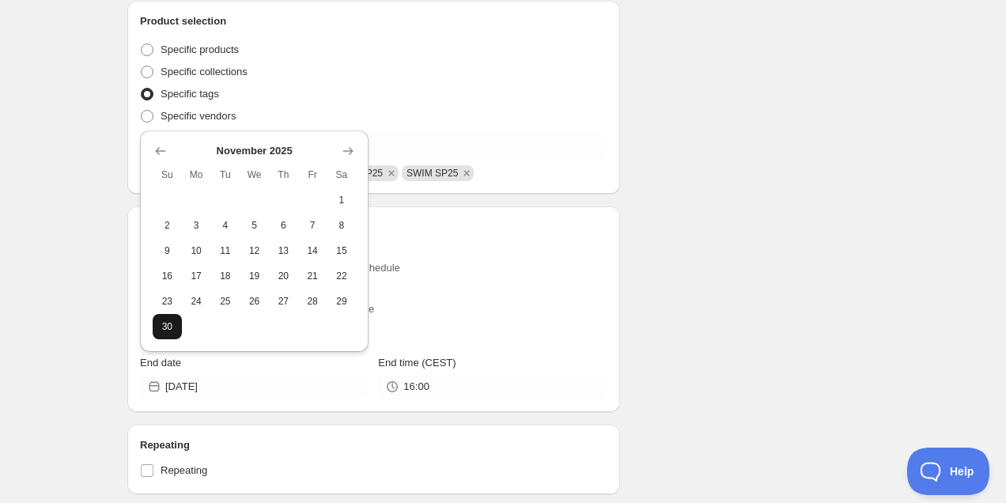
click at [177, 327] on button "30" at bounding box center [167, 326] width 29 height 25
type input "[DATE]"
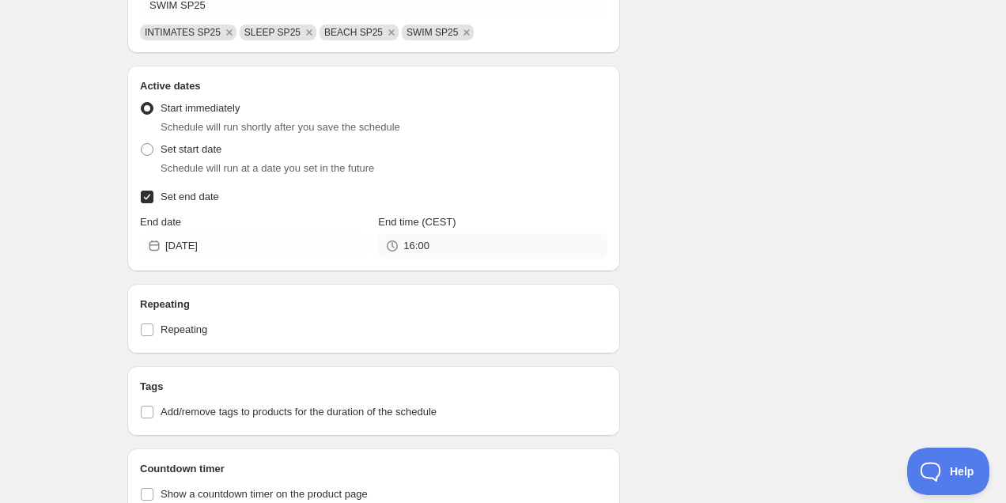
scroll to position [764, 0]
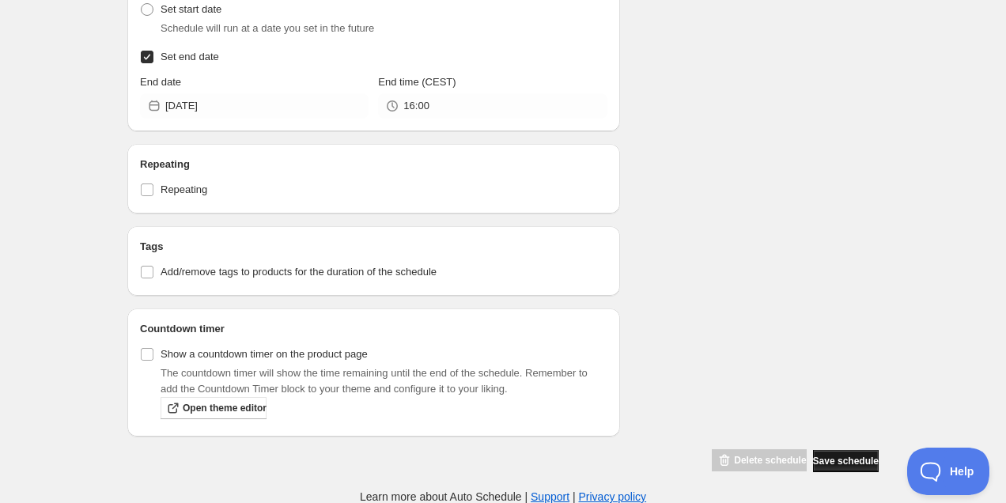
click at [830, 461] on span "Save schedule" at bounding box center [846, 461] width 66 height 13
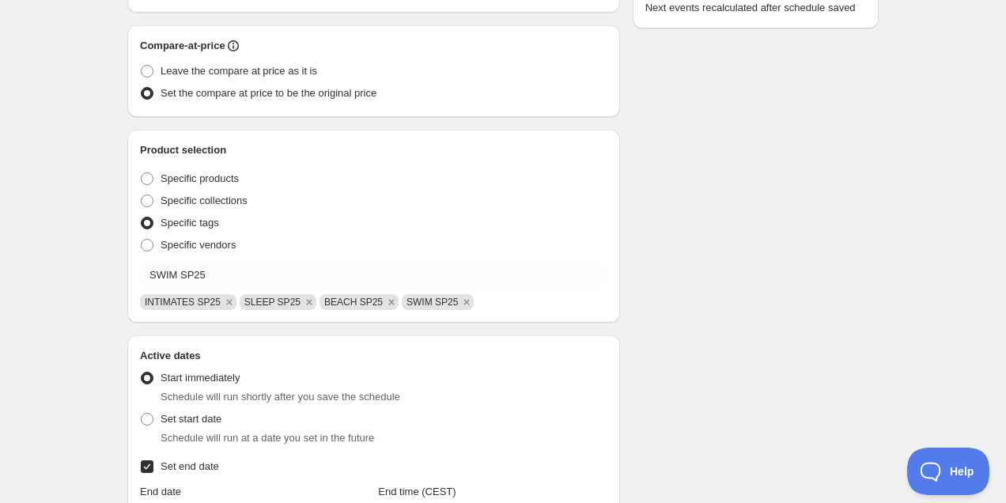
scroll to position [0, 0]
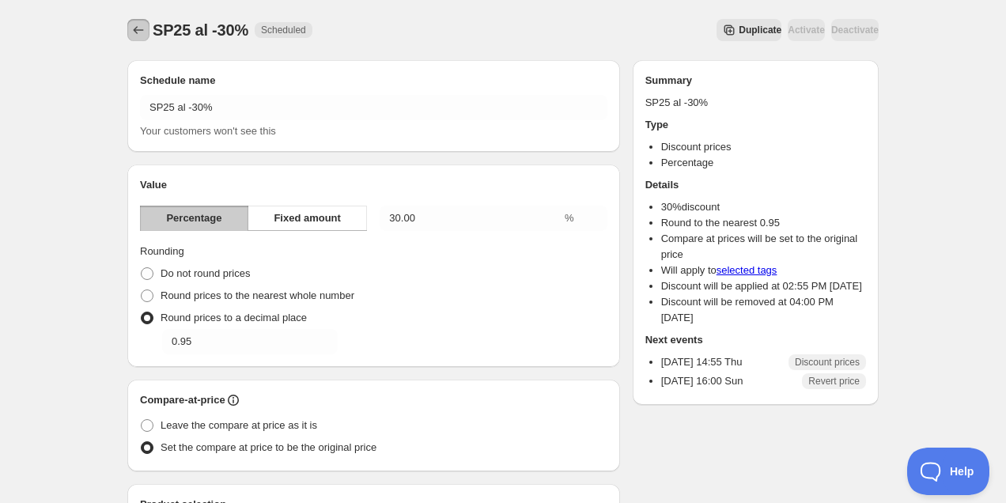
click at [133, 25] on icon "Schedules" at bounding box center [138, 30] width 16 height 16
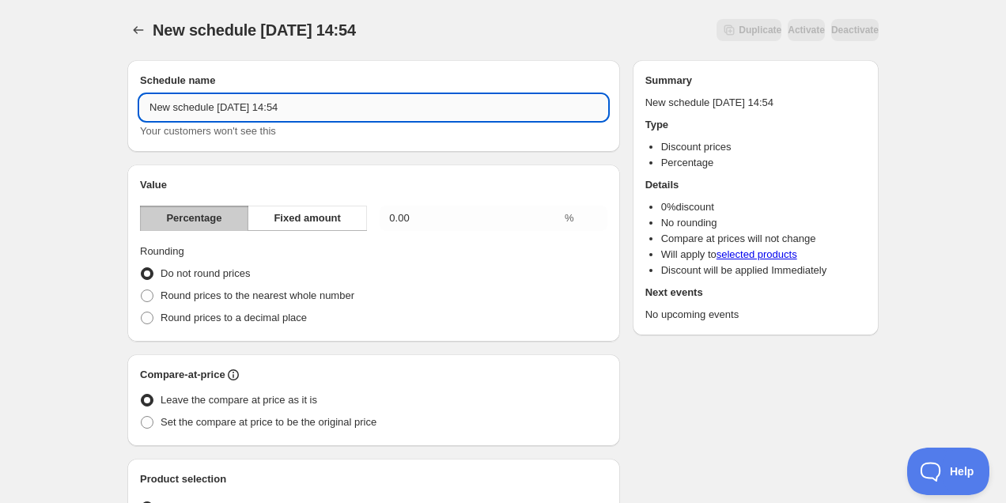
click at [279, 115] on input "New schedule [DATE] 14:54" at bounding box center [373, 107] width 467 height 25
type input "S25 al -20%"
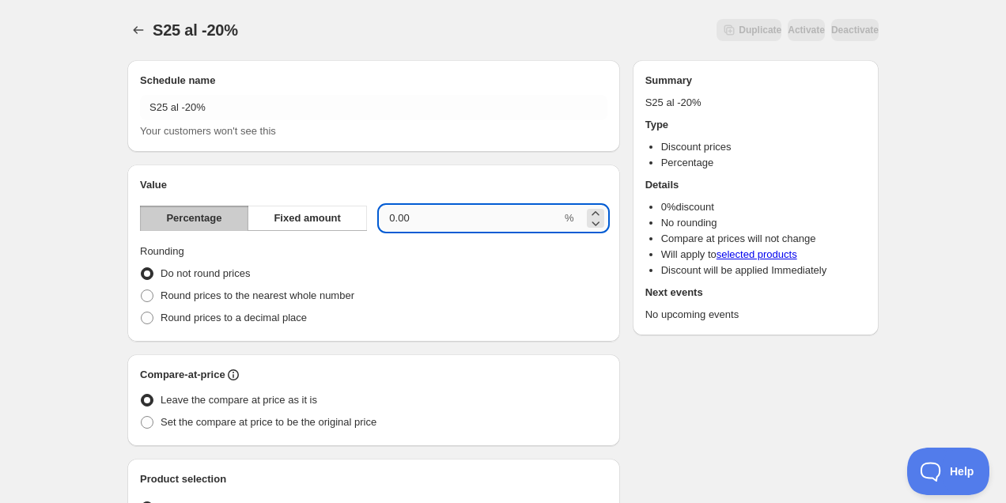
click at [408, 222] on input "0.00" at bounding box center [471, 218] width 182 height 25
type input "0"
type input "20"
click at [282, 317] on span "Round prices to a decimal place" at bounding box center [234, 318] width 146 height 12
click at [142, 312] on input "Round prices to a decimal place" at bounding box center [141, 312] width 1 height 1
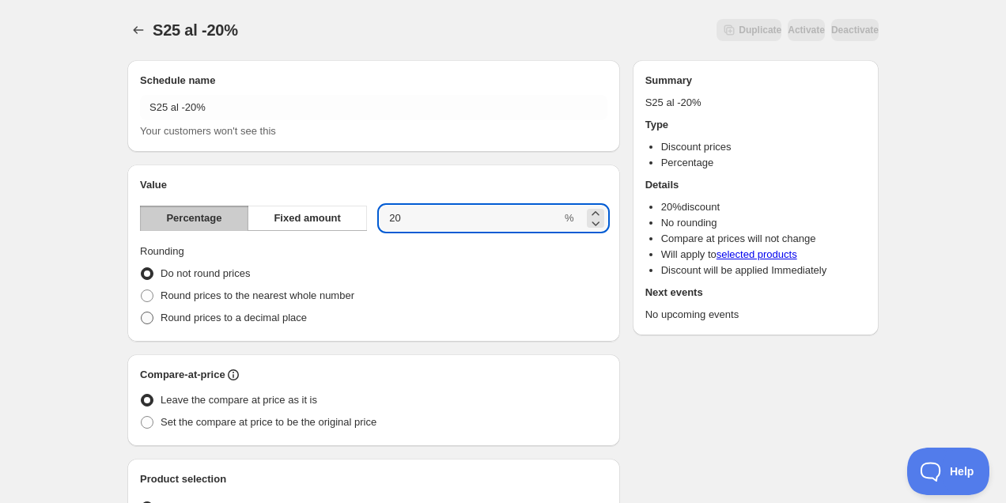
radio input "true"
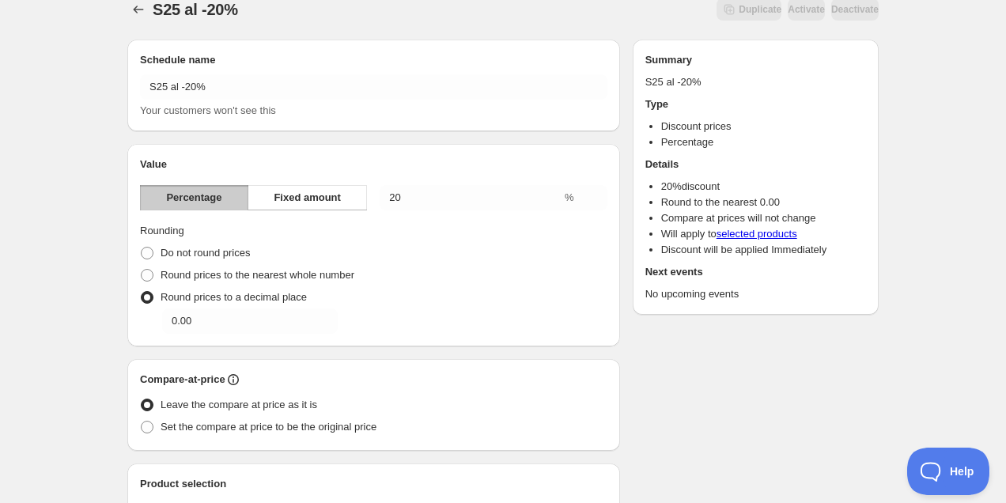
scroll to position [40, 0]
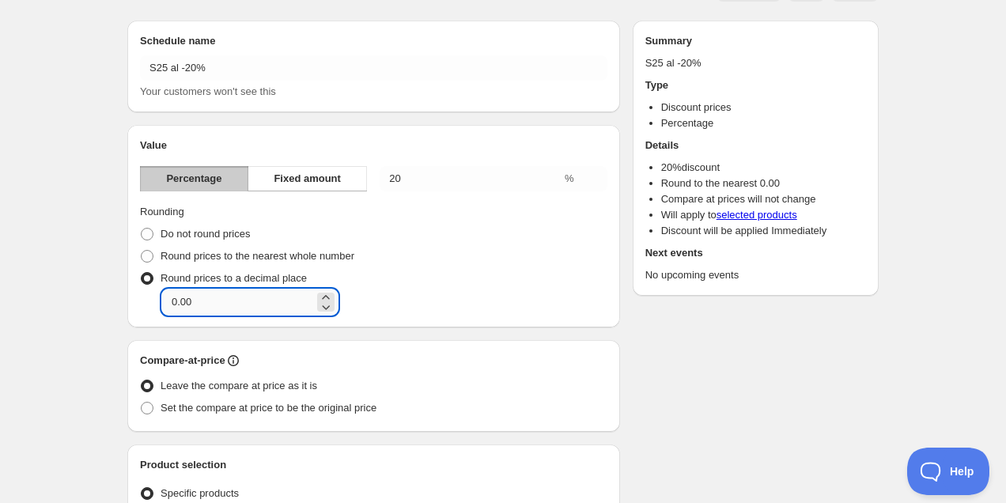
click at [259, 304] on input "0.00" at bounding box center [238, 301] width 152 height 25
type input "0.61"
click at [233, 404] on span "Set the compare at price to be the original price" at bounding box center [269, 408] width 216 height 12
click at [142, 403] on input "Set the compare at price to be the original price" at bounding box center [141, 402] width 1 height 1
radio input "true"
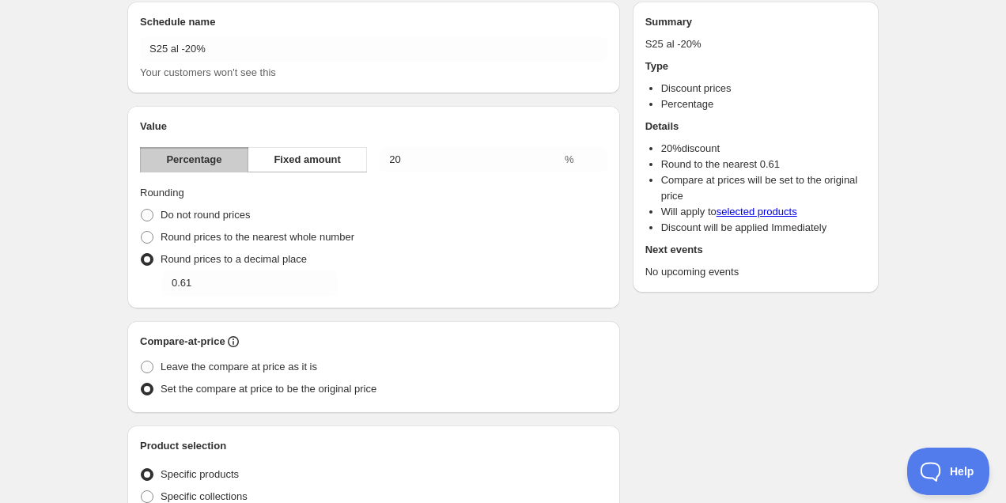
scroll to position [256, 0]
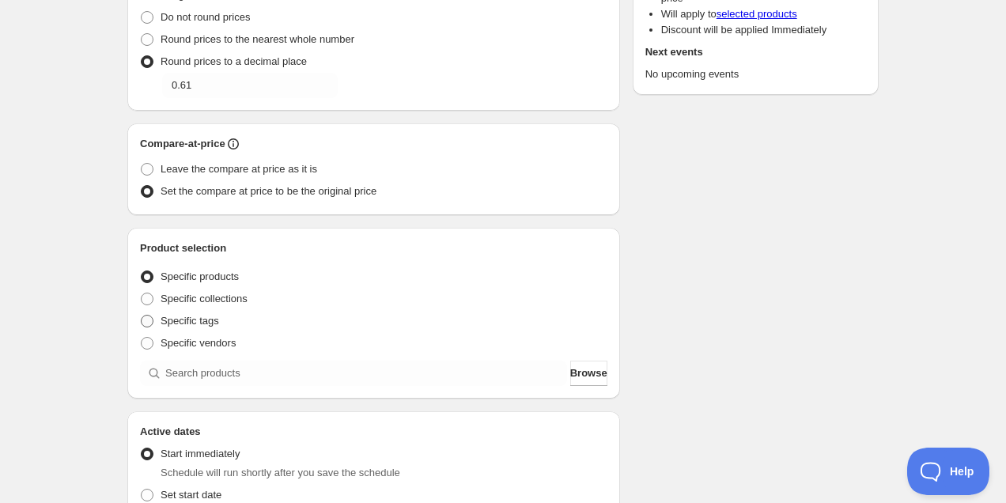
click at [206, 320] on span "Specific tags" at bounding box center [190, 321] width 59 height 12
click at [142, 316] on input "Specific tags" at bounding box center [141, 315] width 1 height 1
radio input "true"
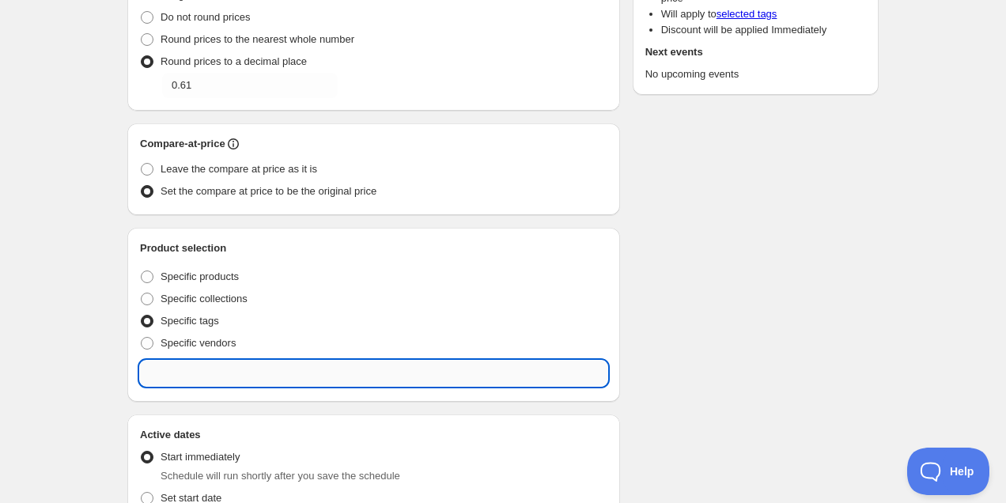
click at [220, 374] on input "text" at bounding box center [373, 373] width 467 height 25
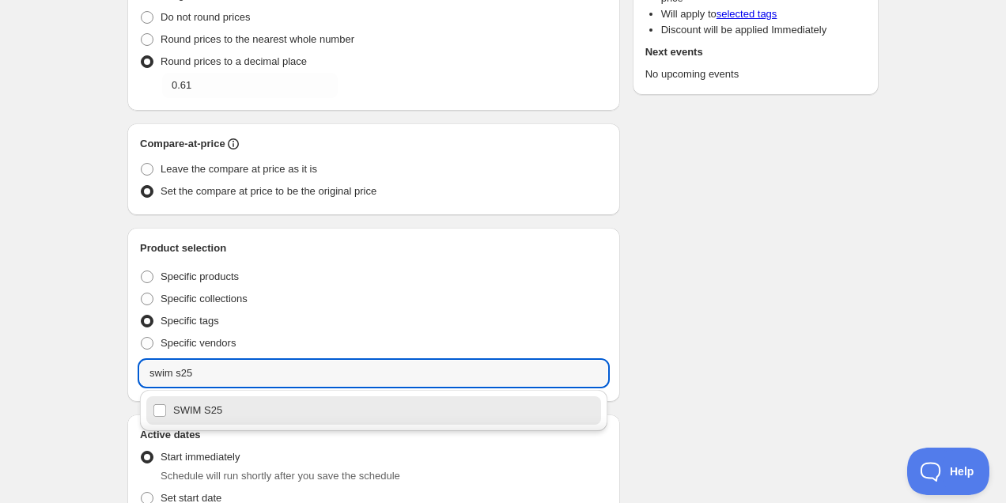
click at [211, 410] on div "SWIM S25" at bounding box center [374, 410] width 442 height 22
type input "SWIM S25"
checkbox input "true"
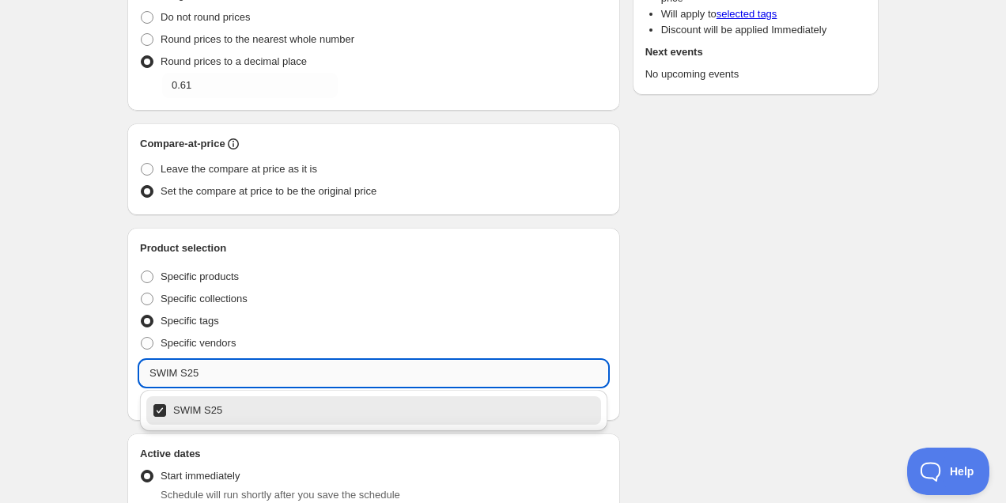
click at [203, 376] on input "SWIM S25" at bounding box center [373, 373] width 467 height 25
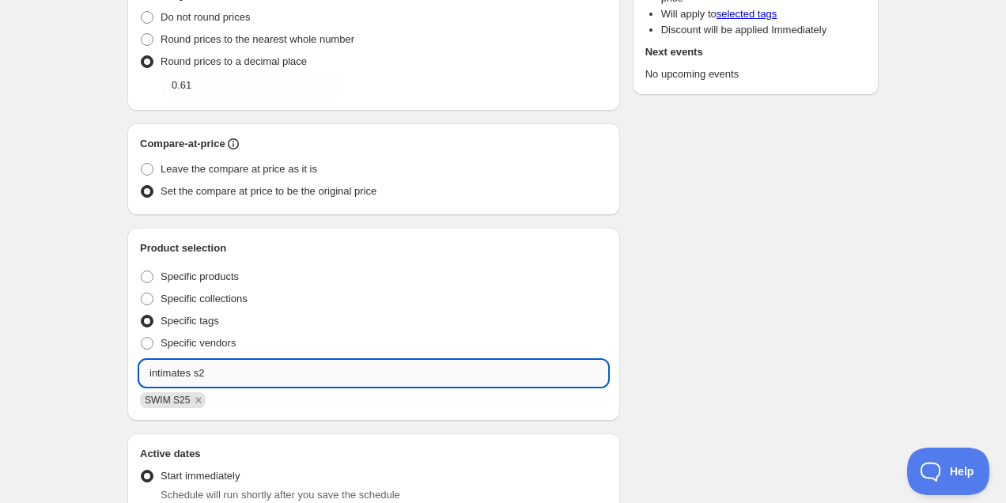
type input "intimates s25"
click at [217, 378] on input "intimates s25" at bounding box center [373, 373] width 467 height 25
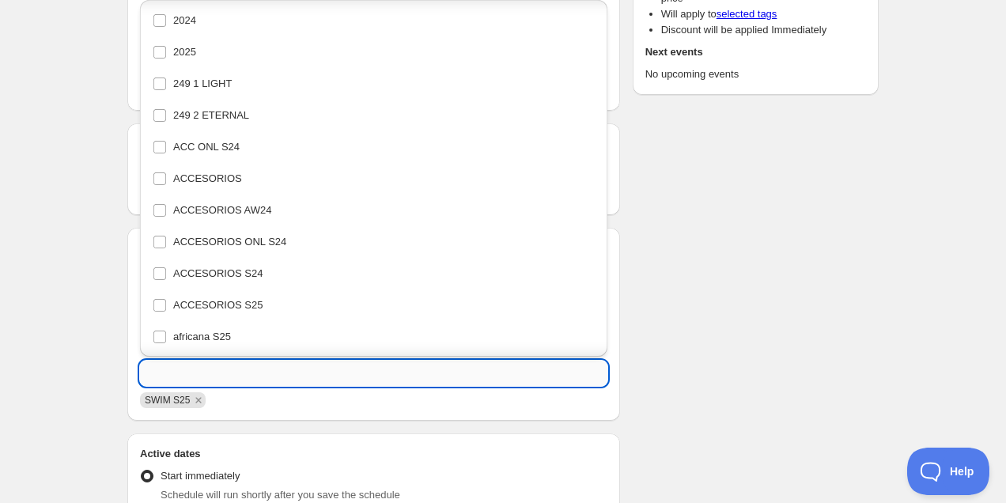
scroll to position [7234, 0]
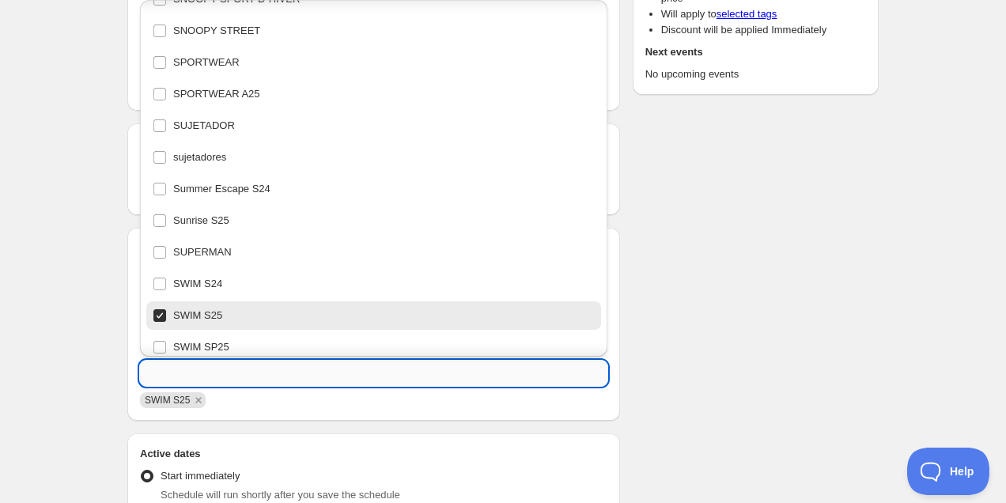
paste input "intimates s25"
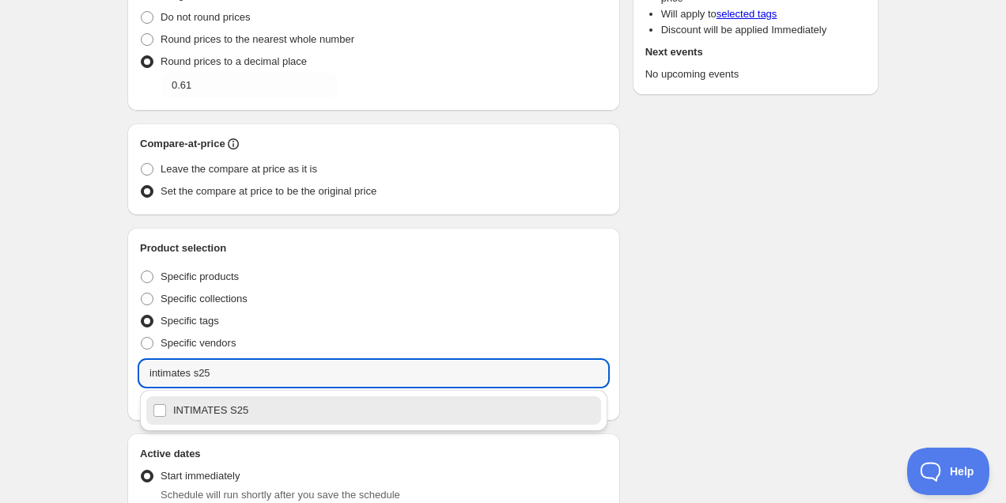
click at [221, 406] on div "INTIMATES S25" at bounding box center [374, 410] width 442 height 22
type input "INTIMATES S25"
checkbox input "true"
click at [225, 364] on input "INTIMATES S25" at bounding box center [373, 373] width 467 height 25
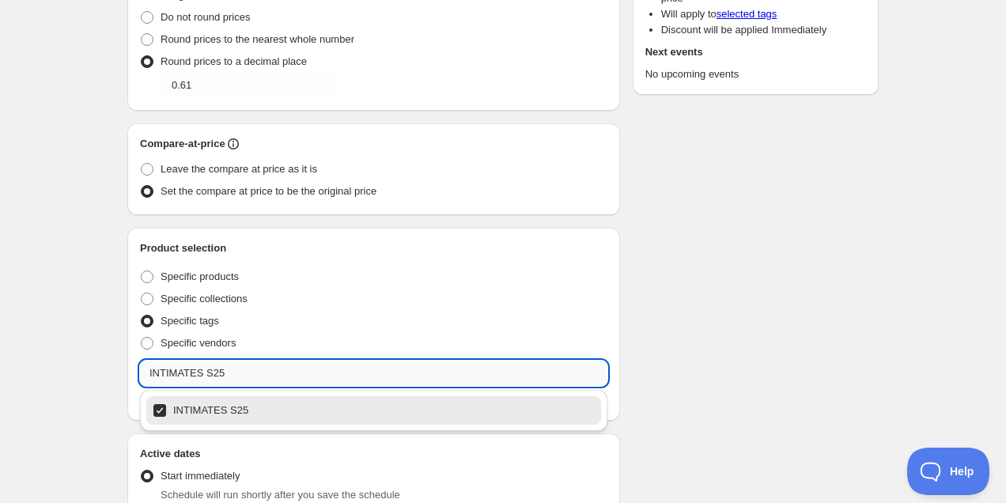
click at [225, 364] on input "INTIMATES S25" at bounding box center [373, 373] width 467 height 25
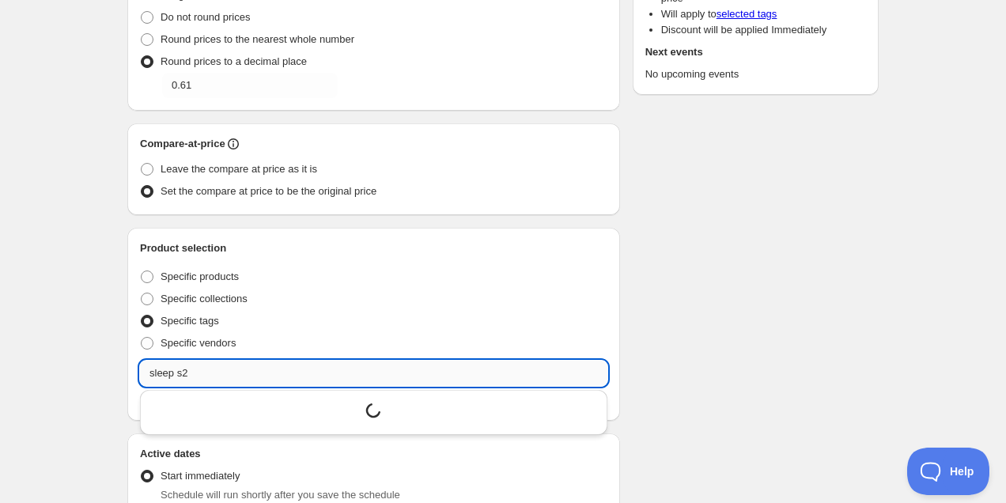
type input "sleep s25"
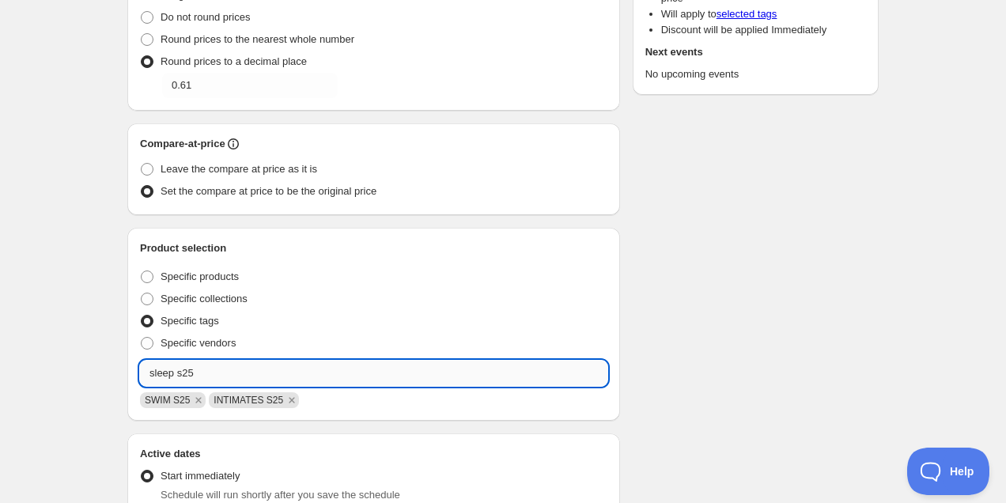
click at [218, 377] on input "sleep s25" at bounding box center [373, 373] width 467 height 25
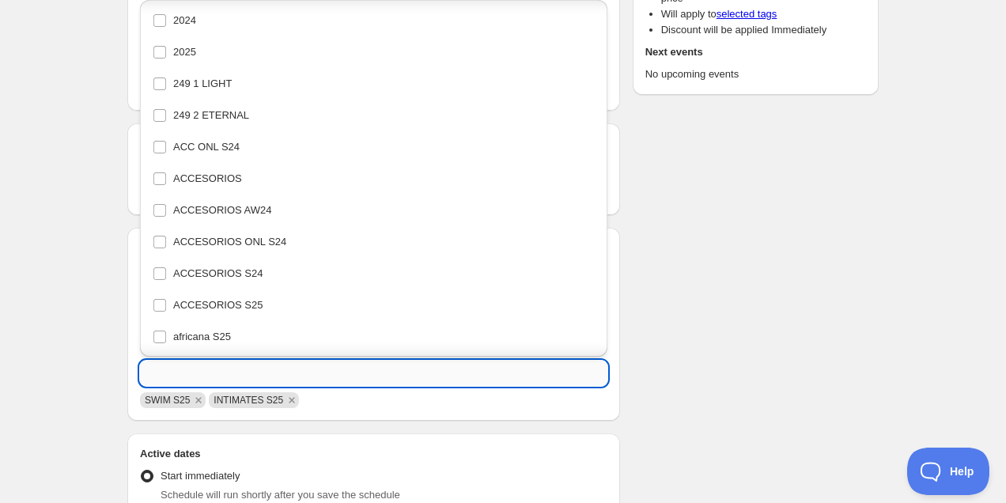
scroll to position [3786, 0]
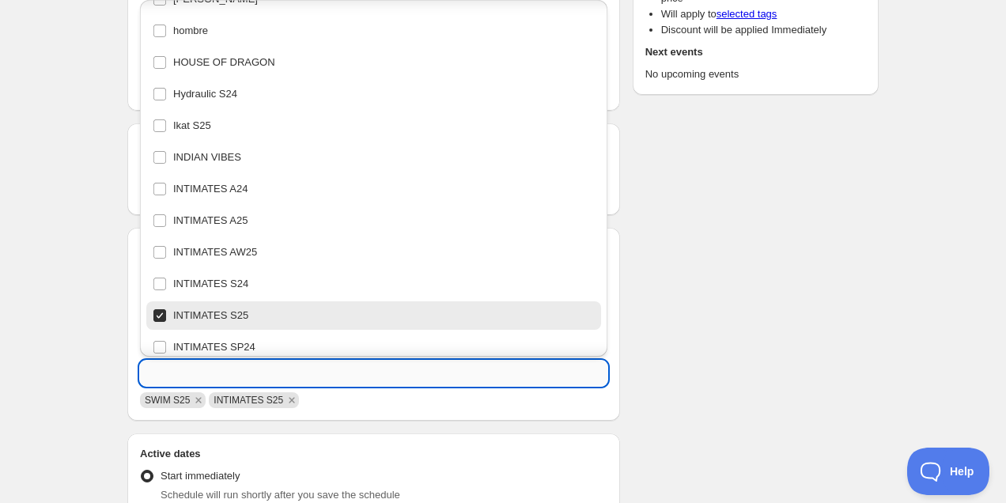
paste input "sleep s25"
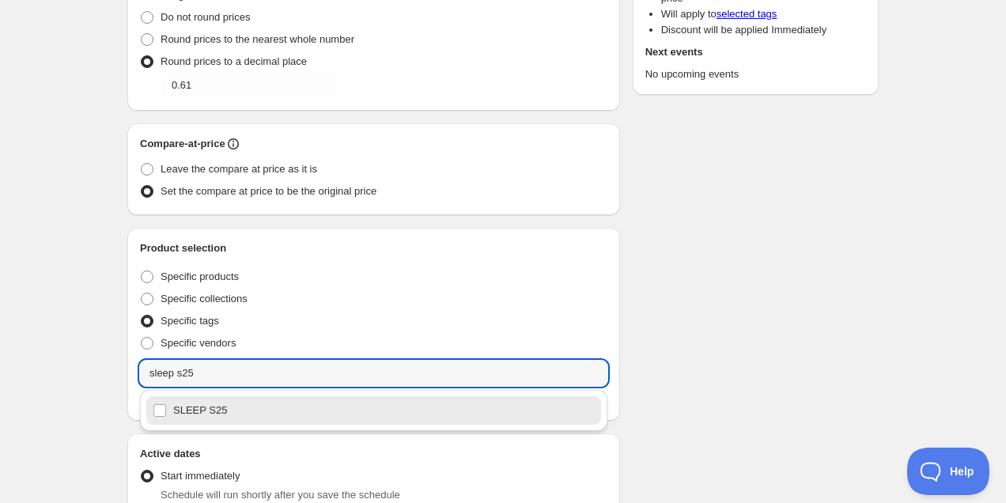
click at [216, 418] on div "SLEEP S25" at bounding box center [374, 410] width 442 height 22
type input "SLEEP S25"
checkbox input "true"
click at [616, 317] on div "Product selection Entity type Specific products Specific collections Specific t…" at bounding box center [373, 324] width 493 height 193
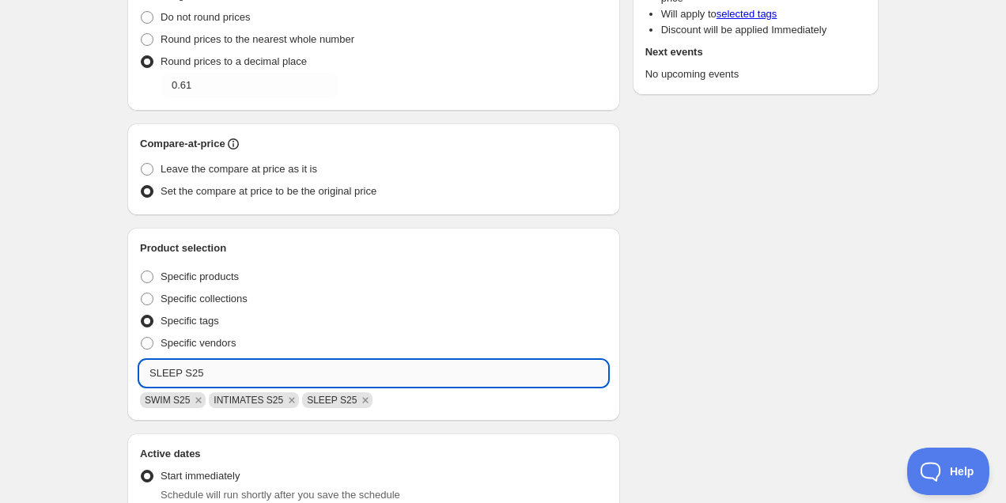
click at [276, 372] on input "SLEEP S25" at bounding box center [373, 373] width 467 height 25
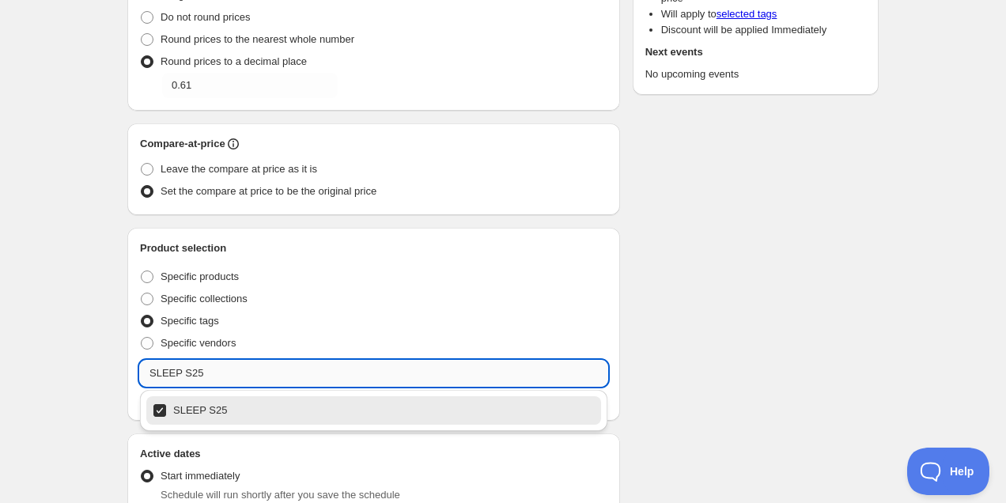
click at [276, 372] on input "SLEEP S25" at bounding box center [373, 373] width 467 height 25
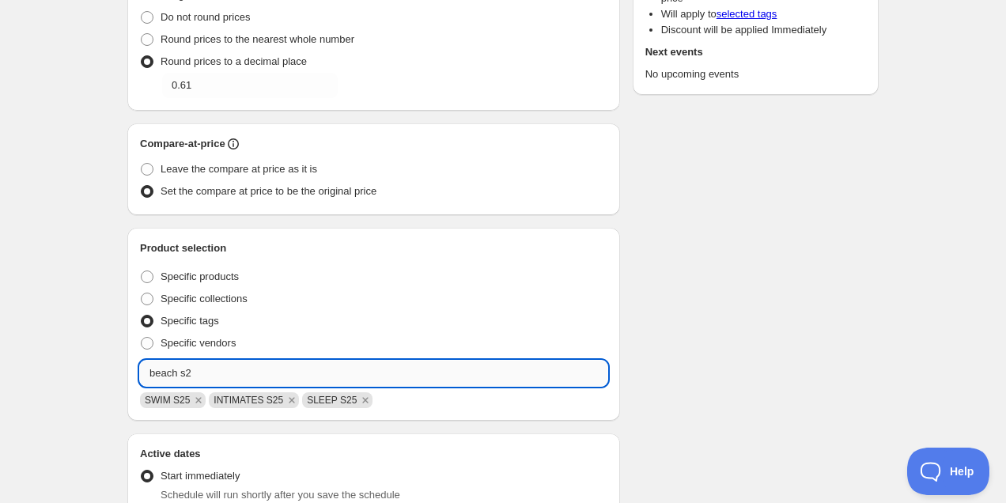
type input "beach s25"
click at [259, 374] on input "beach s25" at bounding box center [373, 373] width 467 height 25
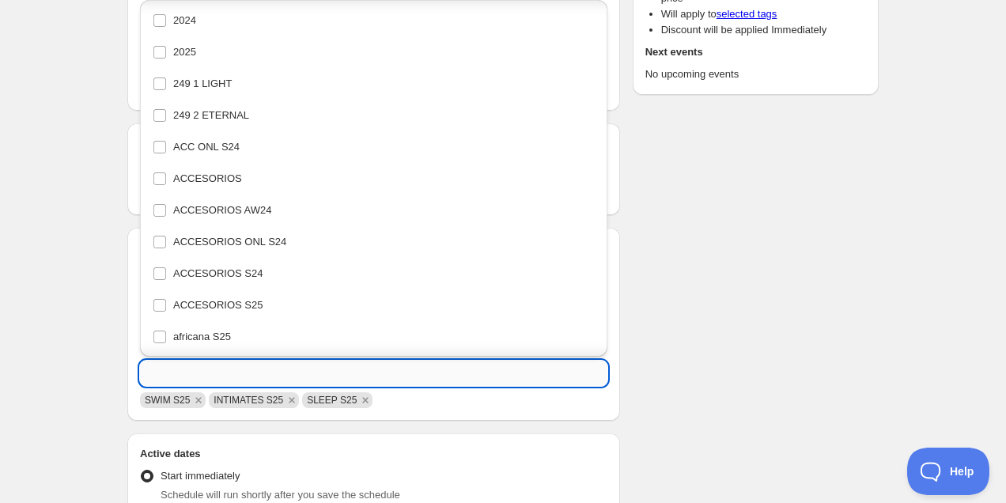
scroll to position [3786, 0]
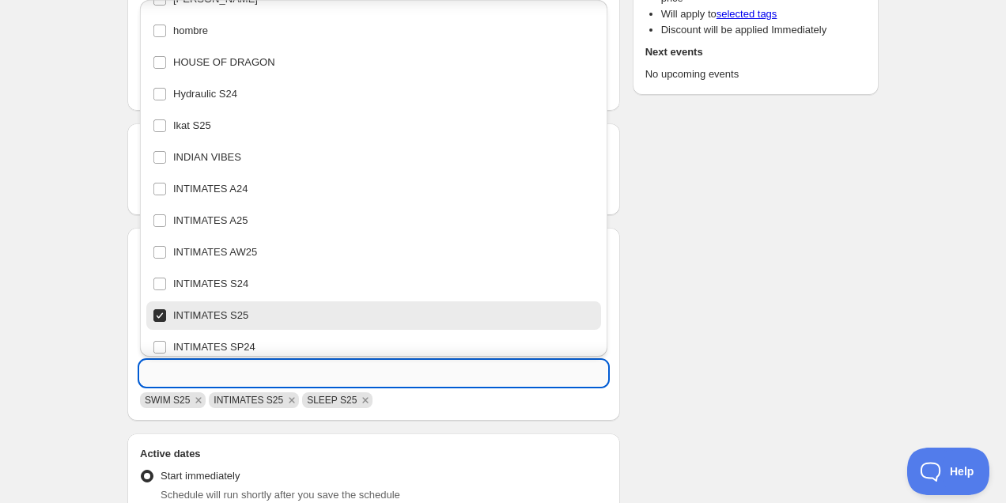
paste input "beach s25"
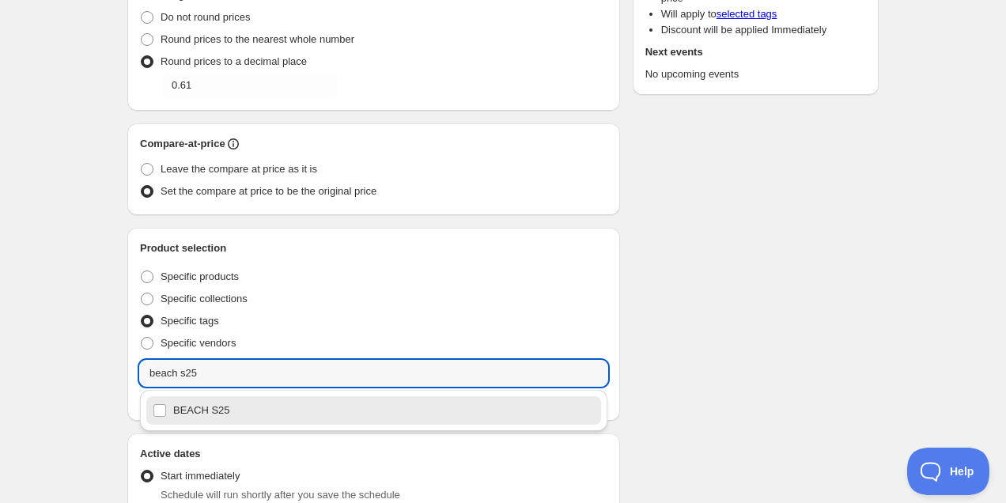
click at [240, 408] on div "BEACH S25" at bounding box center [374, 410] width 442 height 22
type input "BEACH S25"
checkbox input "true"
type input "BEACH S25"
click at [703, 355] on div "Schedule name S25 al -20% Your customers won't see this Value Percentage Fixed …" at bounding box center [497, 360] width 764 height 1139
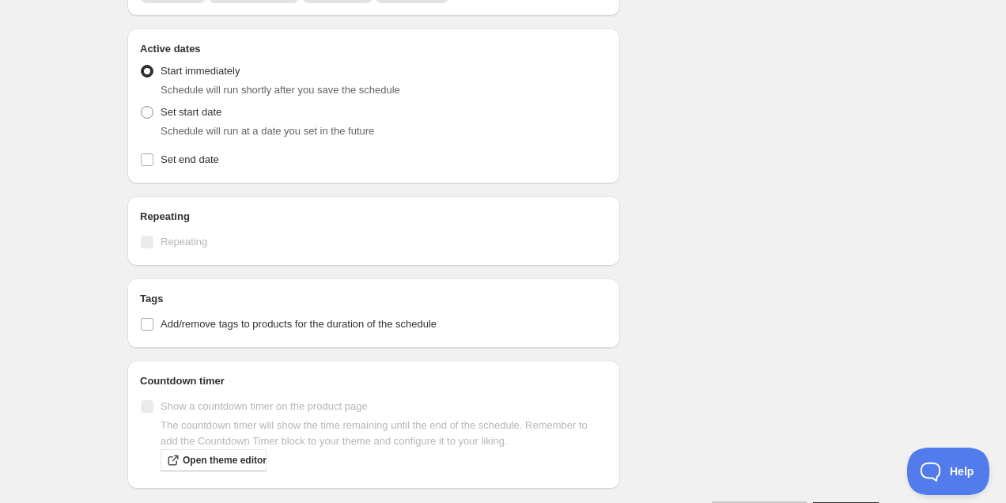
scroll to position [682, 0]
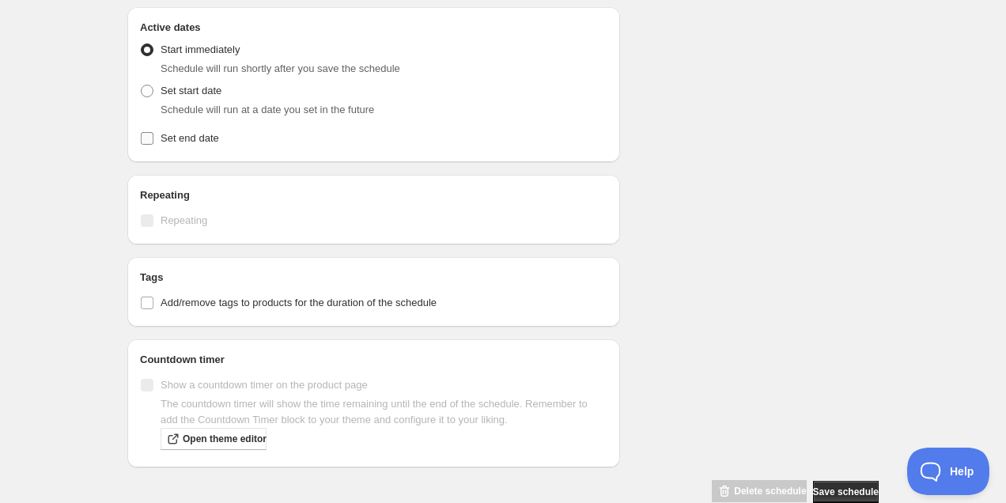
click at [180, 134] on span "Set end date" at bounding box center [190, 138] width 59 height 12
click at [153, 134] on input "Set end date" at bounding box center [147, 138] width 13 height 13
checkbox input "true"
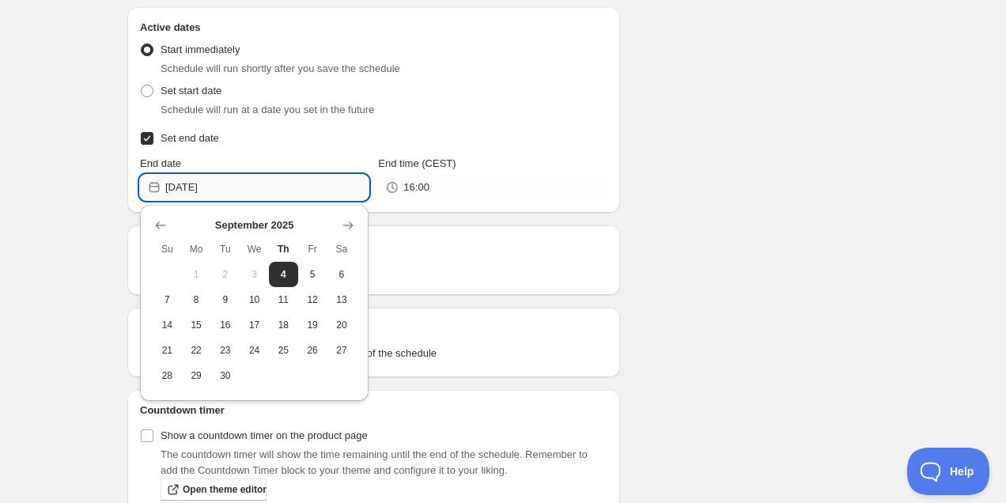
click at [315, 193] on input "[DATE]" at bounding box center [266, 187] width 203 height 25
click at [349, 225] on icon "Show next month, October 2025" at bounding box center [348, 225] width 16 height 16
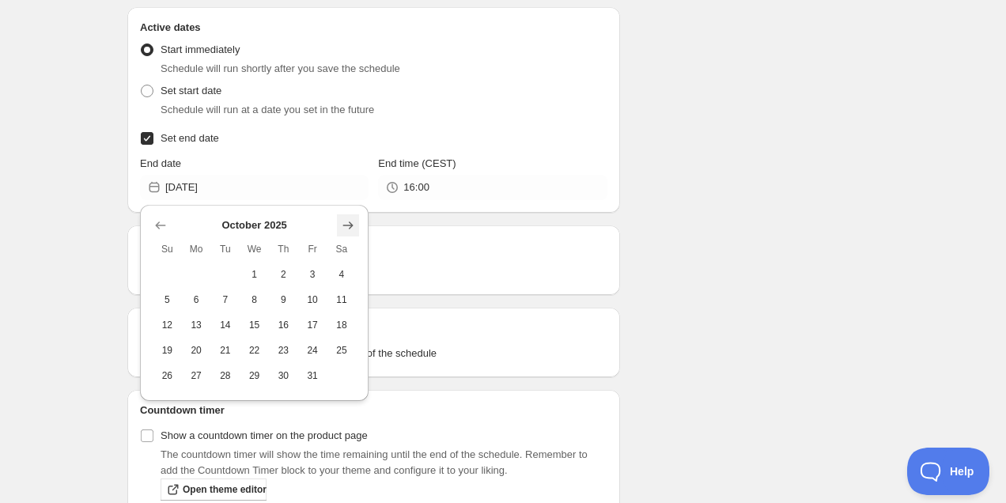
click at [349, 225] on icon "Show next month, November 2025" at bounding box center [348, 225] width 16 height 16
click at [165, 396] on span "30" at bounding box center [167, 401] width 17 height 13
type input "[DATE]"
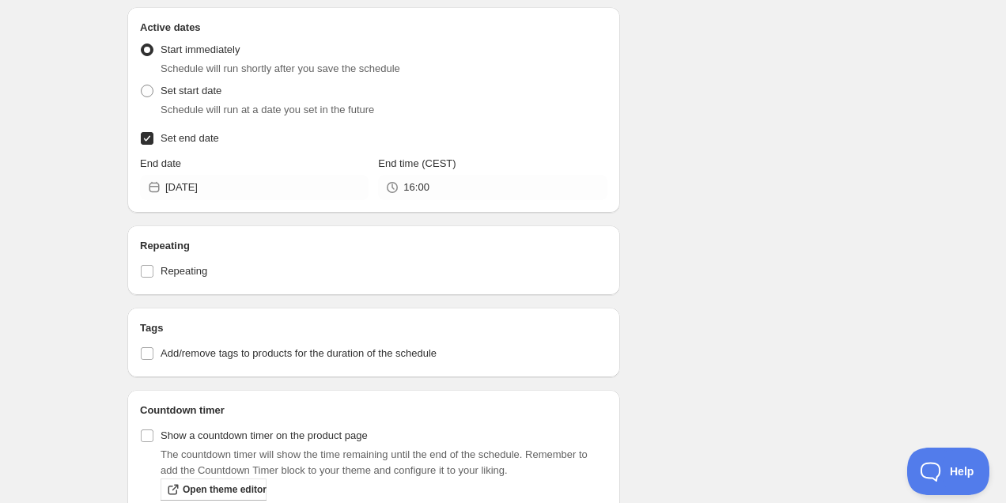
scroll to position [764, 0]
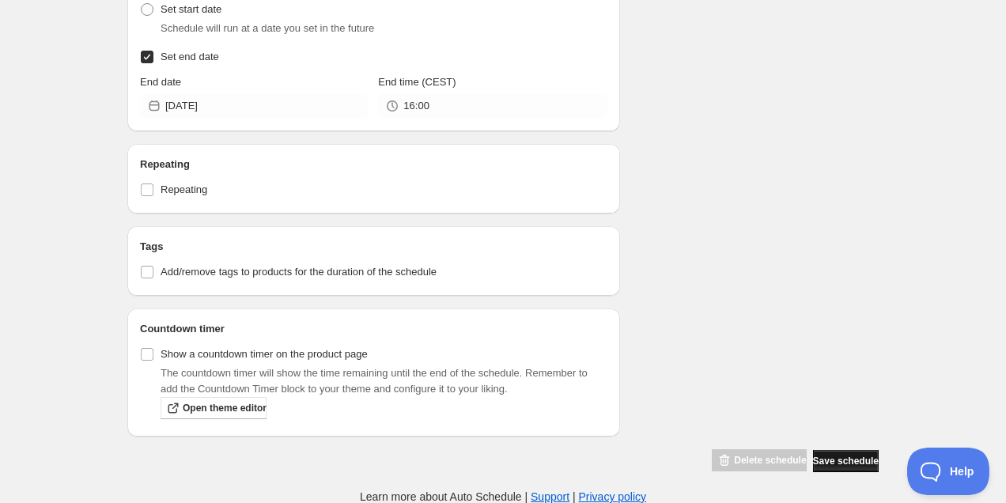
click at [827, 452] on button "Save schedule" at bounding box center [846, 461] width 66 height 22
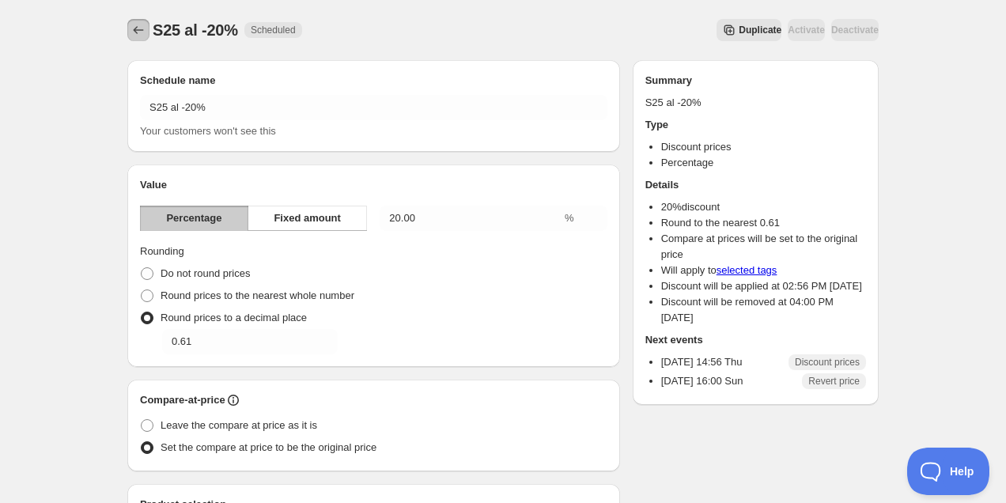
click at [134, 28] on icon "Schedules" at bounding box center [138, 30] width 16 height 16
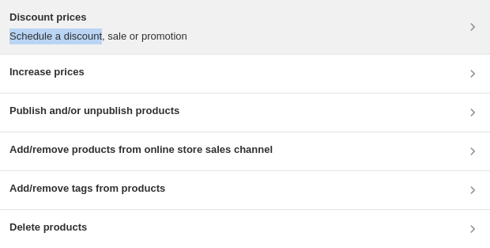
click at [108, 28] on p "Schedule a discount, sale or promotion" at bounding box center [98, 36] width 178 height 16
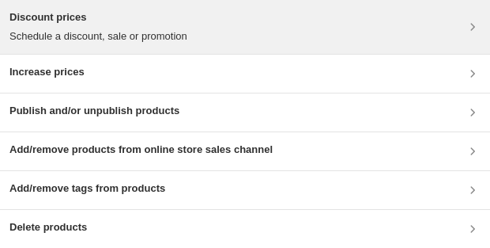
click at [187, 32] on p "Schedule a discount, sale or promotion" at bounding box center [98, 36] width 178 height 16
click at [199, 19] on div "Discount prices Schedule a discount, sale or promotion" at bounding box center [244, 26] width 471 height 35
click at [221, 36] on div "Discount prices Schedule a discount, sale or promotion" at bounding box center [244, 26] width 471 height 35
